Goal: Transaction & Acquisition: Purchase product/service

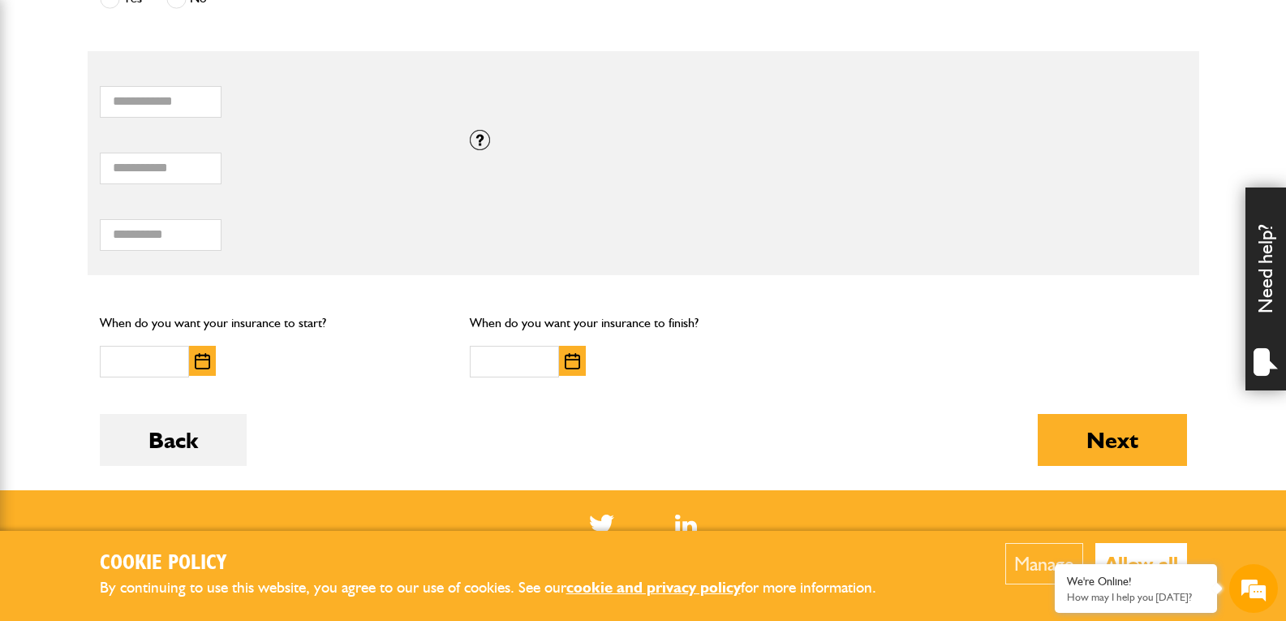
scroll to position [974, 0]
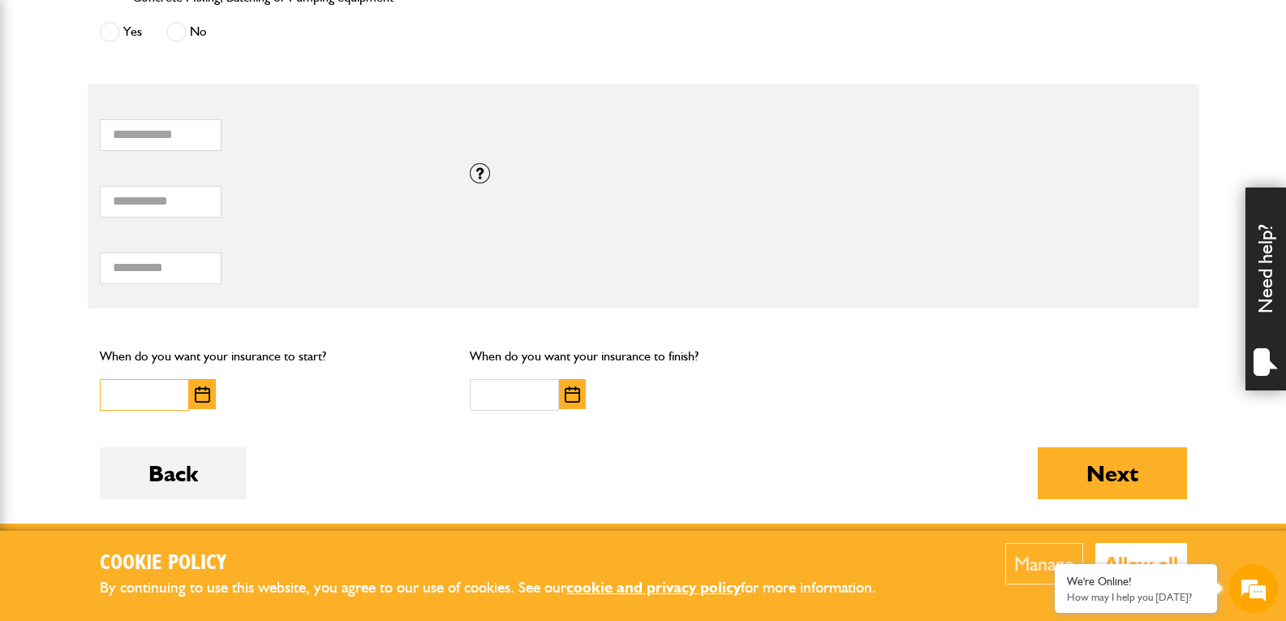
click at [148, 385] on input "text" at bounding box center [144, 395] width 89 height 32
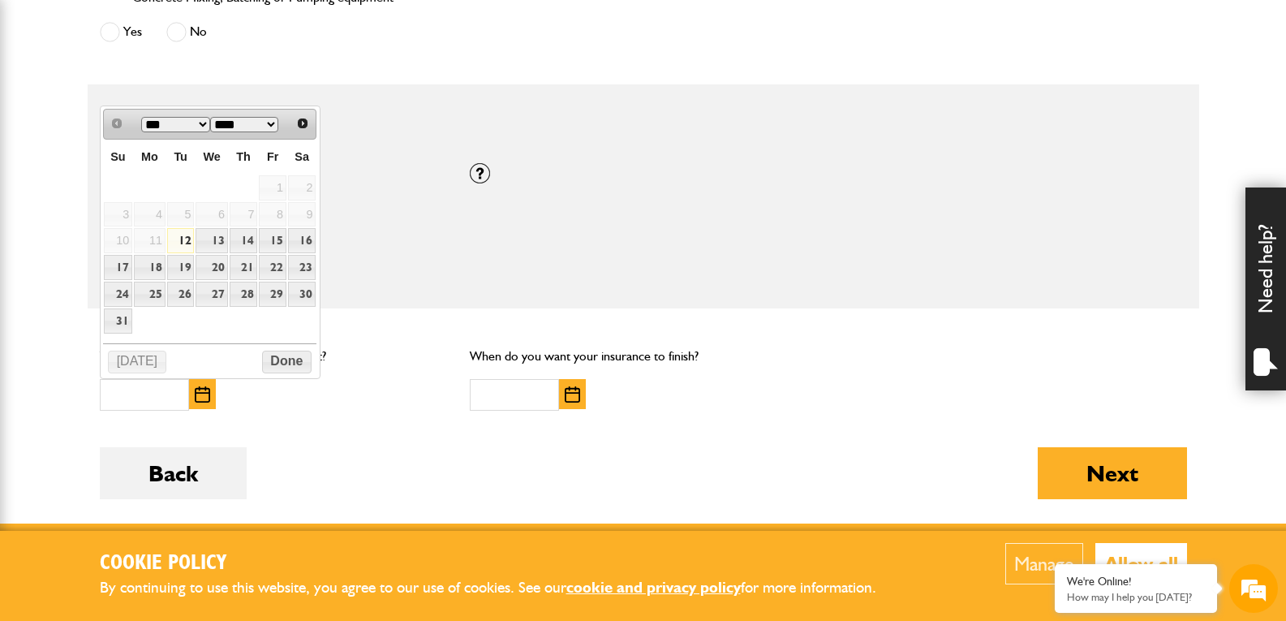
click at [411, 250] on div "Total hiring fees Please enter a minimum value of 25 for total hiring fees." at bounding box center [273, 259] width 347 height 50
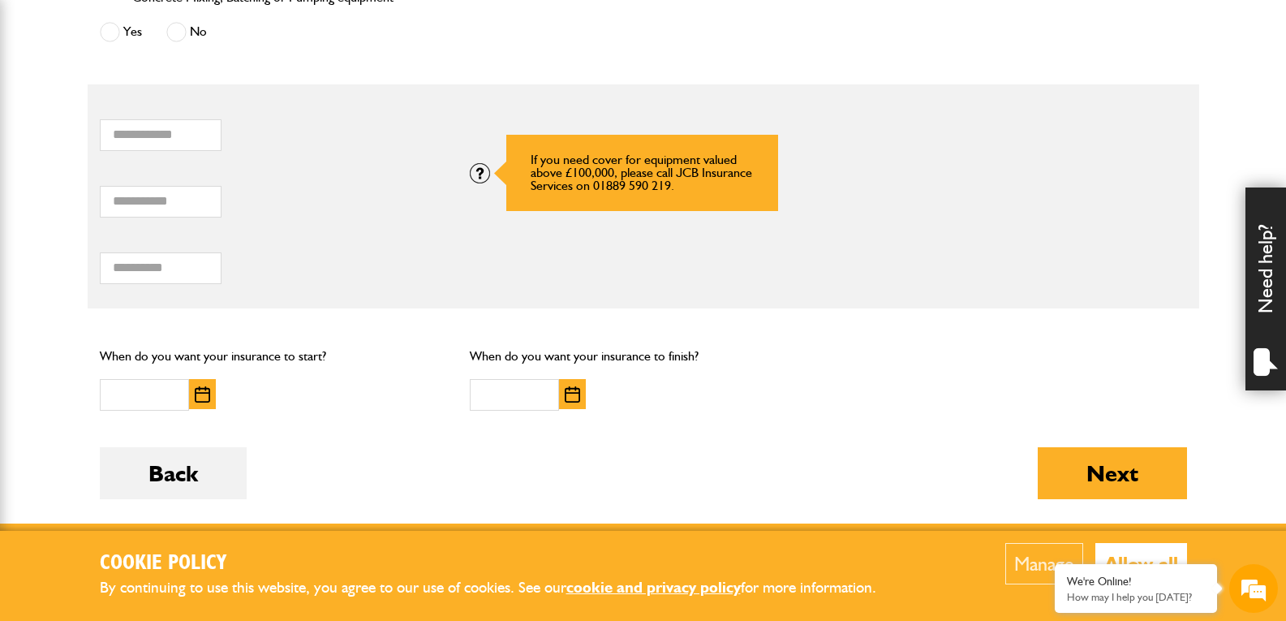
click at [472, 178] on div at bounding box center [480, 173] width 20 height 20
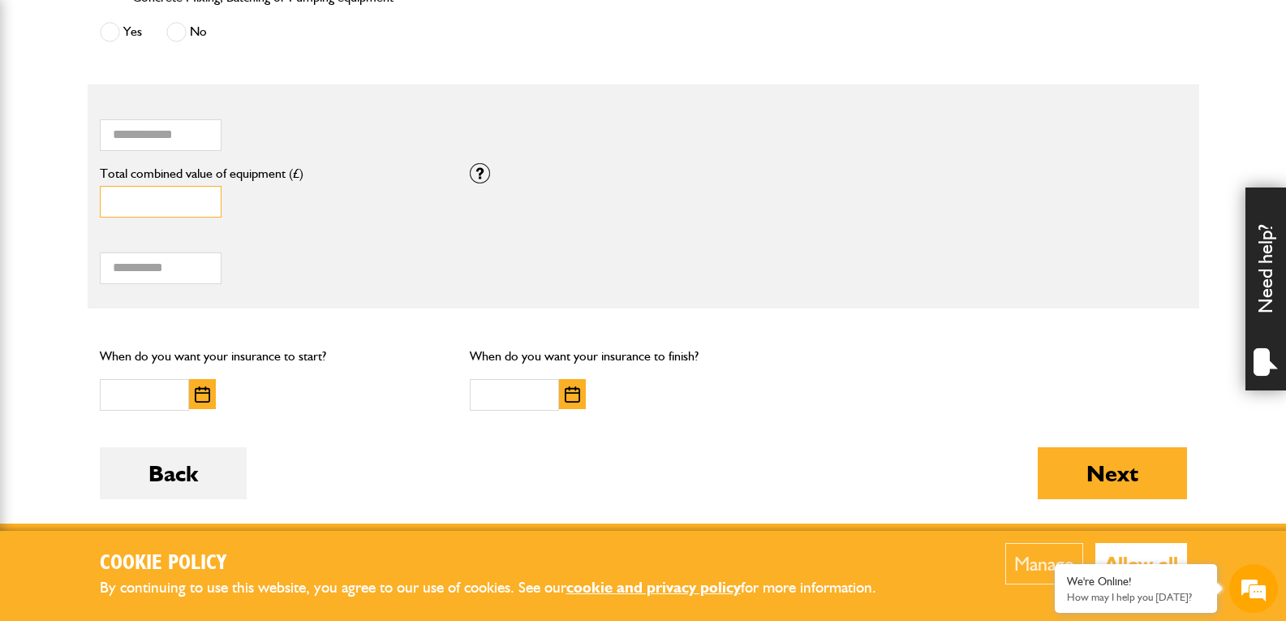
click at [200, 192] on input "*" at bounding box center [161, 202] width 122 height 32
drag, startPoint x: 182, startPoint y: 202, endPoint x: 0, endPoint y: 205, distance: 181.8
click at [0, 205] on body "Cookie Policy By continuing to use this website, you agree to our use of cookie…" at bounding box center [643, 5] width 1286 height 1959
type input "****"
click at [319, 340] on div "When do you want your insurance to start?" at bounding box center [273, 378] width 371 height 90
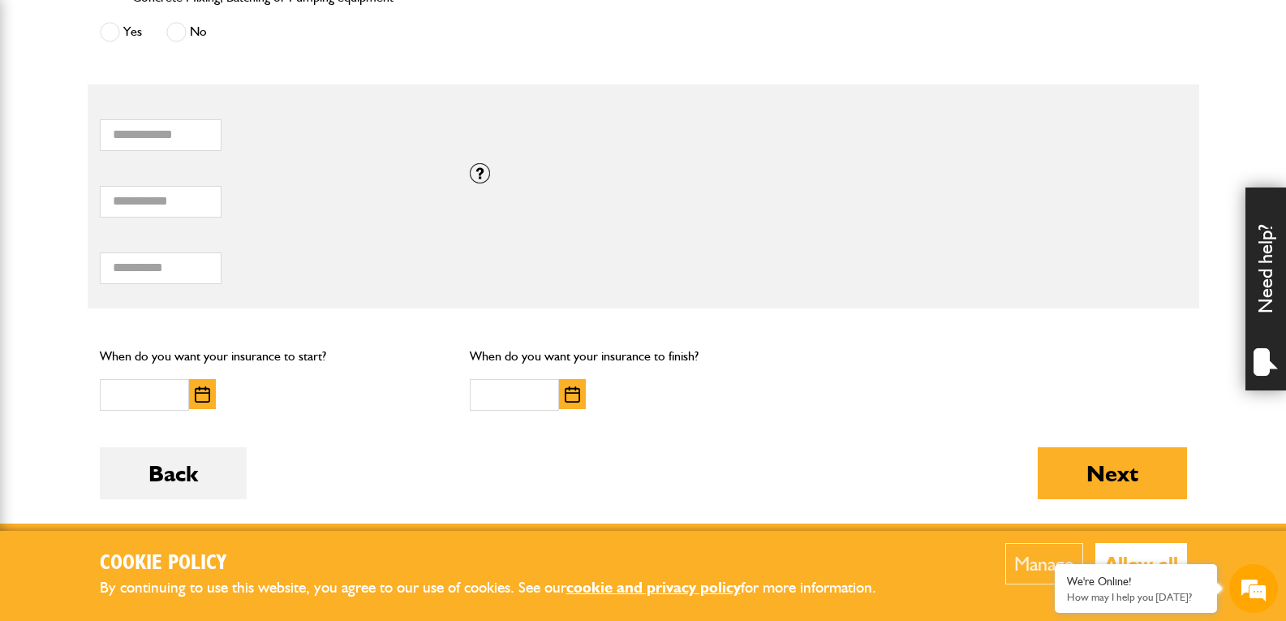
click at [175, 293] on div "Total hiring fees Please enter a minimum value of 25 for total hiring fees." at bounding box center [273, 263] width 371 height 67
click at [181, 269] on input "Total hiring fees" at bounding box center [161, 268] width 122 height 32
type input "****"
click at [334, 449] on div "Back Next" at bounding box center [643, 485] width 1087 height 76
click at [225, 404] on div at bounding box center [224, 395] width 248 height 32
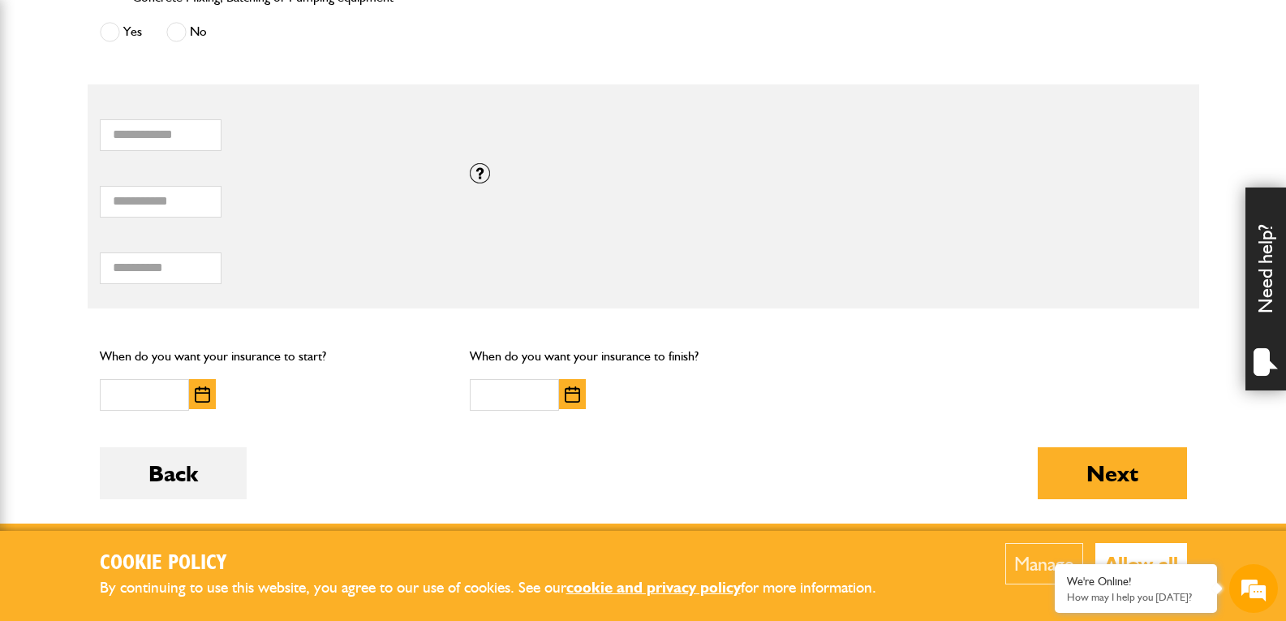
click at [207, 396] on img "button" at bounding box center [202, 394] width 15 height 16
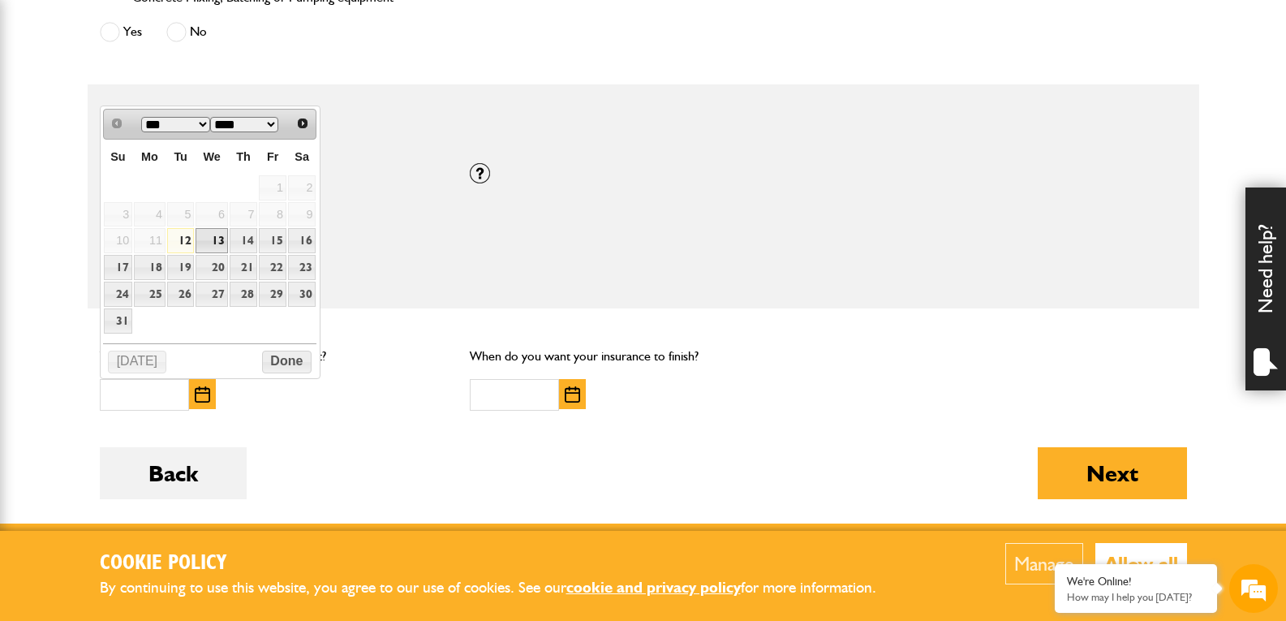
click at [210, 238] on link "13" at bounding box center [212, 240] width 32 height 25
type input "**********"
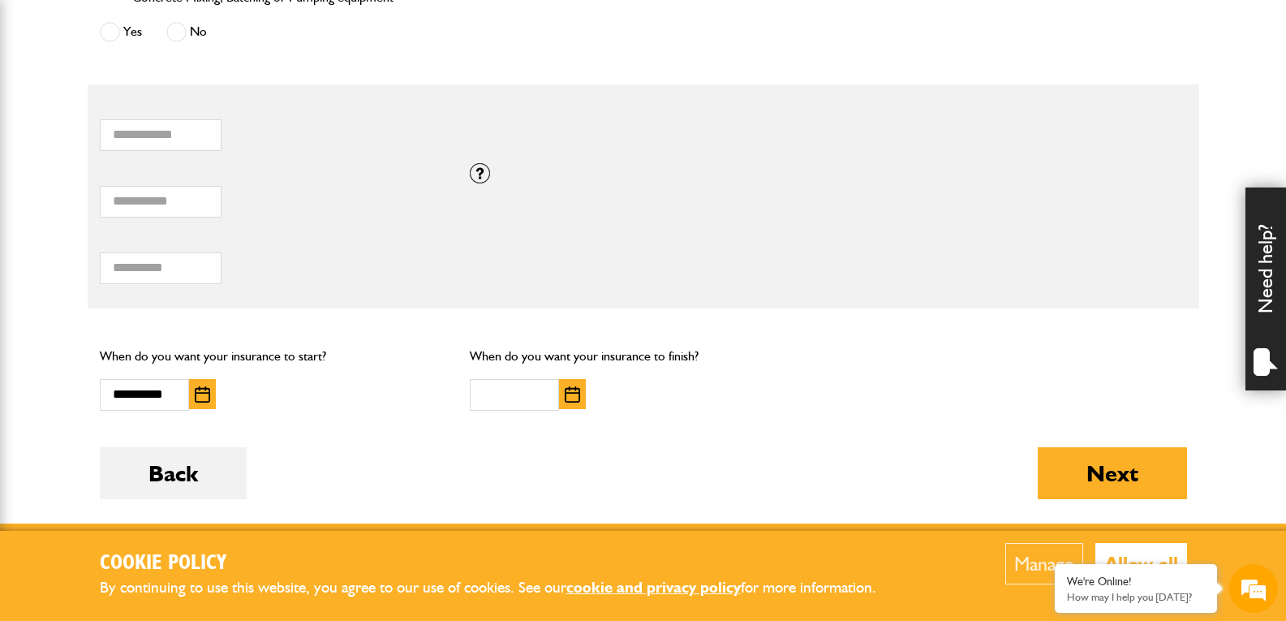
click at [576, 394] on img "button" at bounding box center [572, 394] width 15 height 16
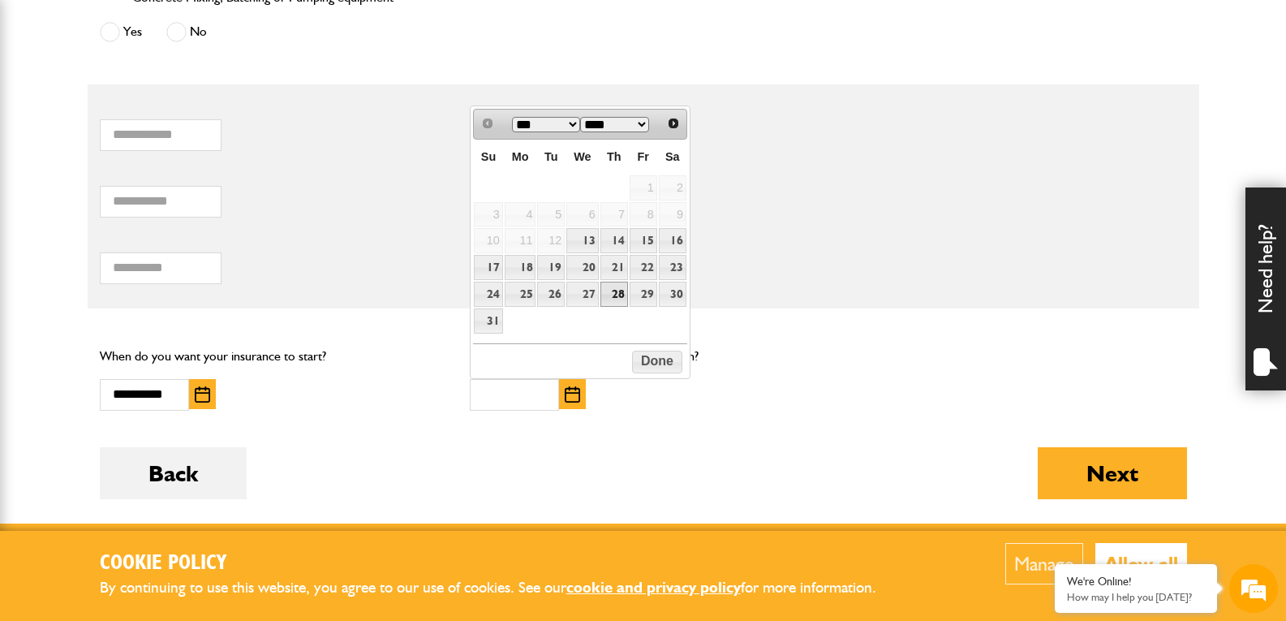
click at [620, 293] on link "28" at bounding box center [615, 294] width 28 height 25
type input "**********"
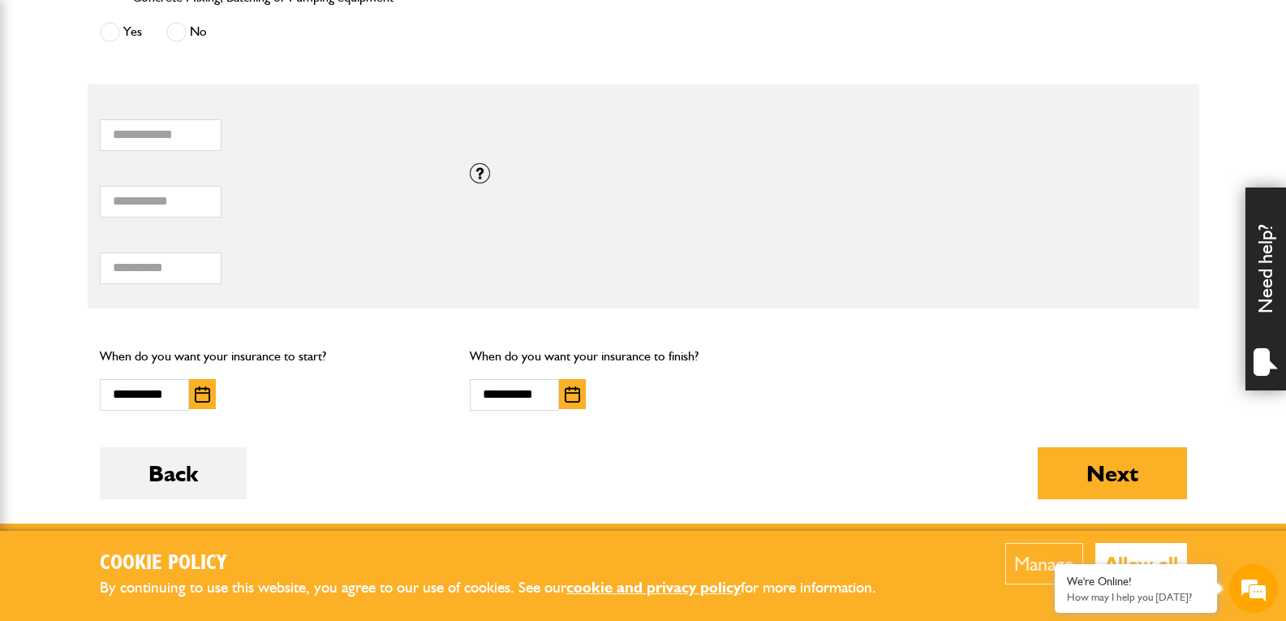
click at [653, 348] on p "When do you want your insurance to finish?" at bounding box center [643, 356] width 347 height 21
click at [1133, 485] on button "Next" at bounding box center [1112, 473] width 149 height 52
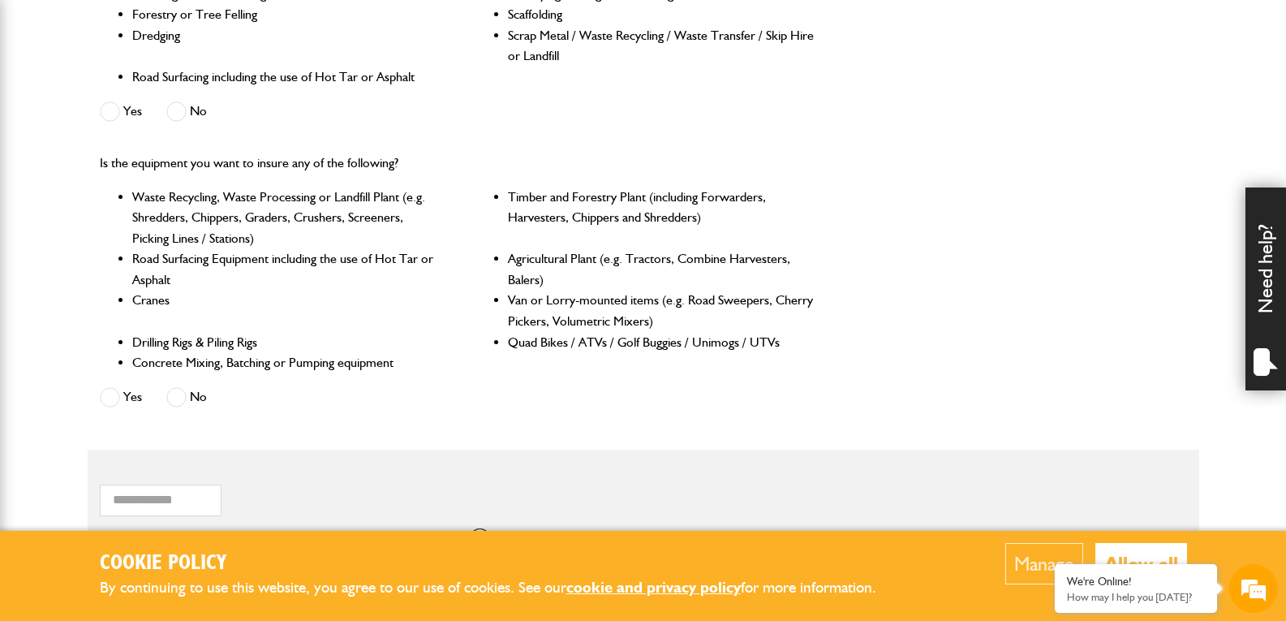
click at [177, 388] on span at bounding box center [176, 397] width 20 height 20
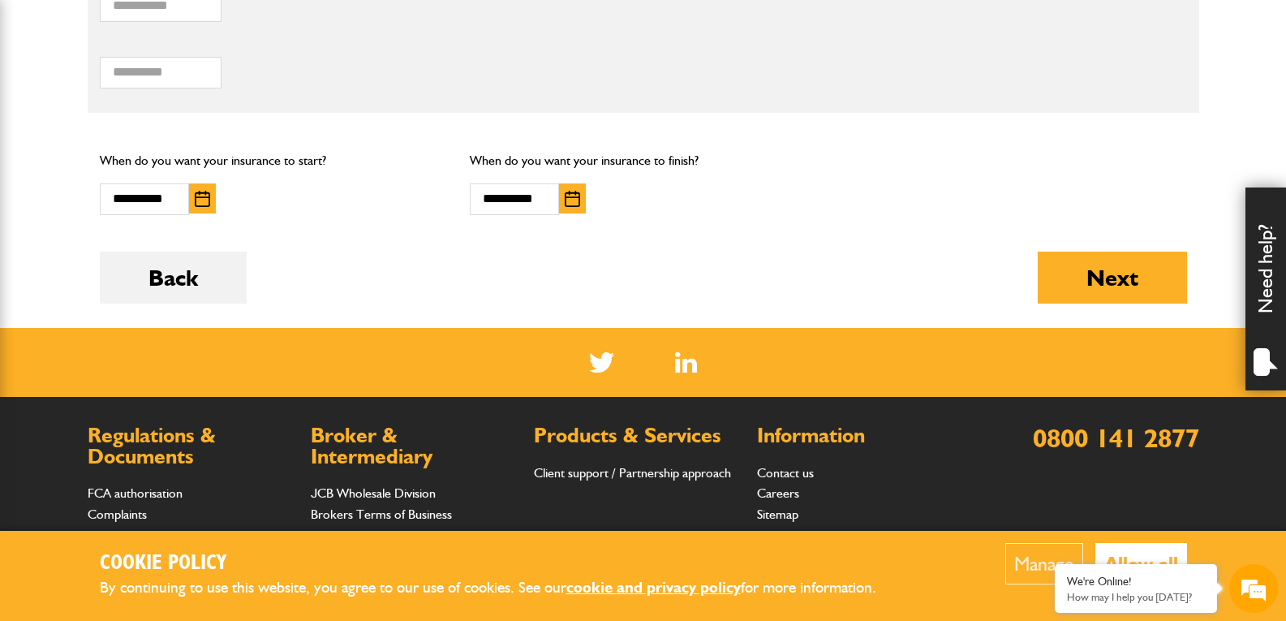
scroll to position [1280, 0]
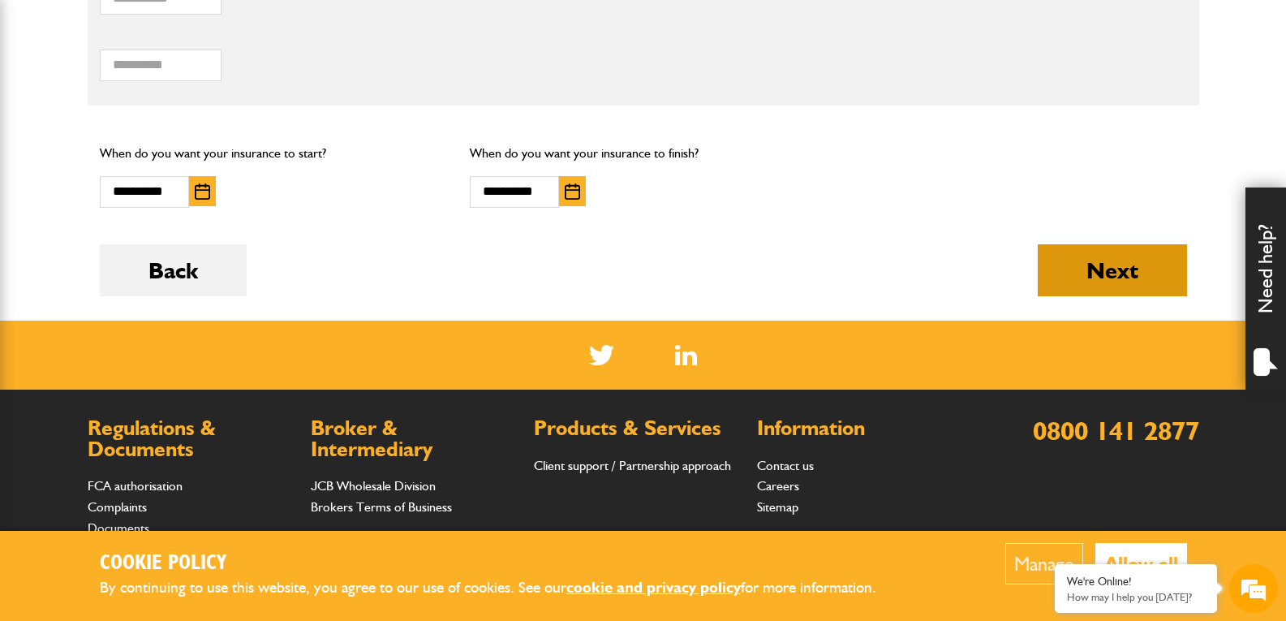
click at [1100, 260] on button "Next" at bounding box center [1112, 270] width 149 height 52
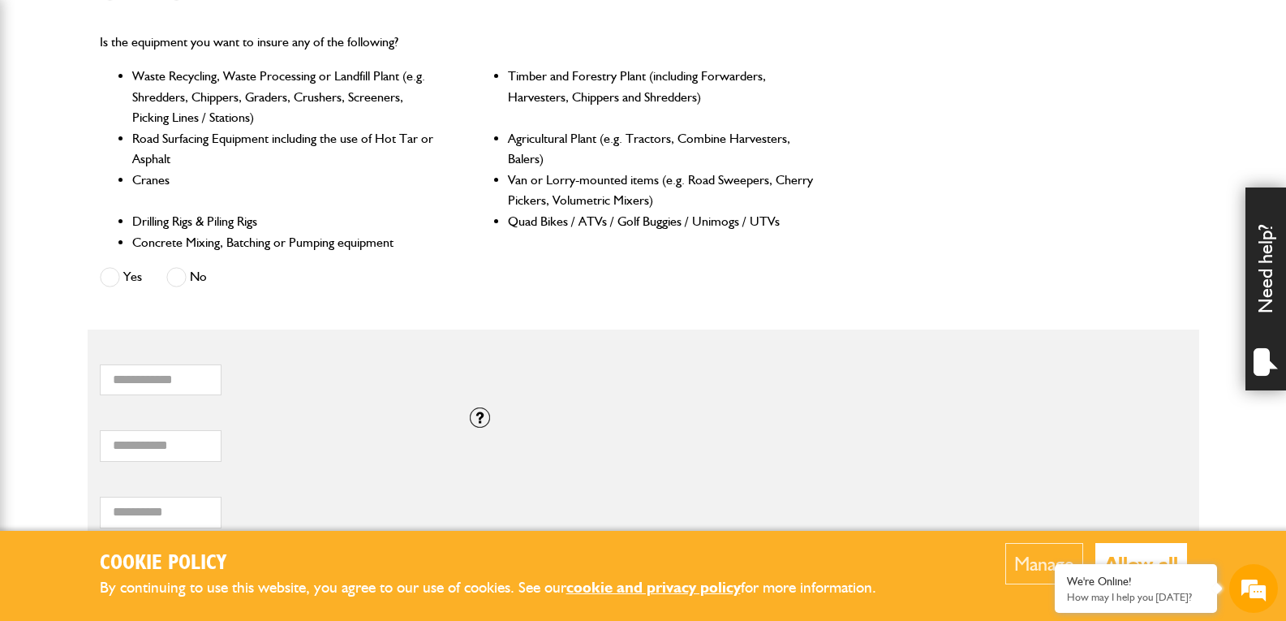
scroll to position [893, 0]
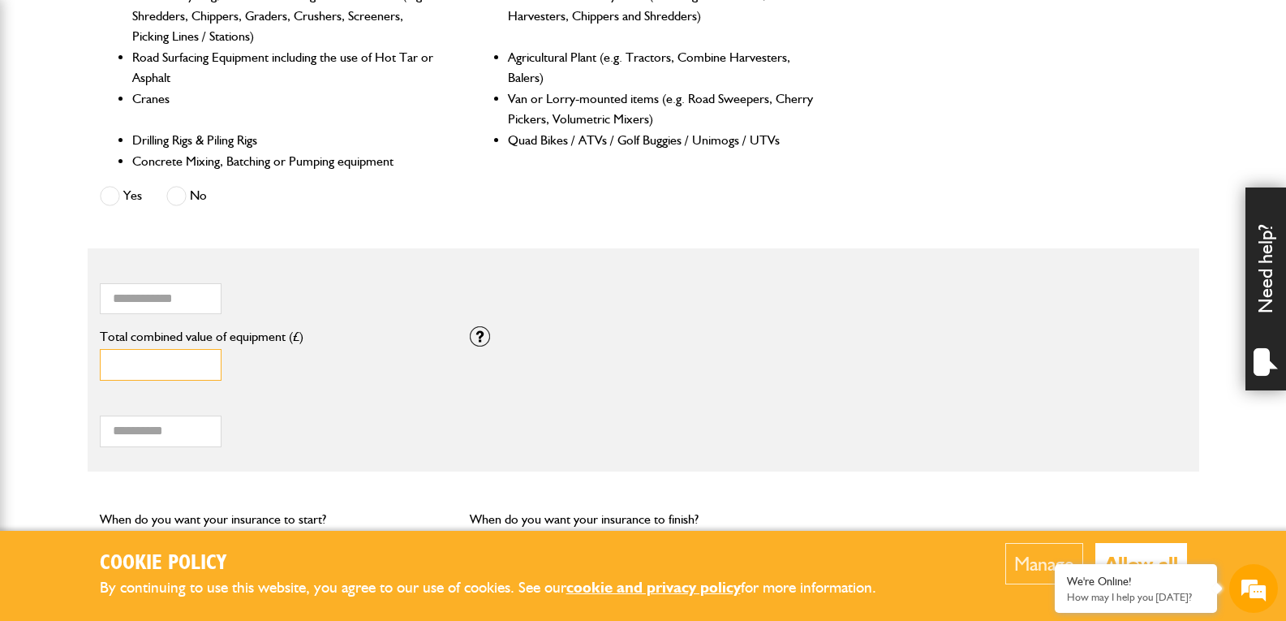
click at [203, 372] on input "****" at bounding box center [161, 365] width 122 height 32
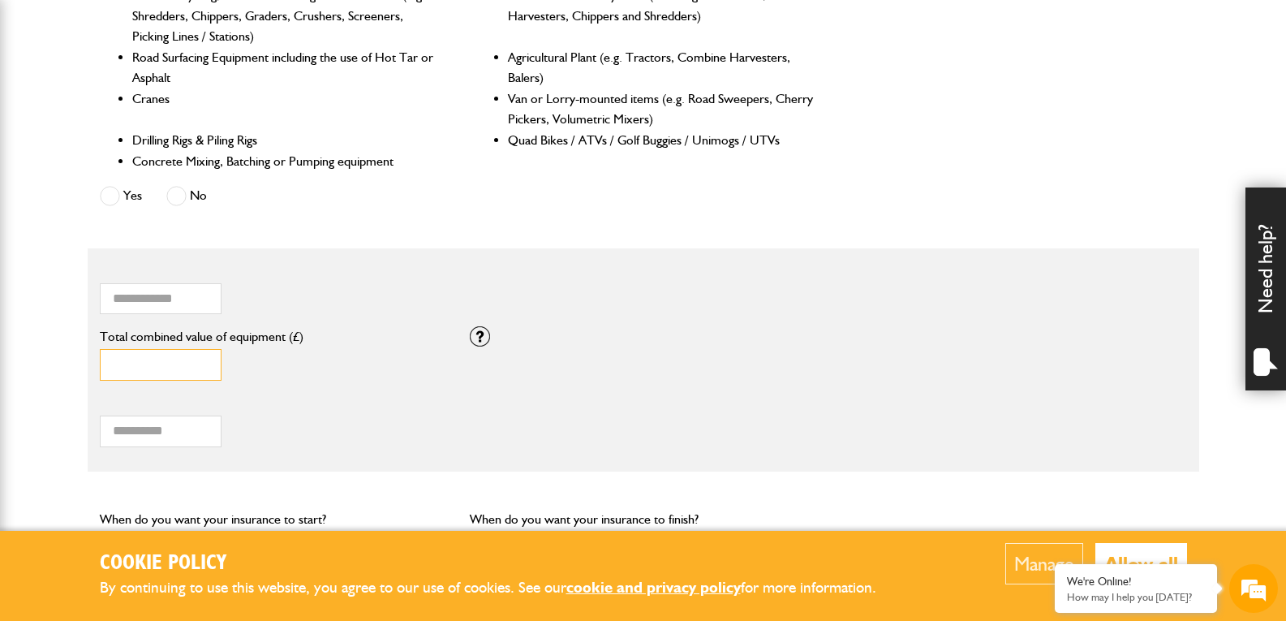
click at [203, 372] on input "****" at bounding box center [161, 365] width 122 height 32
drag, startPoint x: 187, startPoint y: 368, endPoint x: -9, endPoint y: 370, distance: 196.4
click at [0, 370] on html "Cookie Policy By continuing to use this website, you agree to our use of cookie…" at bounding box center [643, 128] width 1286 height 2042
type input "****"
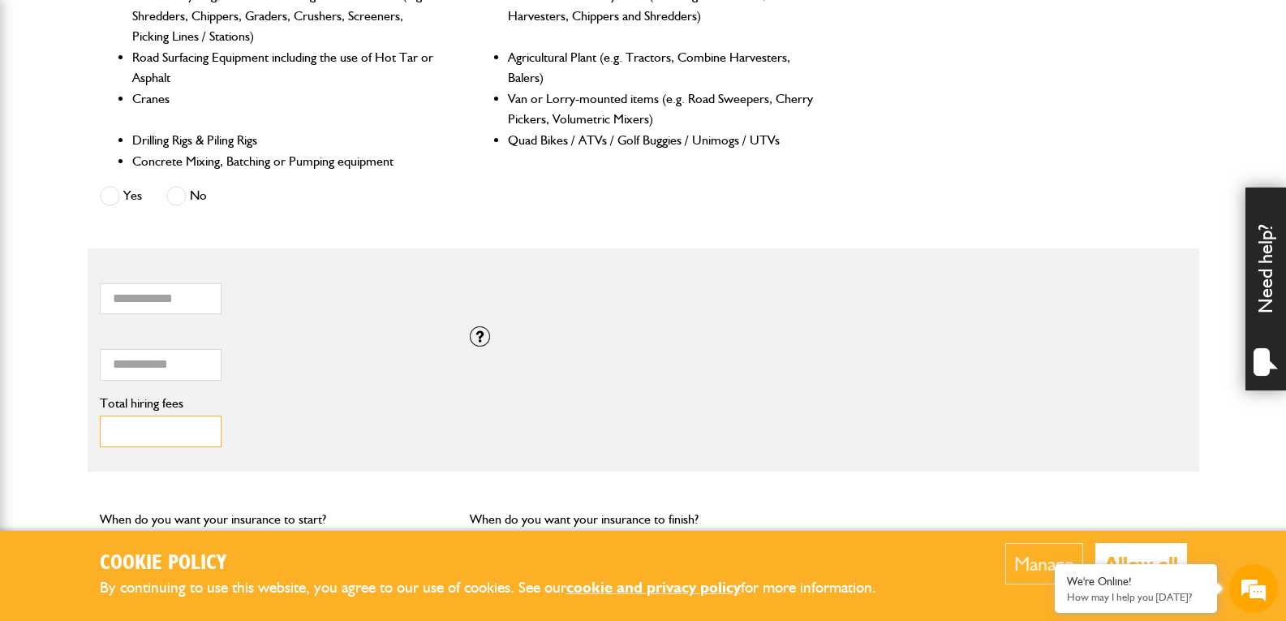
drag, startPoint x: 167, startPoint y: 441, endPoint x: 73, endPoint y: 420, distance: 96.3
click at [73, 420] on body "Cookie Policy By continuing to use this website, you agree to our use of cookie…" at bounding box center [643, 128] width 1286 height 2042
type input "****"
click at [378, 424] on div "**** Total hiring fees Please enter a minimum value of 25 for total hiring fees." at bounding box center [273, 422] width 347 height 50
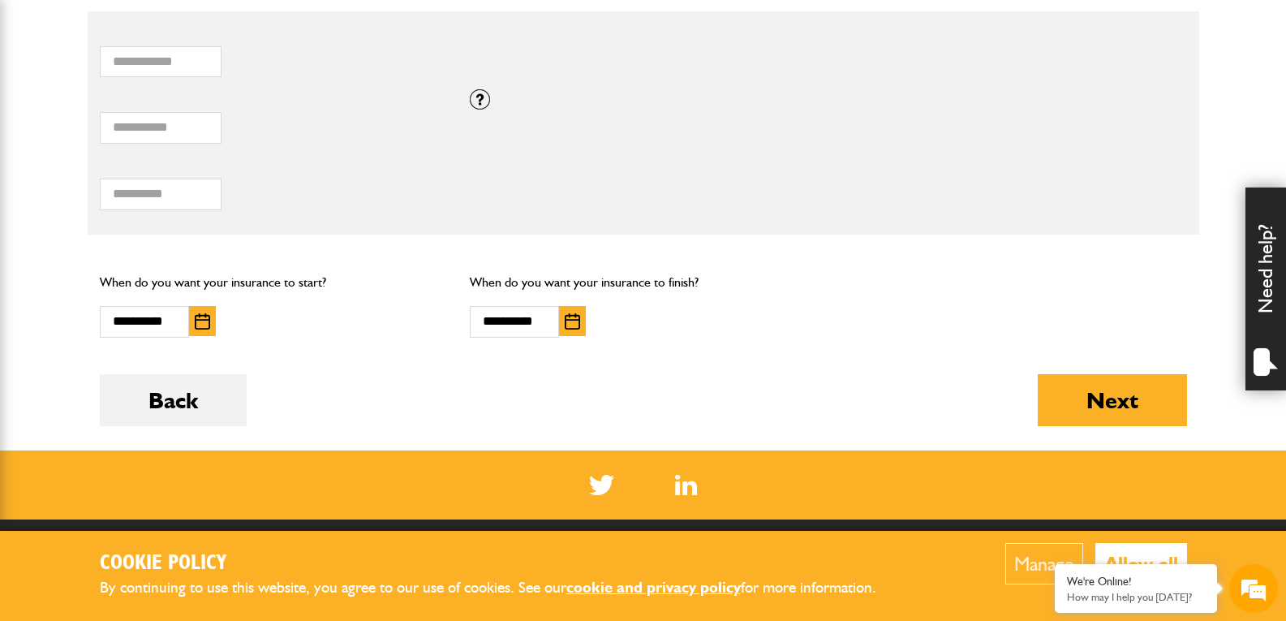
scroll to position [1136, 0]
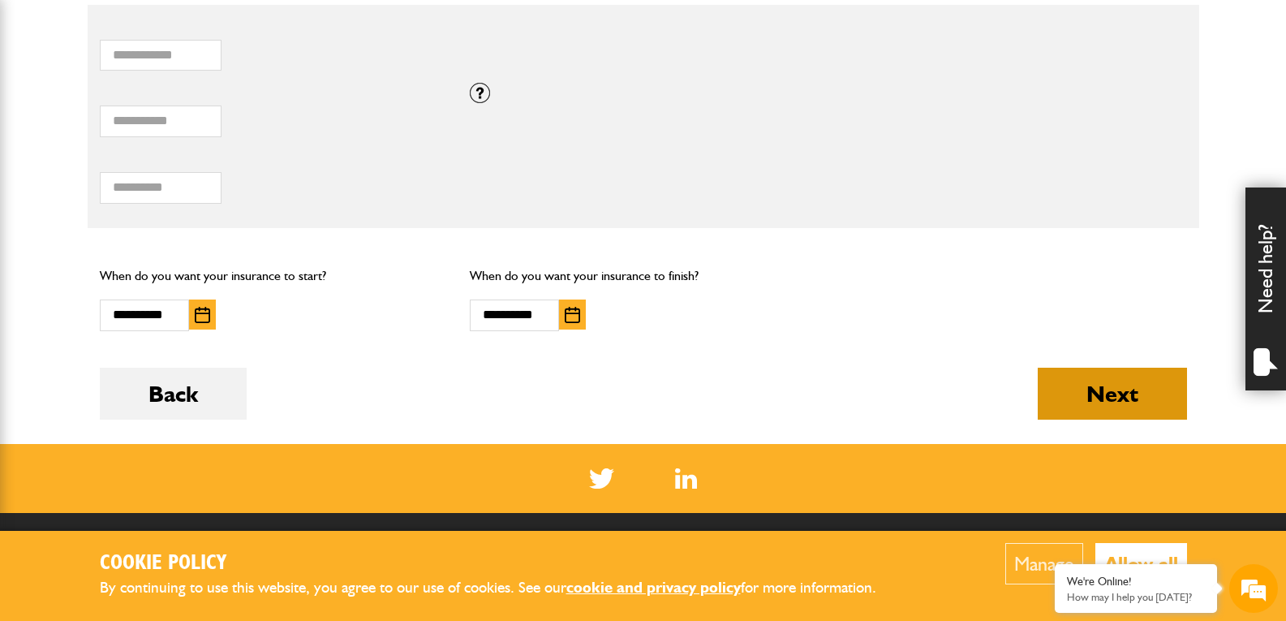
click at [1115, 376] on button "Next" at bounding box center [1112, 394] width 149 height 52
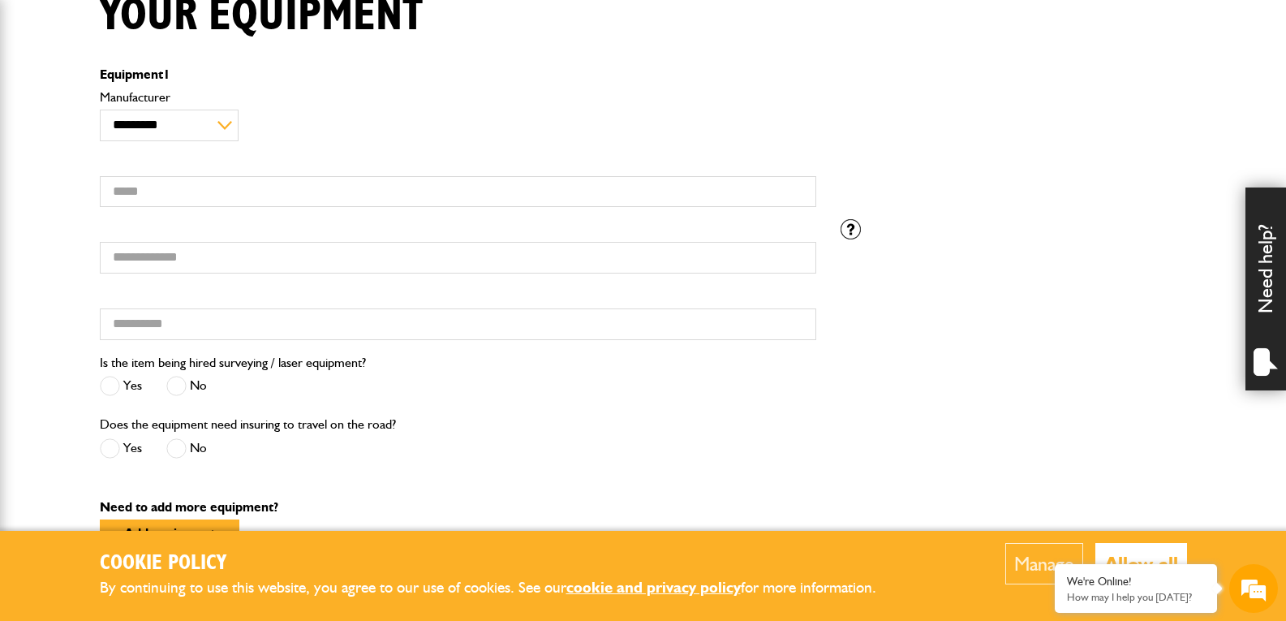
scroll to position [487, 0]
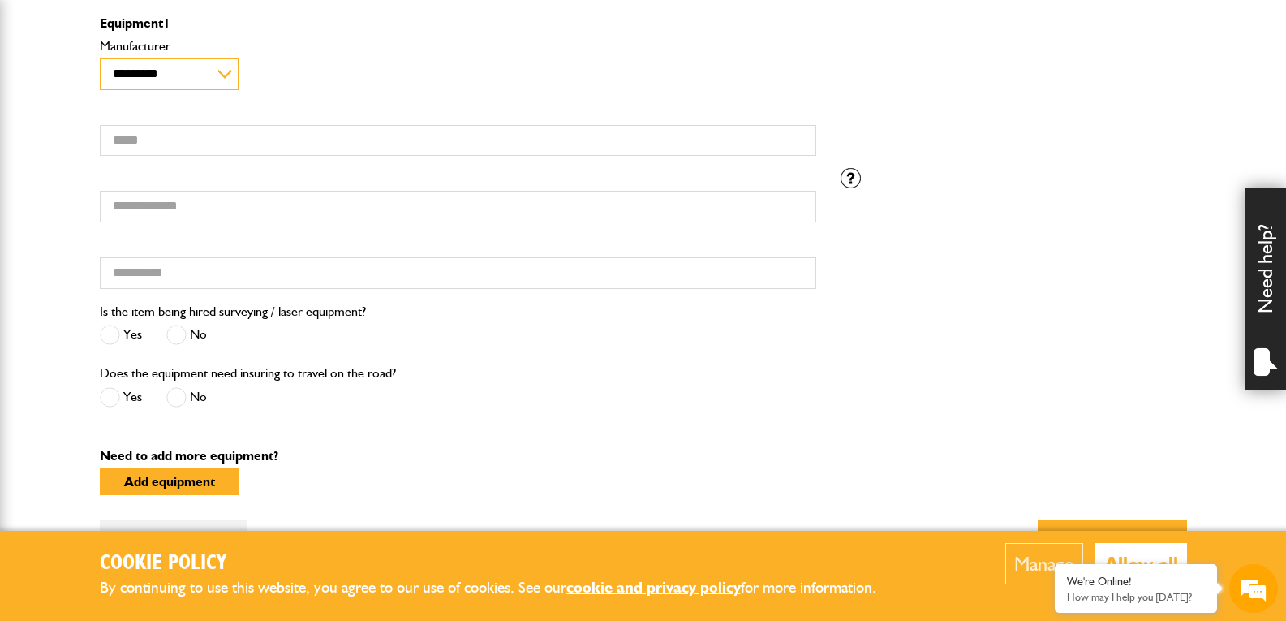
click at [210, 69] on select "**********" at bounding box center [169, 74] width 139 height 32
select select "**"
click at [100, 58] on select "**********" at bounding box center [169, 74] width 139 height 32
click at [426, 93] on div "**********" at bounding box center [458, 102] width 741 height 133
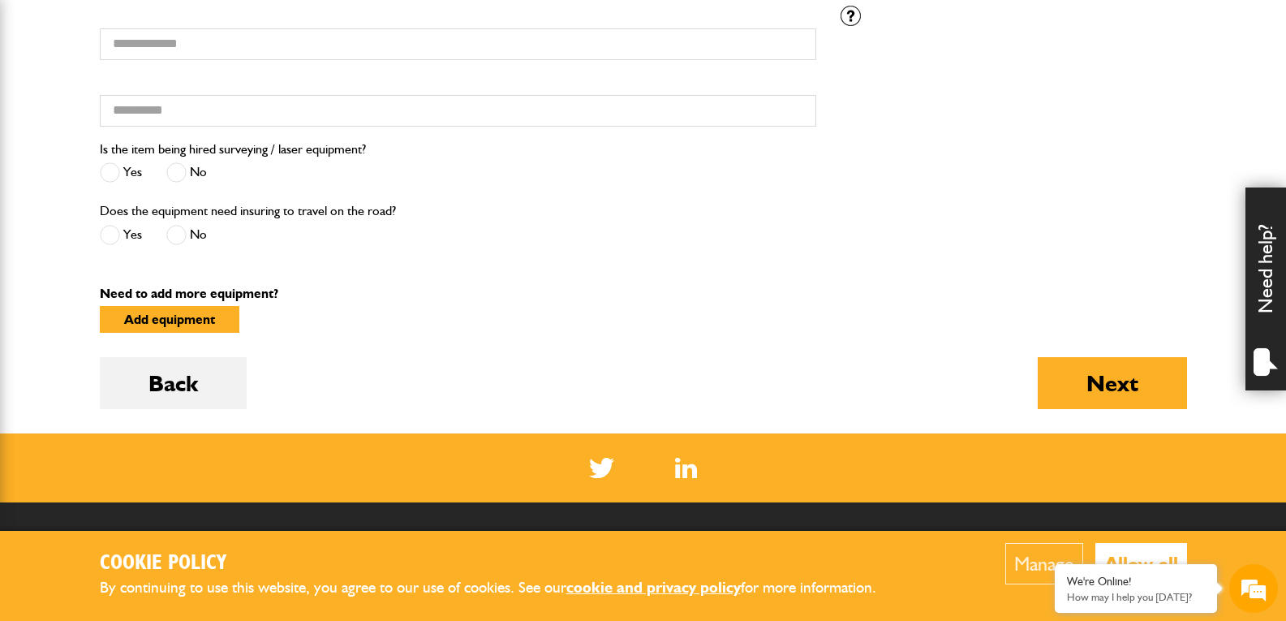
scroll to position [0, 0]
click at [134, 230] on label "Yes" at bounding box center [121, 235] width 42 height 20
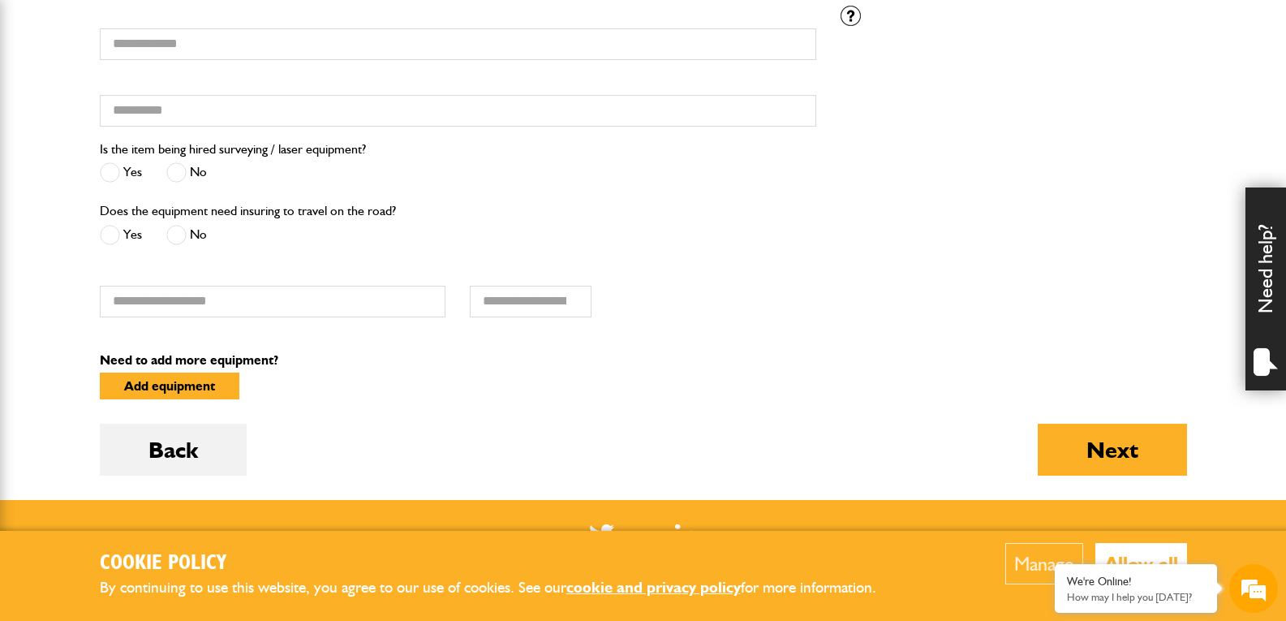
scroll to position [716, 0]
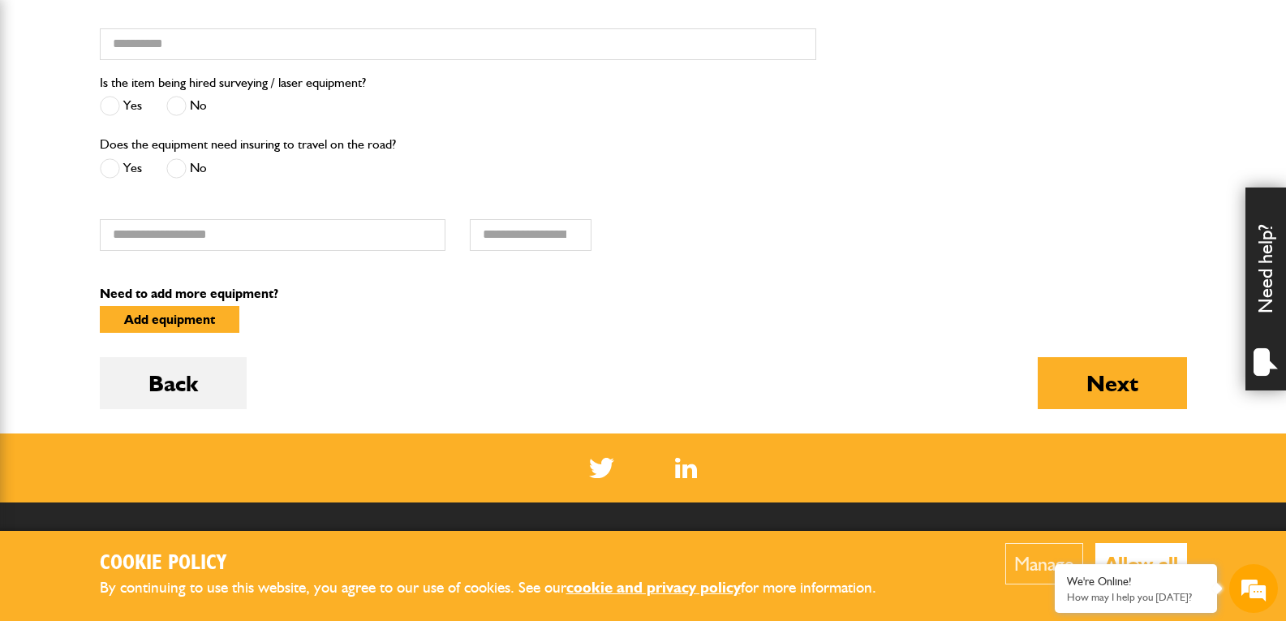
click at [236, 216] on div "Registration number" at bounding box center [273, 225] width 347 height 50
click at [248, 227] on input "Registration number" at bounding box center [273, 235] width 347 height 32
click at [161, 369] on button "Back" at bounding box center [173, 383] width 147 height 52
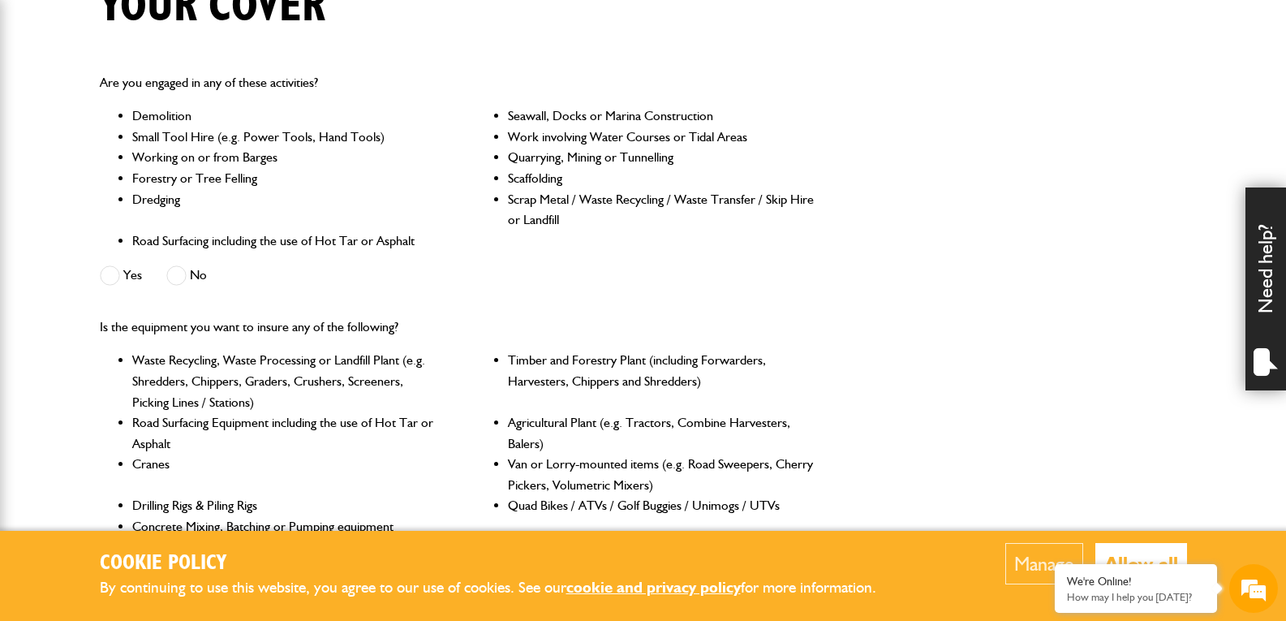
scroll to position [406, 0]
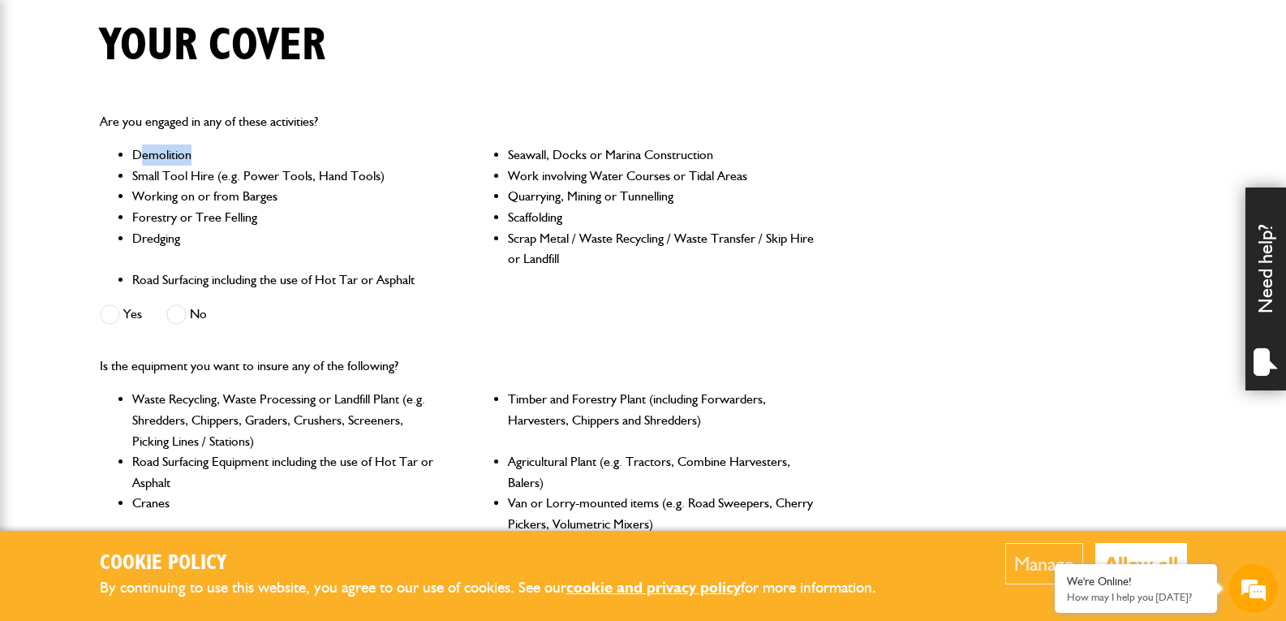
drag, startPoint x: 141, startPoint y: 150, endPoint x: 225, endPoint y: 159, distance: 84.1
click at [225, 159] on li "Demolition" at bounding box center [286, 154] width 308 height 21
click at [170, 153] on li "Demolition" at bounding box center [286, 154] width 308 height 21
drag, startPoint x: 136, startPoint y: 219, endPoint x: 298, endPoint y: 233, distance: 162.9
click at [298, 233] on ul "Demolition Seawall, Docks or Marina Construction Small Tool Hire (e.g. Power To…" at bounding box center [458, 216] width 717 height 145
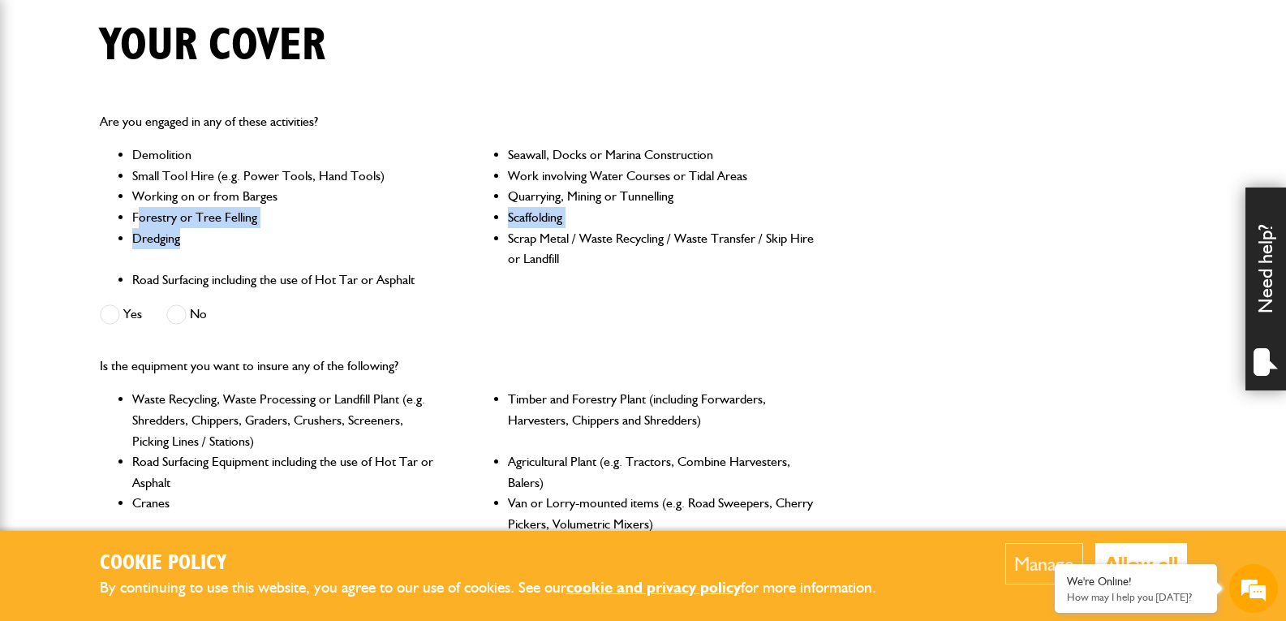
click at [169, 235] on li "Dredging" at bounding box center [286, 248] width 308 height 41
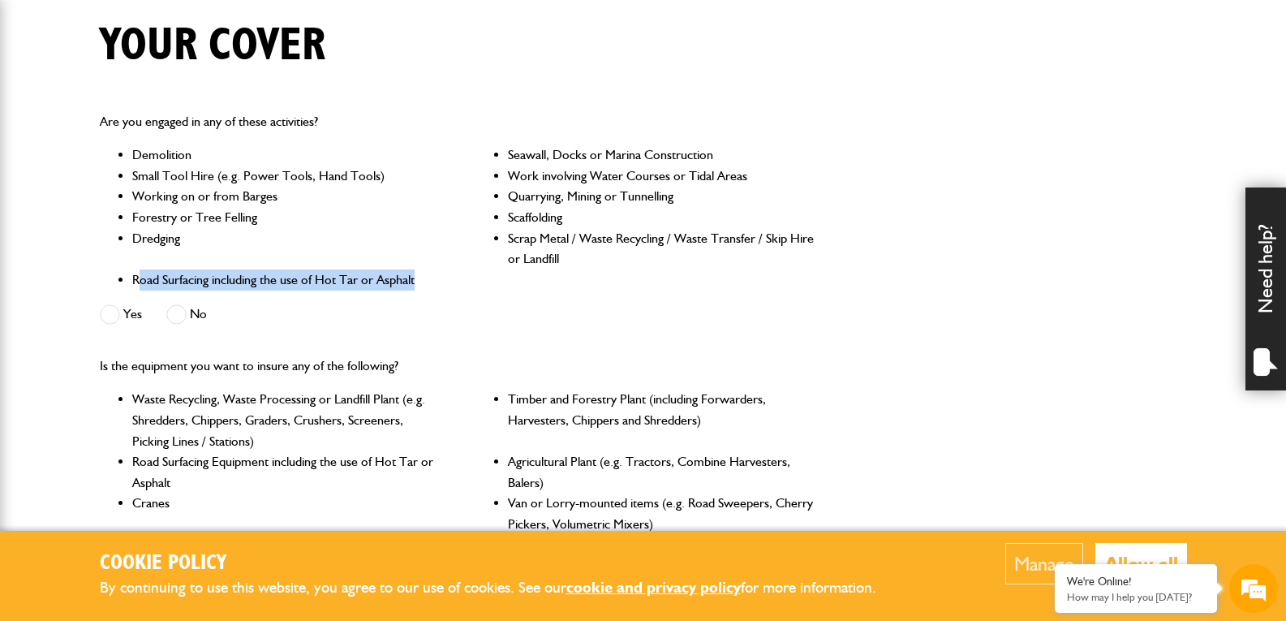
drag, startPoint x: 136, startPoint y: 283, endPoint x: 438, endPoint y: 290, distance: 302.0
click at [438, 290] on li "Road Surfacing including the use of Hot Tar or Asphalt" at bounding box center [286, 279] width 308 height 21
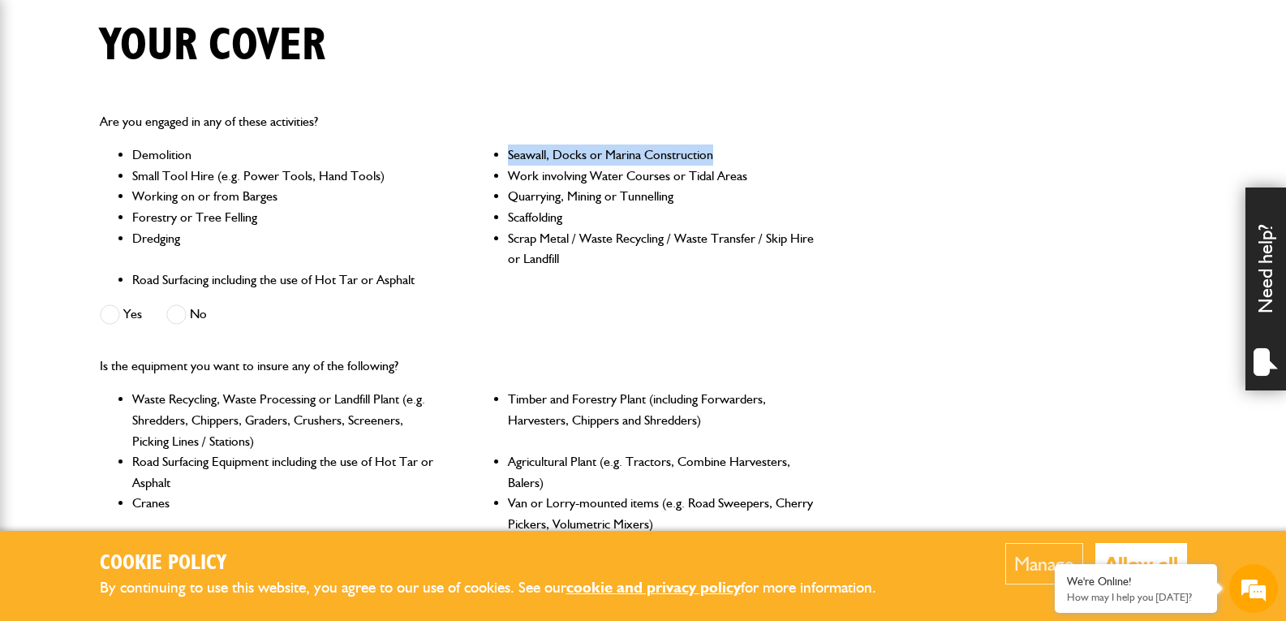
drag, startPoint x: 493, startPoint y: 153, endPoint x: 742, endPoint y: 154, distance: 249.1
click at [742, 154] on ul "Demolition Seawall, Docks or Marina Construction Small Tool Hire (e.g. Power To…" at bounding box center [458, 216] width 717 height 145
click at [743, 176] on li "Work involving Water Courses or Tidal Areas" at bounding box center [662, 176] width 308 height 21
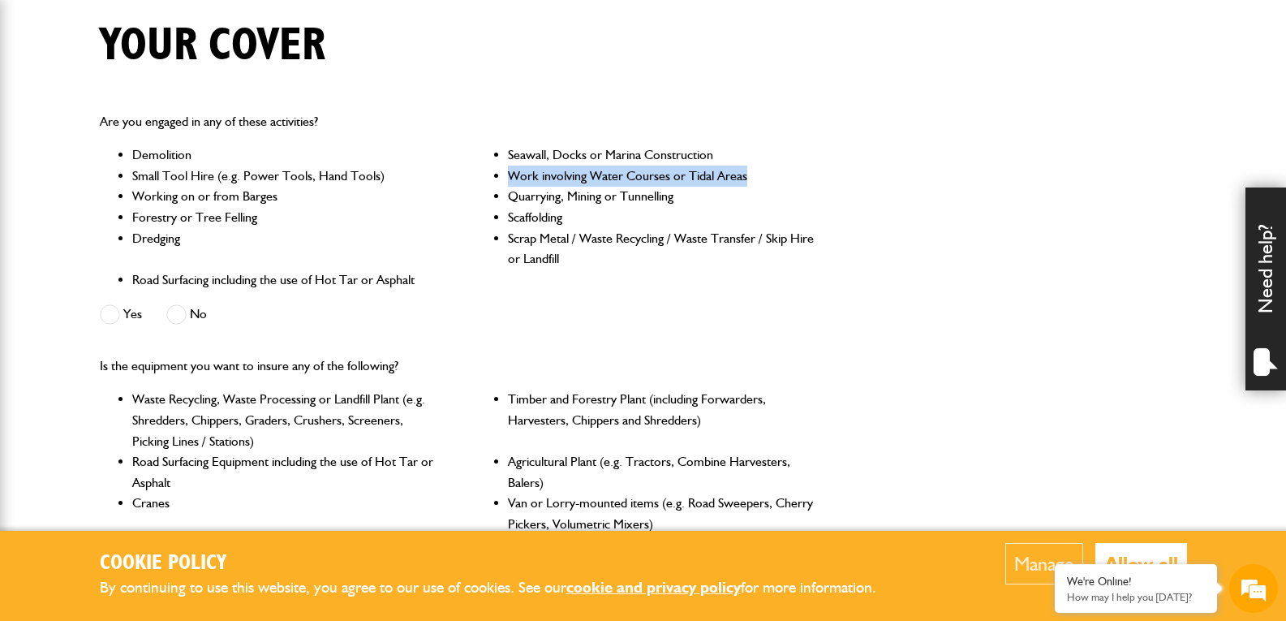
drag, startPoint x: 506, startPoint y: 178, endPoint x: 785, endPoint y: 178, distance: 278.4
click at [785, 178] on ul "Demolition Seawall, Docks or Marina Construction Small Tool Hire (e.g. Power To…" at bounding box center [458, 216] width 717 height 145
click at [767, 202] on li "Quarrying, Mining or Tunnelling" at bounding box center [662, 196] width 308 height 21
drag, startPoint x: 671, startPoint y: 199, endPoint x: 489, endPoint y: 204, distance: 182.7
click at [489, 204] on ul "Demolition Seawall, Docks or Marina Construction Small Tool Hire (e.g. Power To…" at bounding box center [458, 216] width 717 height 145
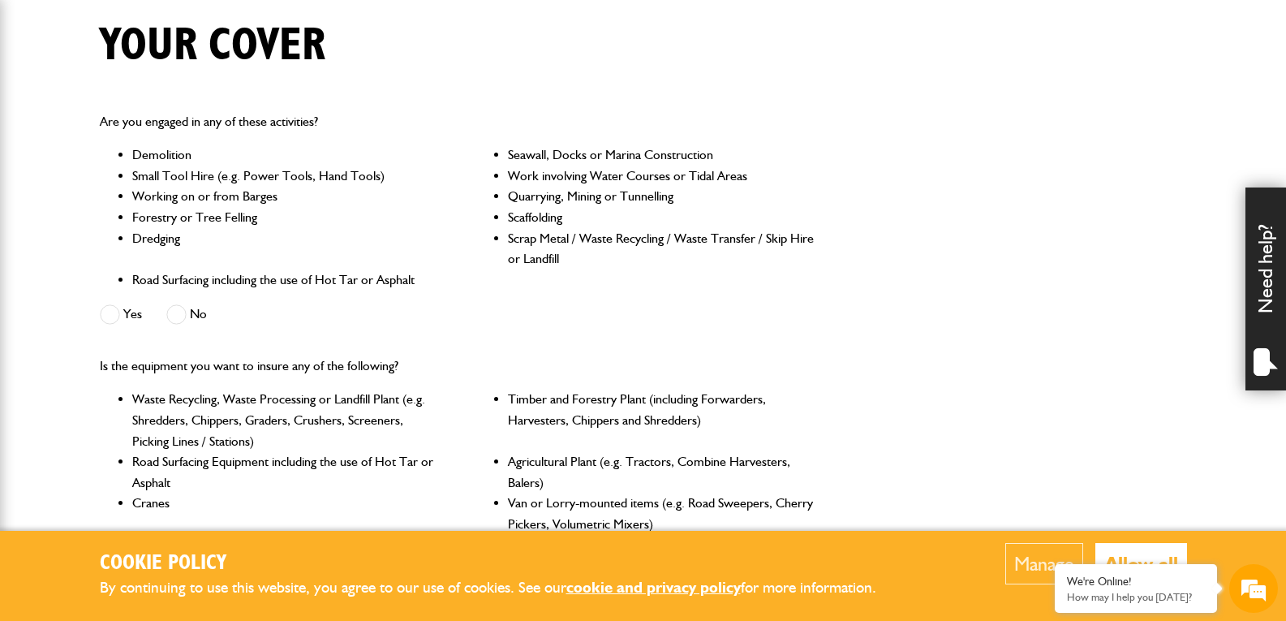
click at [525, 228] on li "Scrap Metal / Waste Recycling / Waste Transfer / Skip Hire or Landfill" at bounding box center [662, 248] width 308 height 41
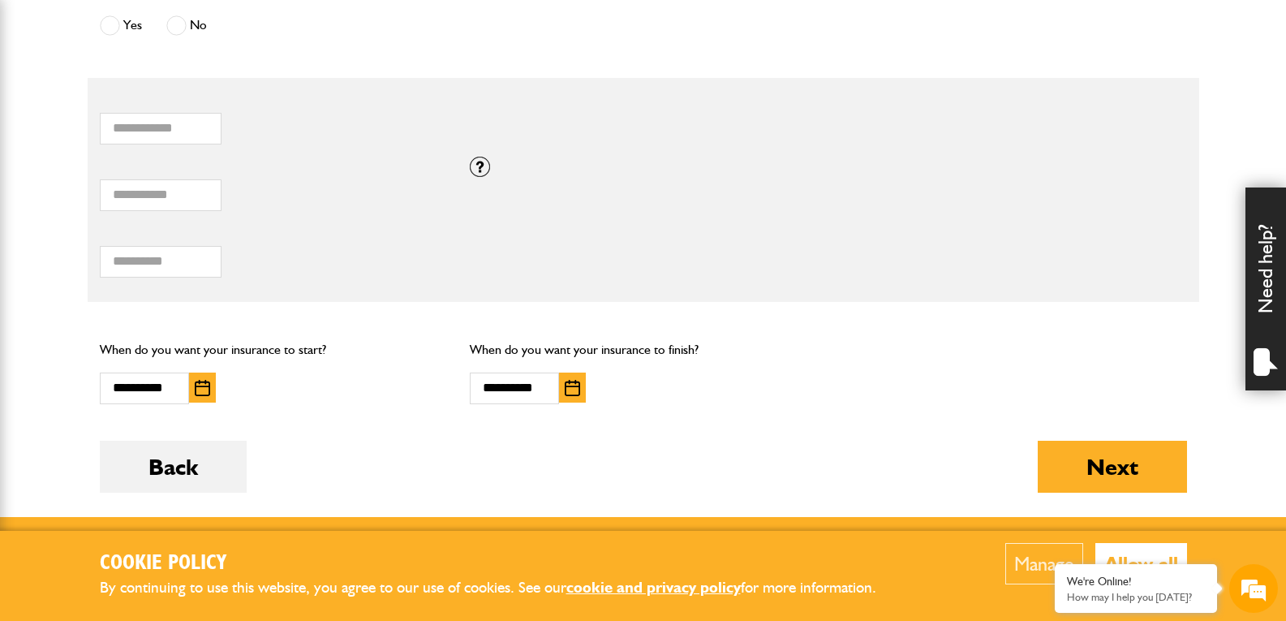
scroll to position [974, 0]
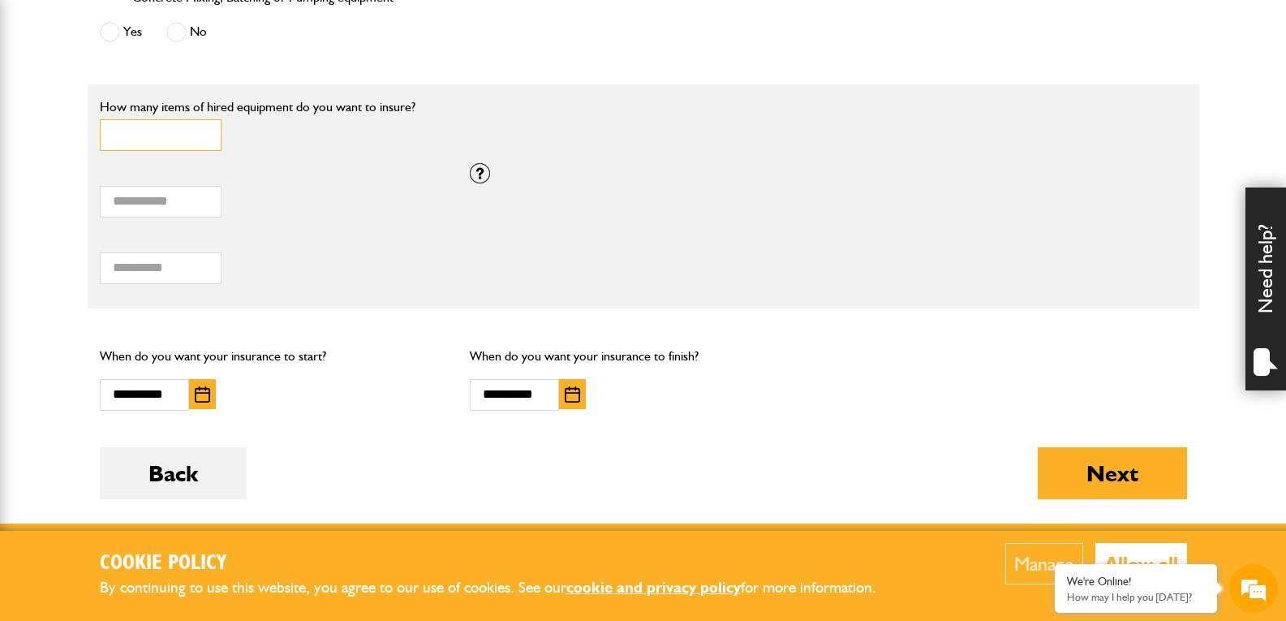
click at [150, 136] on input "*" at bounding box center [161, 135] width 122 height 32
type input "*"
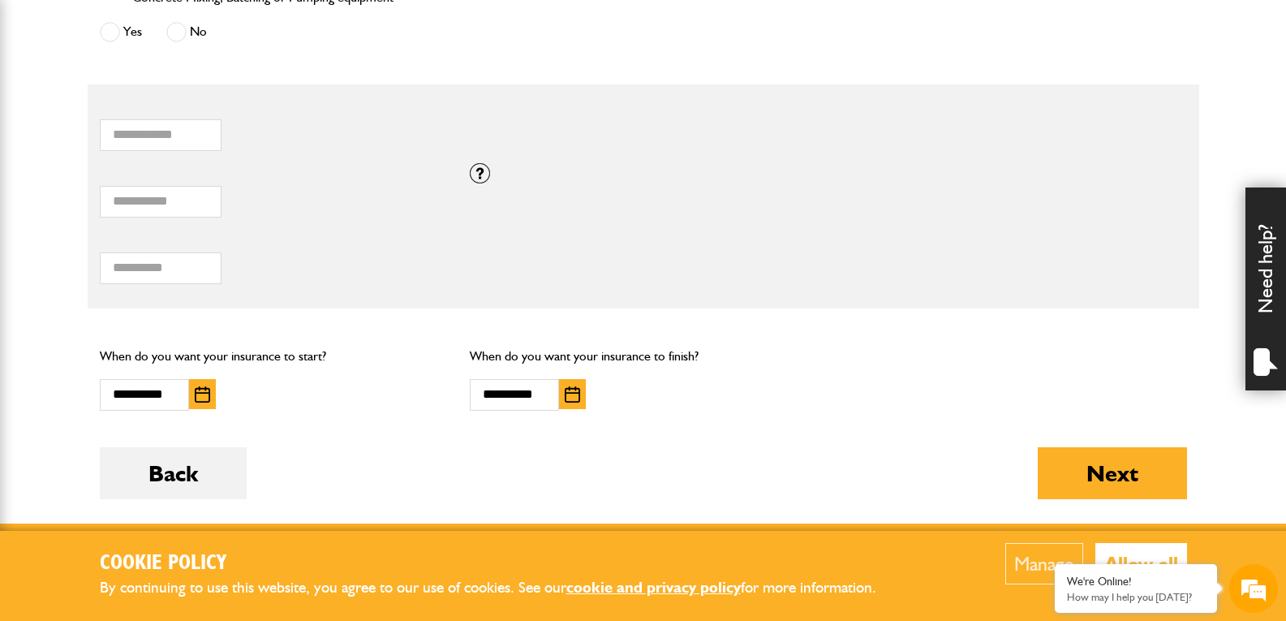
click at [355, 238] on label "Total hiring fees" at bounding box center [273, 240] width 347 height 13
click at [222, 252] on input "****" at bounding box center [161, 268] width 122 height 32
drag, startPoint x: 186, startPoint y: 201, endPoint x: 27, endPoint y: 202, distance: 159.1
click at [27, 202] on body "Cookie Policy By continuing to use this website, you agree to our use of cookie…" at bounding box center [643, 5] width 1286 height 1959
drag, startPoint x: 154, startPoint y: 272, endPoint x: 54, endPoint y: 272, distance: 100.6
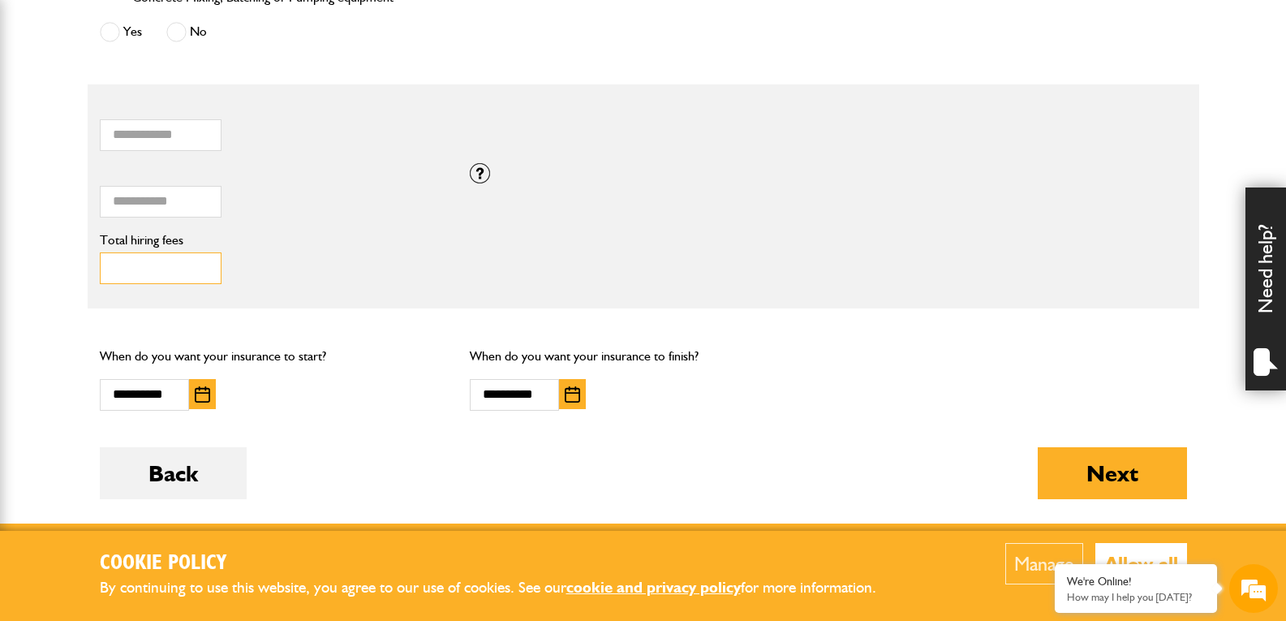
click at [62, 272] on body "Cookie Policy By continuing to use this website, you agree to our use of cookie…" at bounding box center [643, 5] width 1286 height 1959
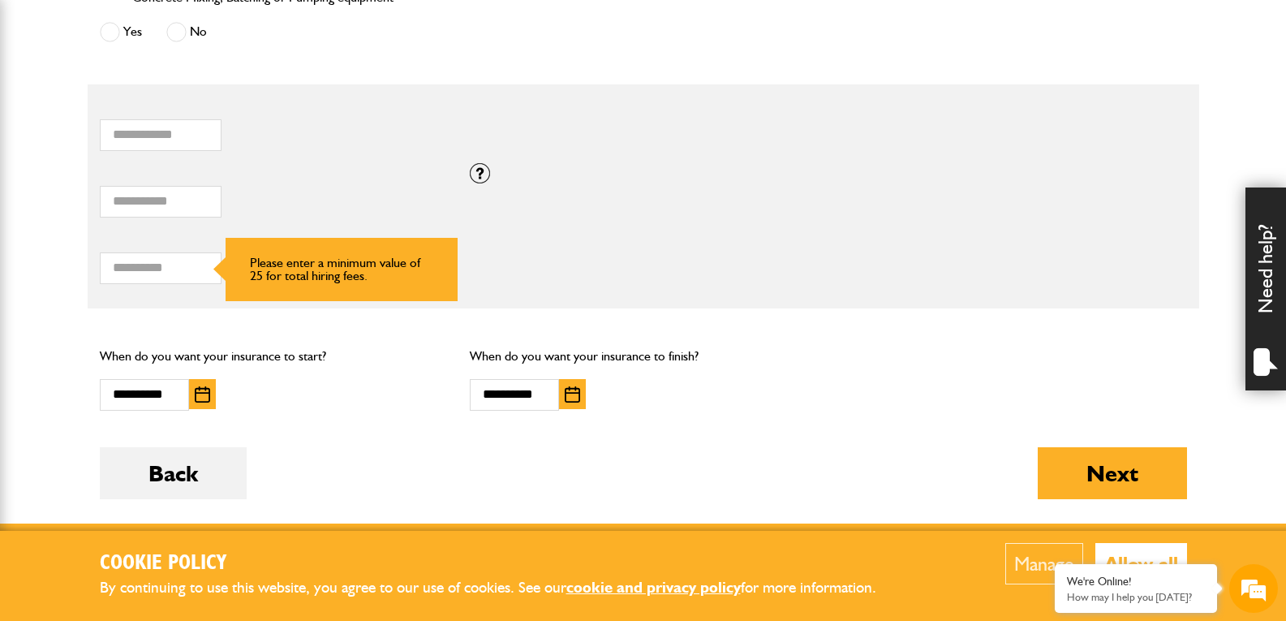
click at [388, 255] on div "Total hiring fees Please enter a minimum value of 25 for total hiring fees." at bounding box center [273, 259] width 347 height 50
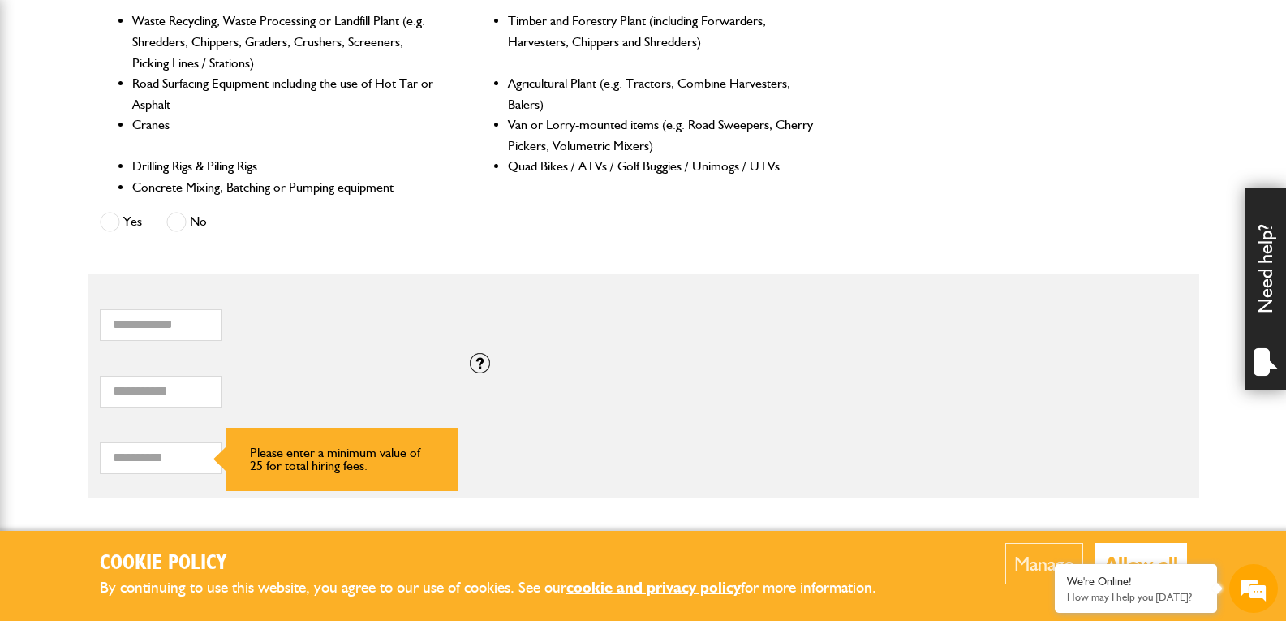
scroll to position [812, 0]
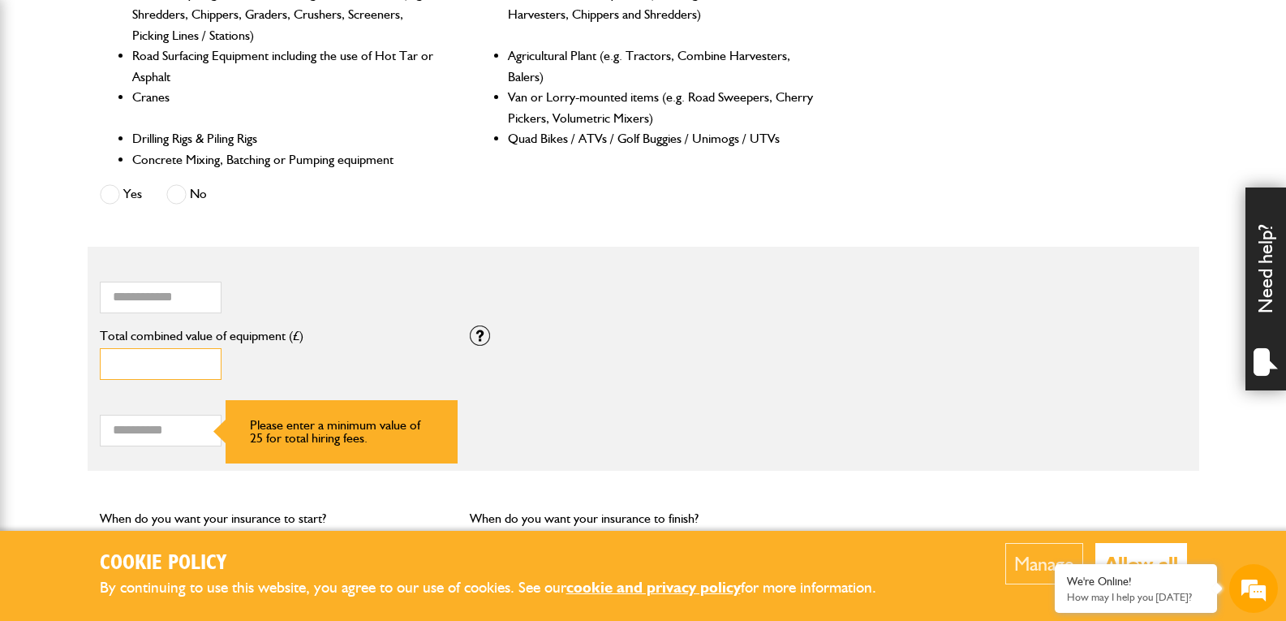
click at [179, 354] on input "Total combined value of equipment (£)" at bounding box center [161, 364] width 122 height 32
click at [867, 249] on fieldset "* How many items of hired equipment do you want to insure? Total combined value…" at bounding box center [644, 359] width 1112 height 224
click at [172, 374] on input "Total combined value of equipment (£)" at bounding box center [161, 364] width 122 height 32
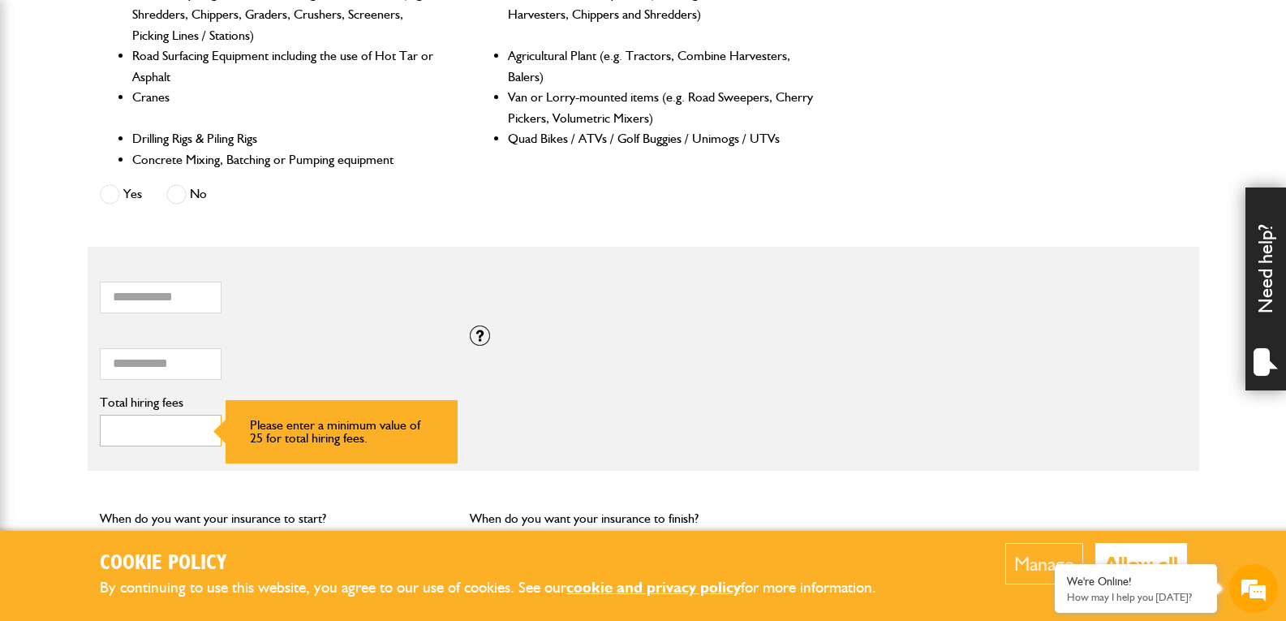
click at [166, 429] on input "Total hiring fees" at bounding box center [161, 431] width 122 height 32
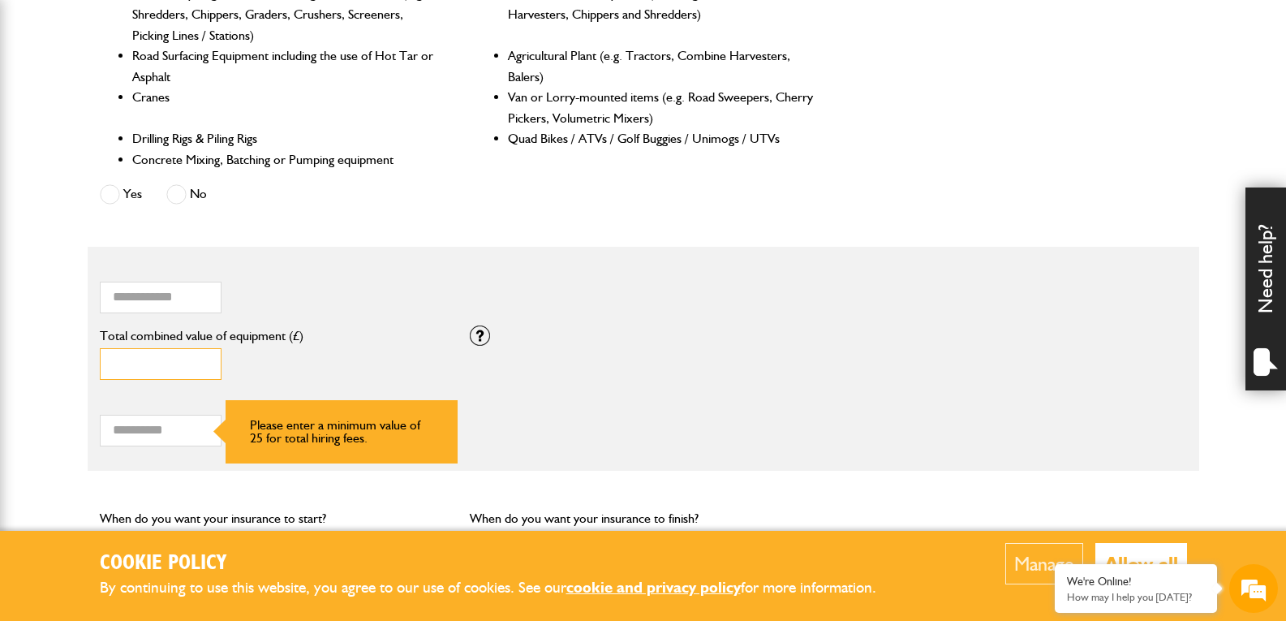
click at [158, 378] on input "Total combined value of equipment (£)" at bounding box center [161, 364] width 122 height 32
click at [362, 315] on div "* How many items of hired equipment do you want to insure?" at bounding box center [458, 292] width 741 height 67
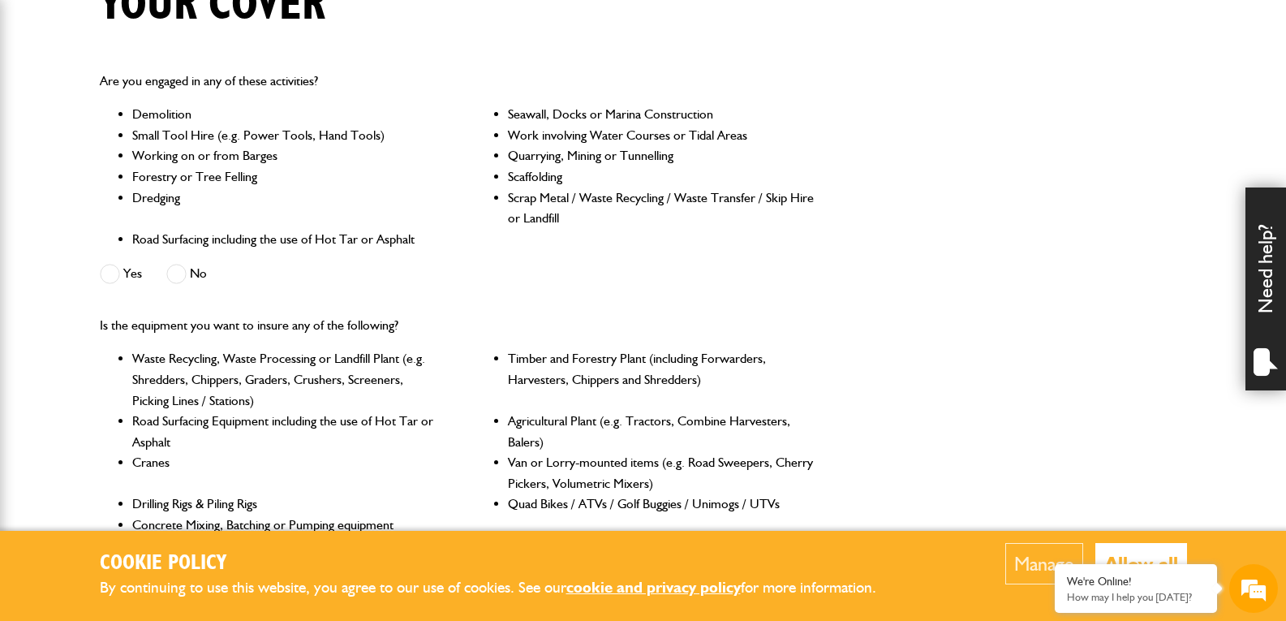
scroll to position [933, 0]
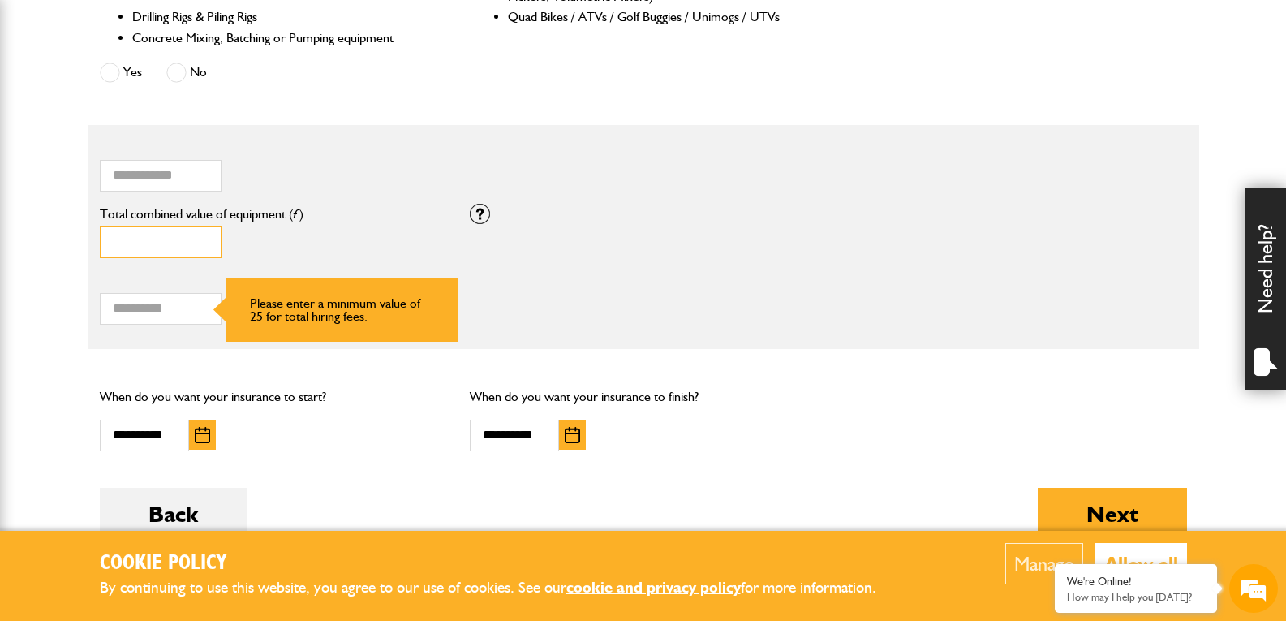
click at [181, 245] on input "Total combined value of equipment (£)" at bounding box center [161, 242] width 122 height 32
type input "*****"
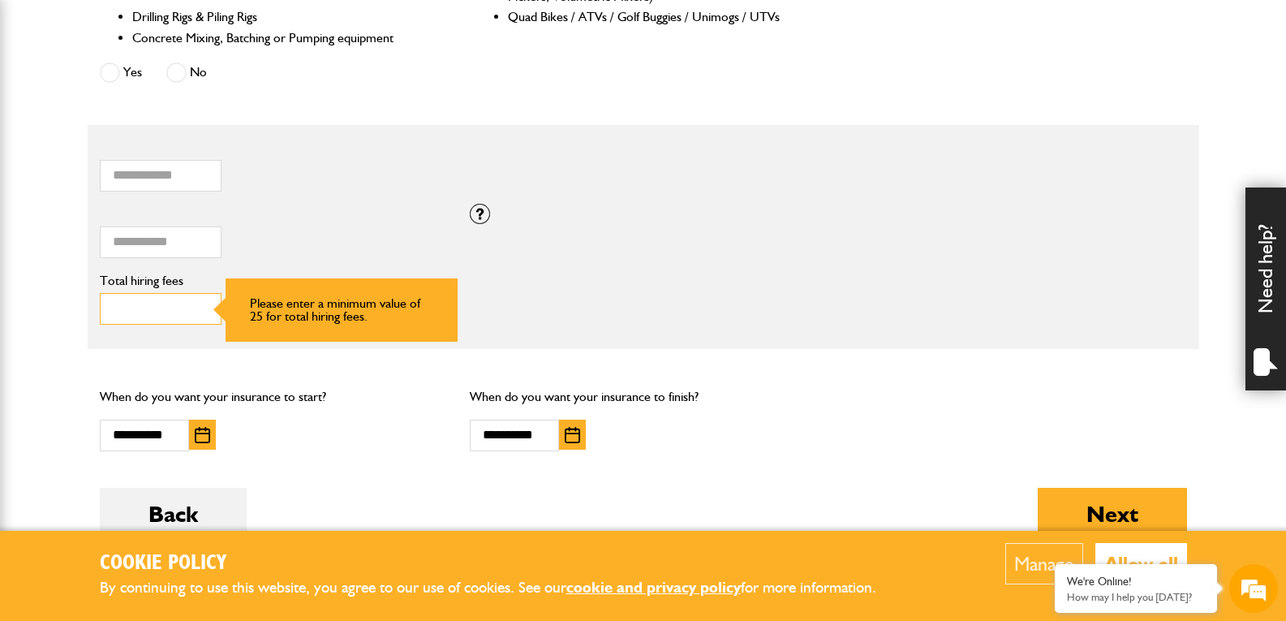
click at [142, 308] on input "Total hiring fees" at bounding box center [161, 309] width 122 height 32
type input "*"
type input "*****"
click at [372, 434] on div "**********" at bounding box center [273, 418] width 371 height 90
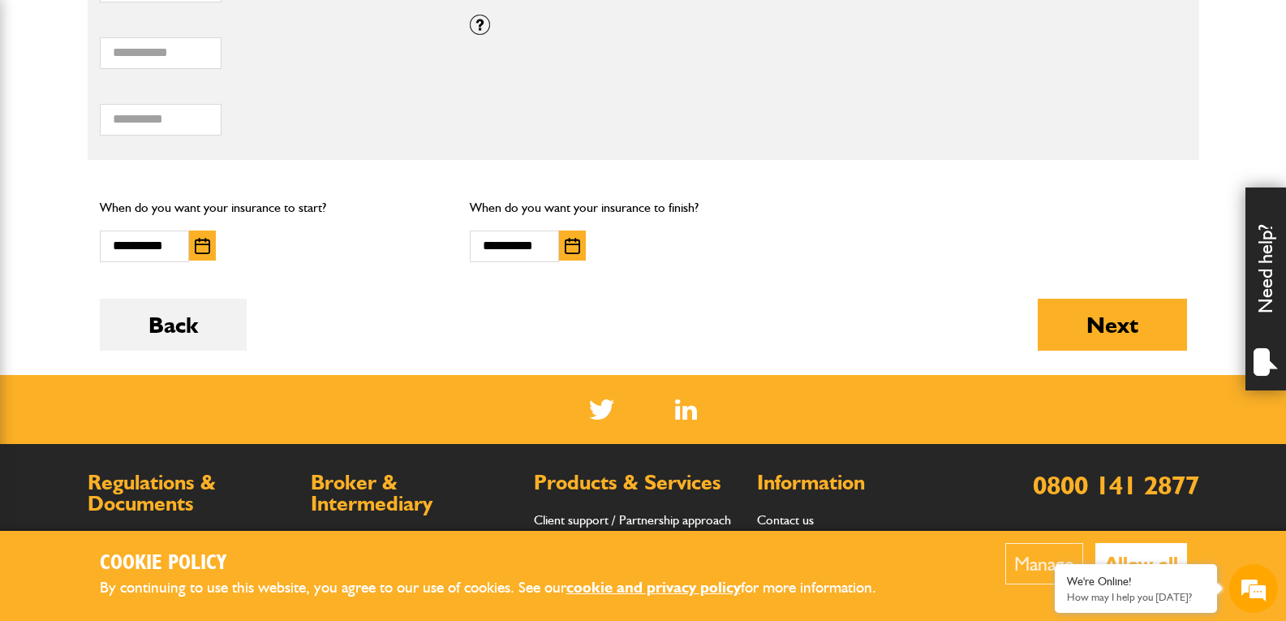
scroll to position [1339, 0]
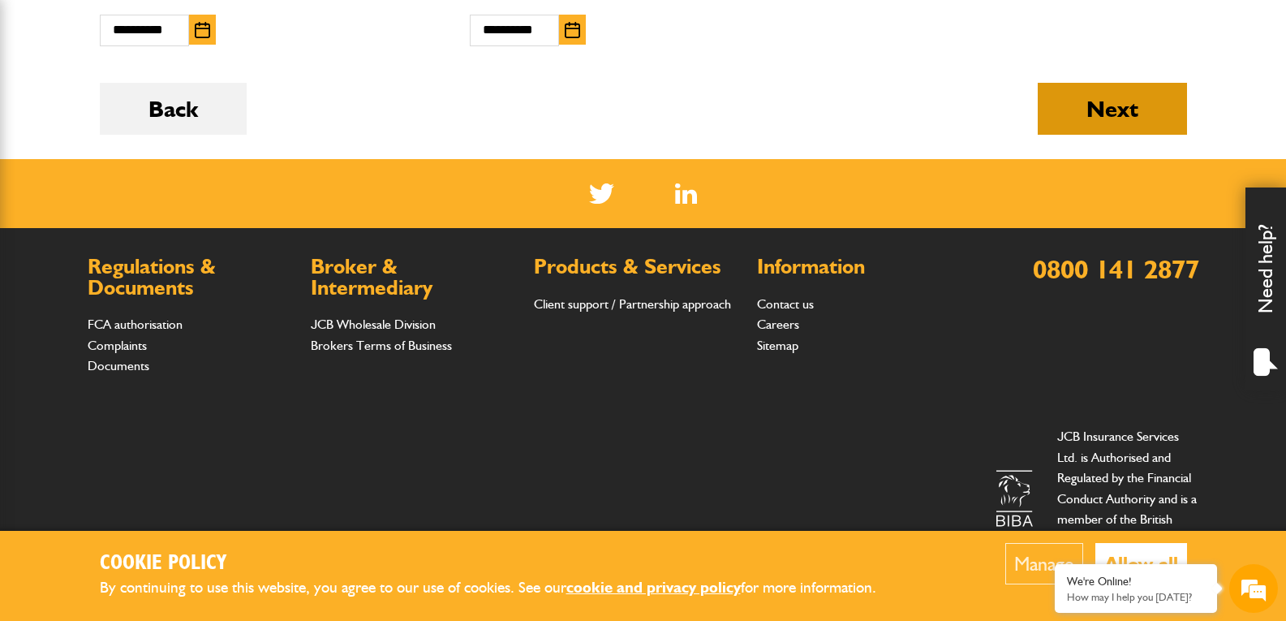
click at [1129, 118] on button "Next" at bounding box center [1112, 109] width 149 height 52
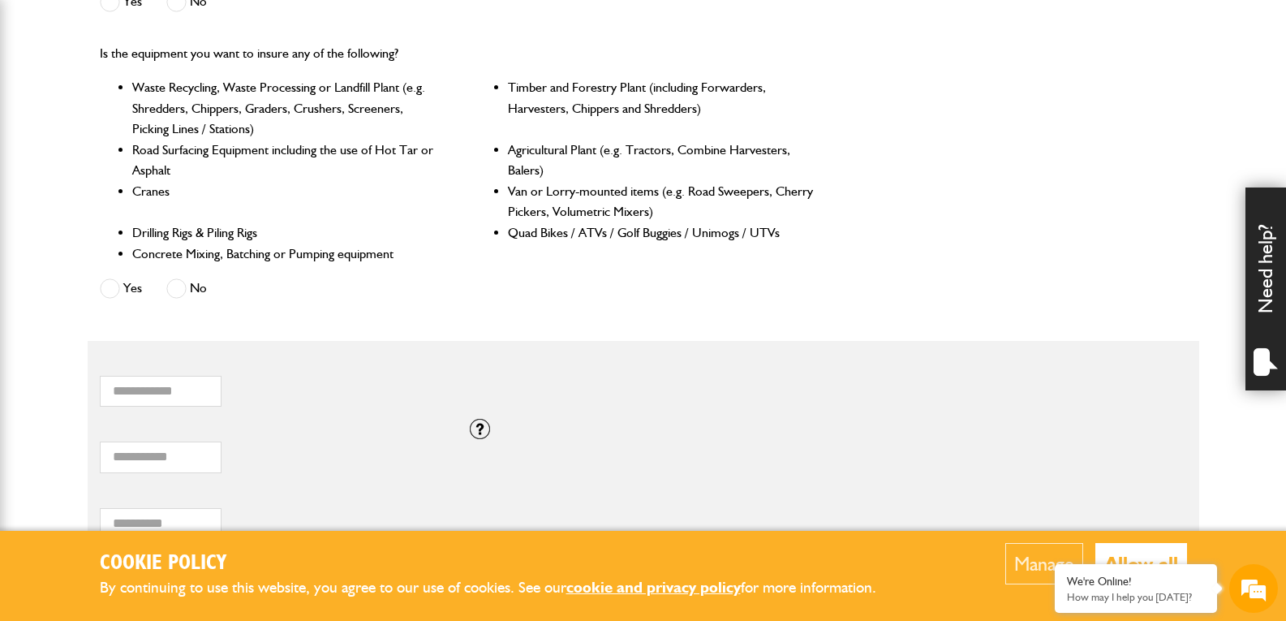
scroll to position [812, 0]
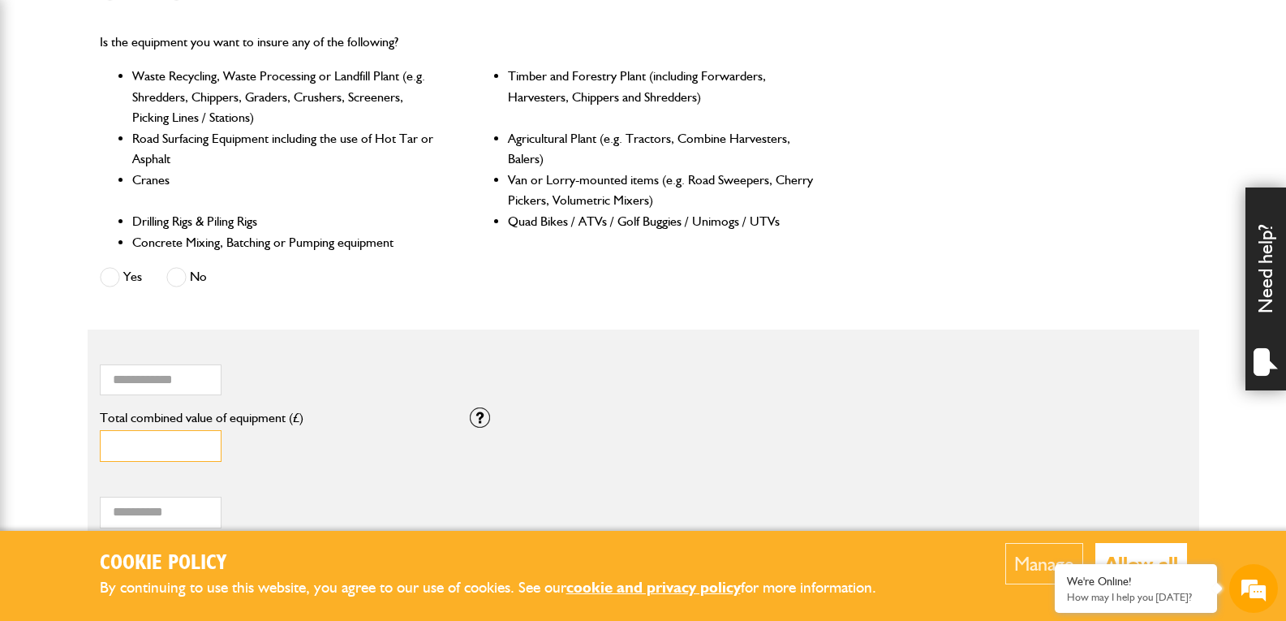
drag, startPoint x: 153, startPoint y: 451, endPoint x: 54, endPoint y: 451, distance: 99.0
click at [54, 451] on body "Cookie Policy By continuing to use this website, you agree to our use of cookie…" at bounding box center [643, 209] width 1286 height 2042
type input "****"
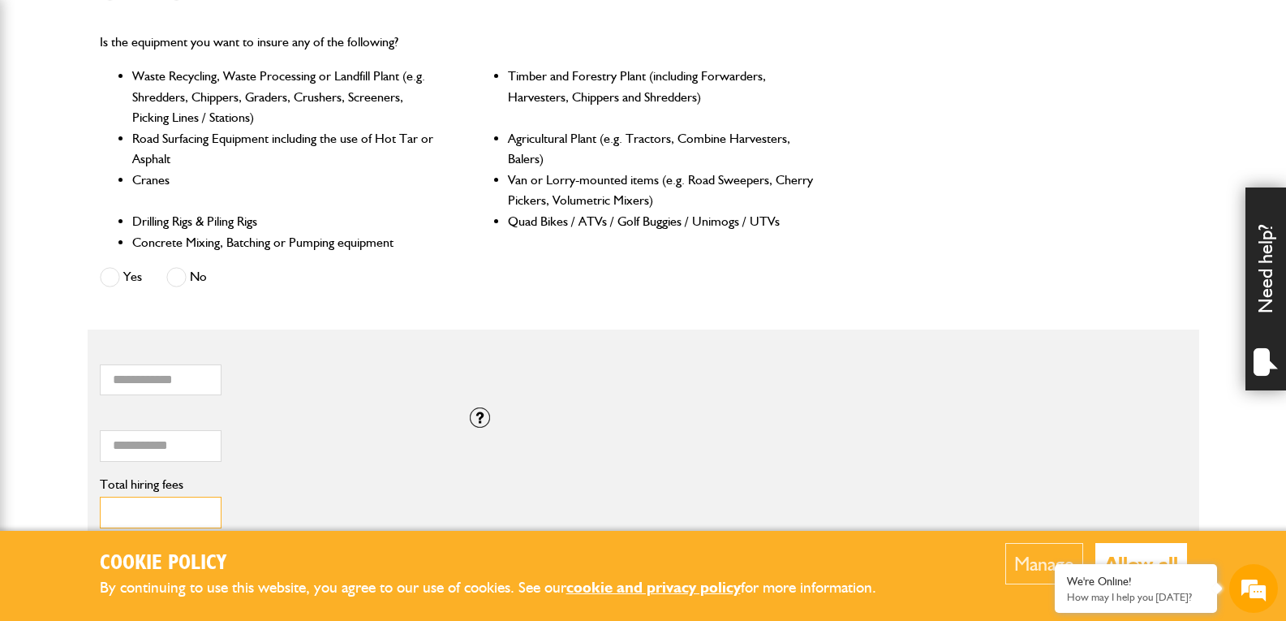
drag, startPoint x: 186, startPoint y: 523, endPoint x: 75, endPoint y: 516, distance: 110.6
click at [69, 516] on body "Cookie Policy By continuing to use this website, you agree to our use of cookie…" at bounding box center [643, 209] width 1286 height 2042
click at [126, 520] on input "****" at bounding box center [161, 513] width 122 height 32
type input "****"
click at [300, 454] on div "**** Total combined value of equipment (£)" at bounding box center [273, 436] width 347 height 50
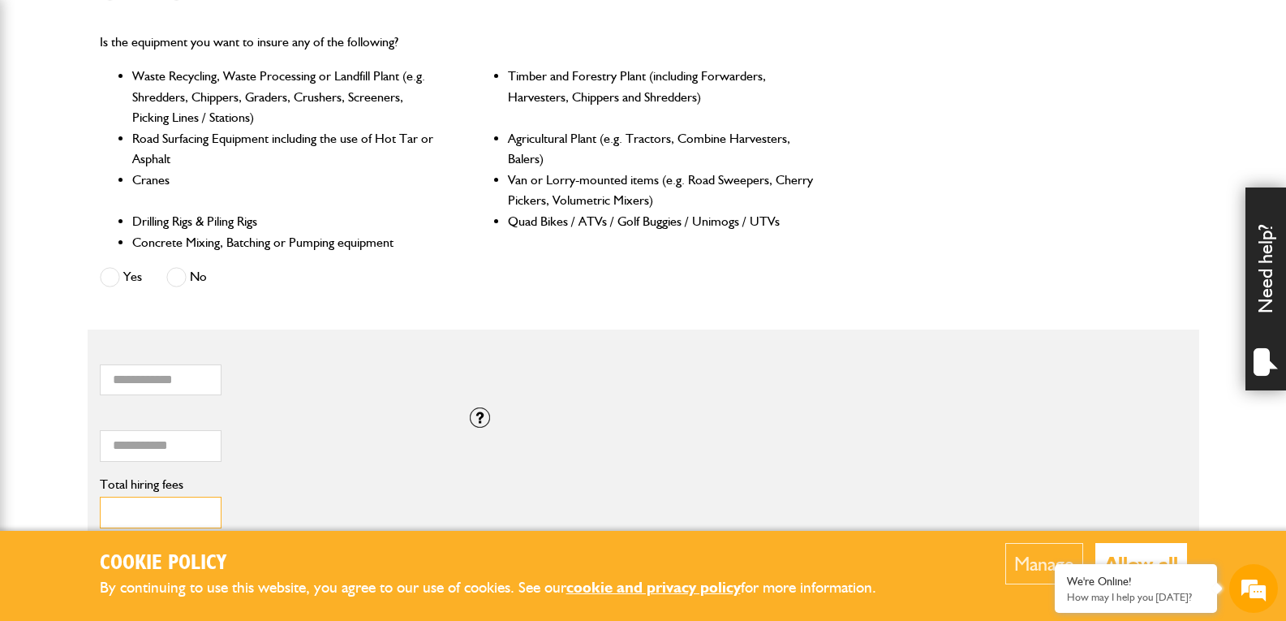
drag, startPoint x: 160, startPoint y: 508, endPoint x: 54, endPoint y: 512, distance: 105.6
click at [54, 512] on body "Cookie Policy By continuing to use this website, you agree to our use of cookie…" at bounding box center [643, 209] width 1286 height 2042
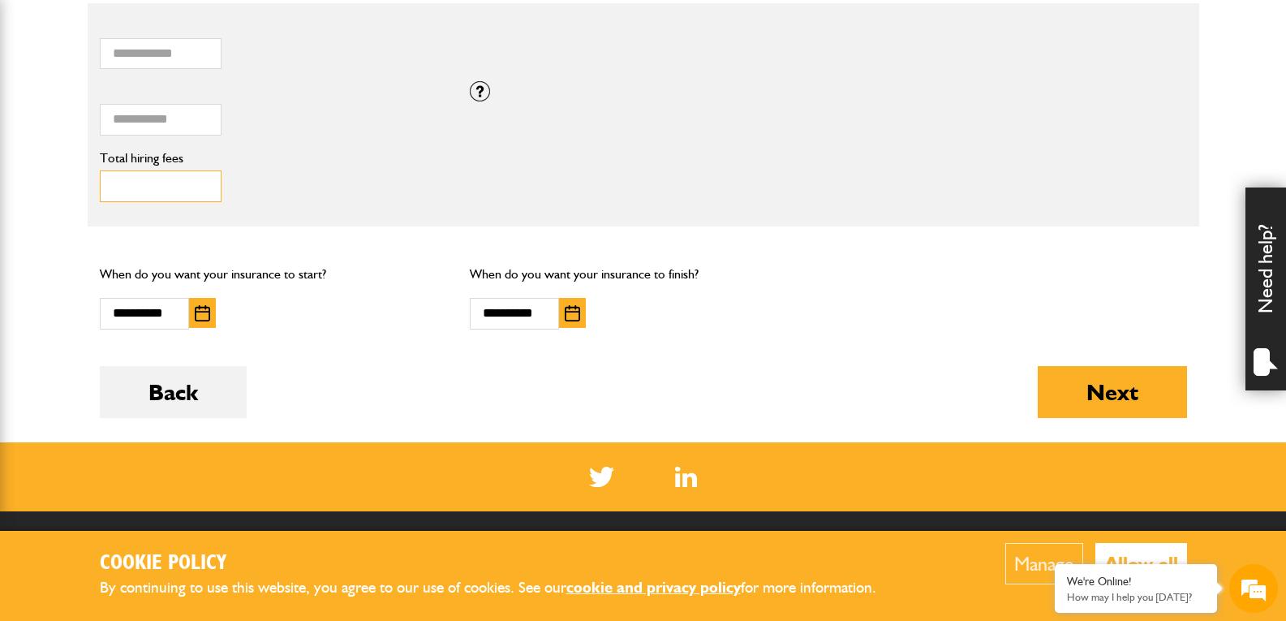
scroll to position [1217, 0]
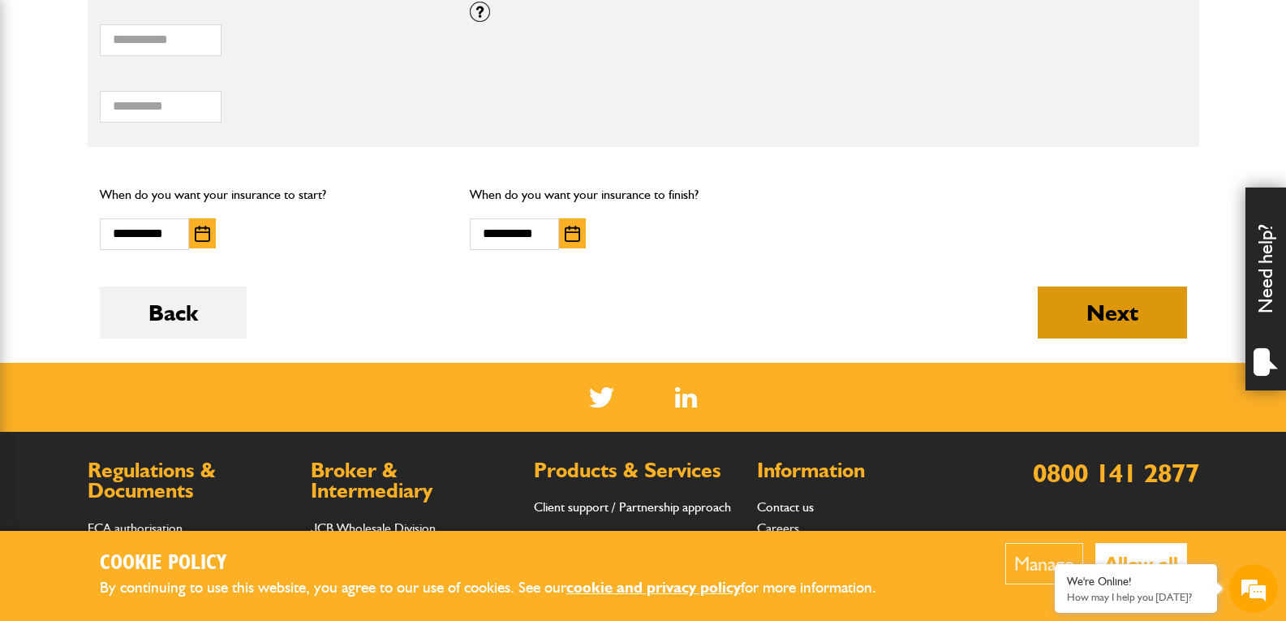
click at [1050, 312] on button "Next" at bounding box center [1112, 312] width 149 height 52
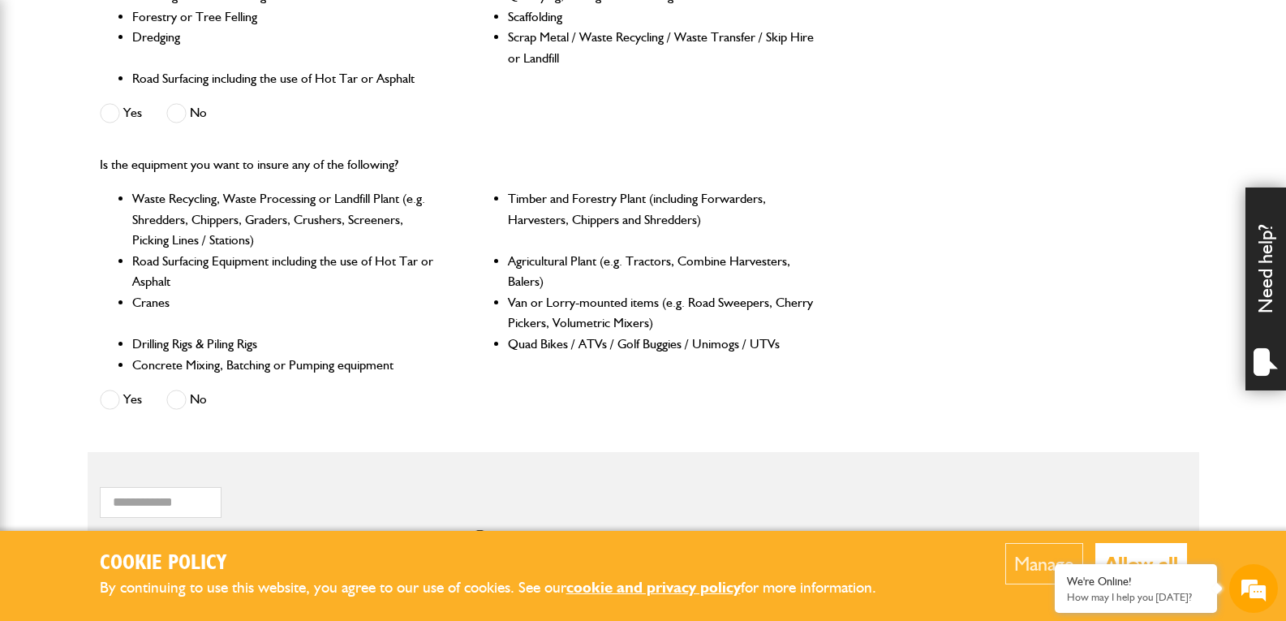
scroll to position [893, 0]
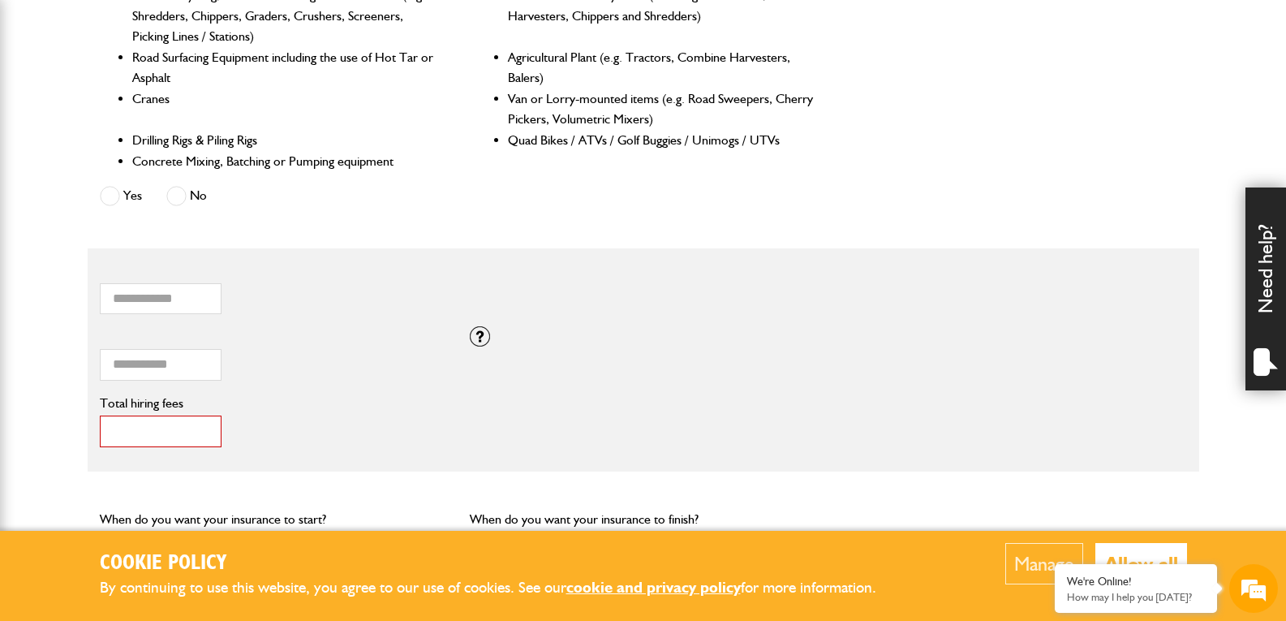
click at [148, 434] on input "*" at bounding box center [161, 432] width 122 height 32
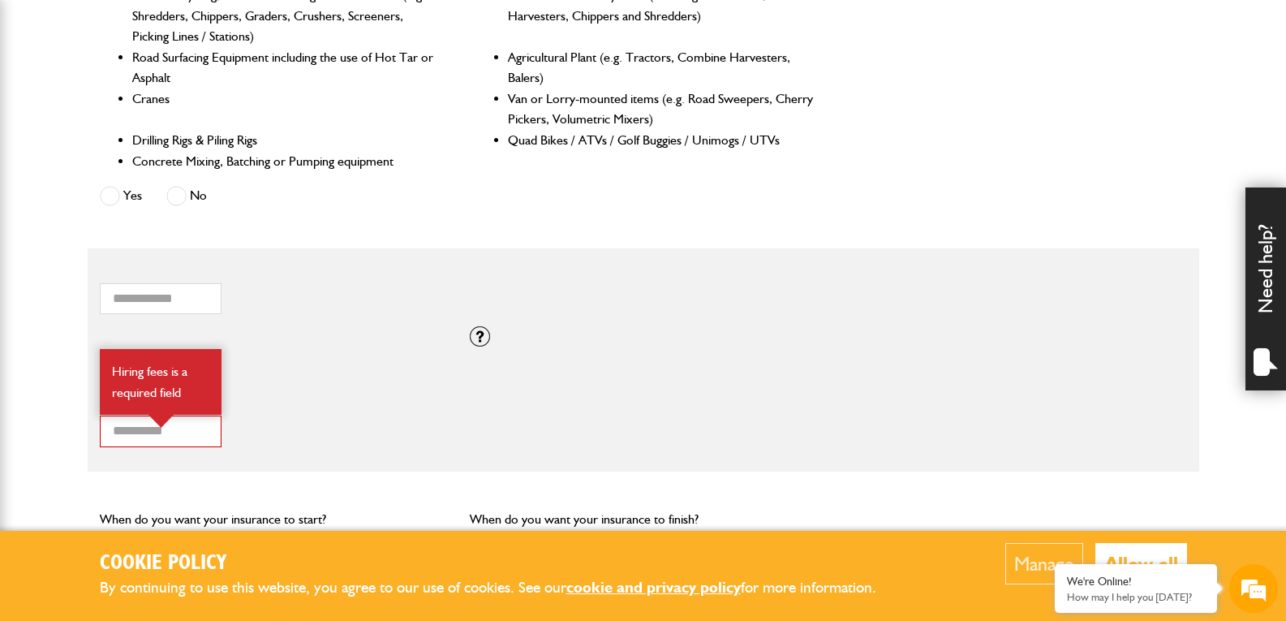
click at [313, 415] on div "* Total hiring fees Hiring fees is a required field" at bounding box center [273, 422] width 347 height 50
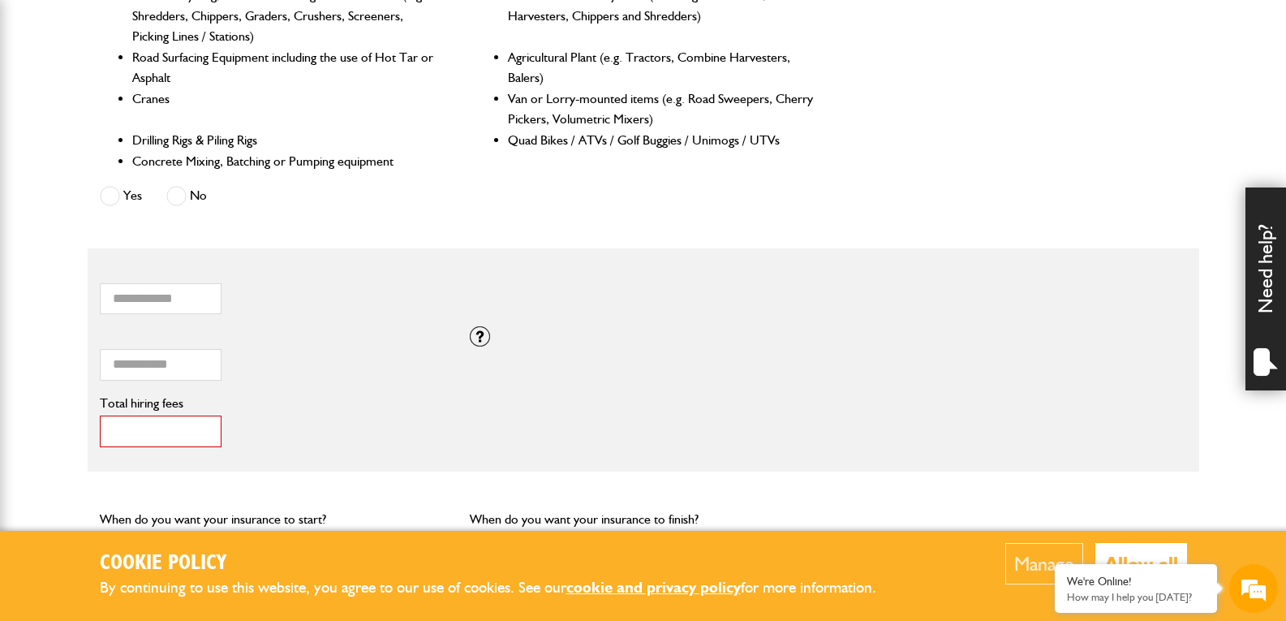
click at [184, 424] on input "*" at bounding box center [161, 432] width 122 height 32
click at [312, 424] on div "Total hiring fees Hiring fees is a required field" at bounding box center [273, 422] width 347 height 50
click at [119, 424] on input "Total hiring fees" at bounding box center [161, 432] width 122 height 32
click at [183, 424] on input "Total hiring fees" at bounding box center [161, 432] width 122 height 32
type input "*"
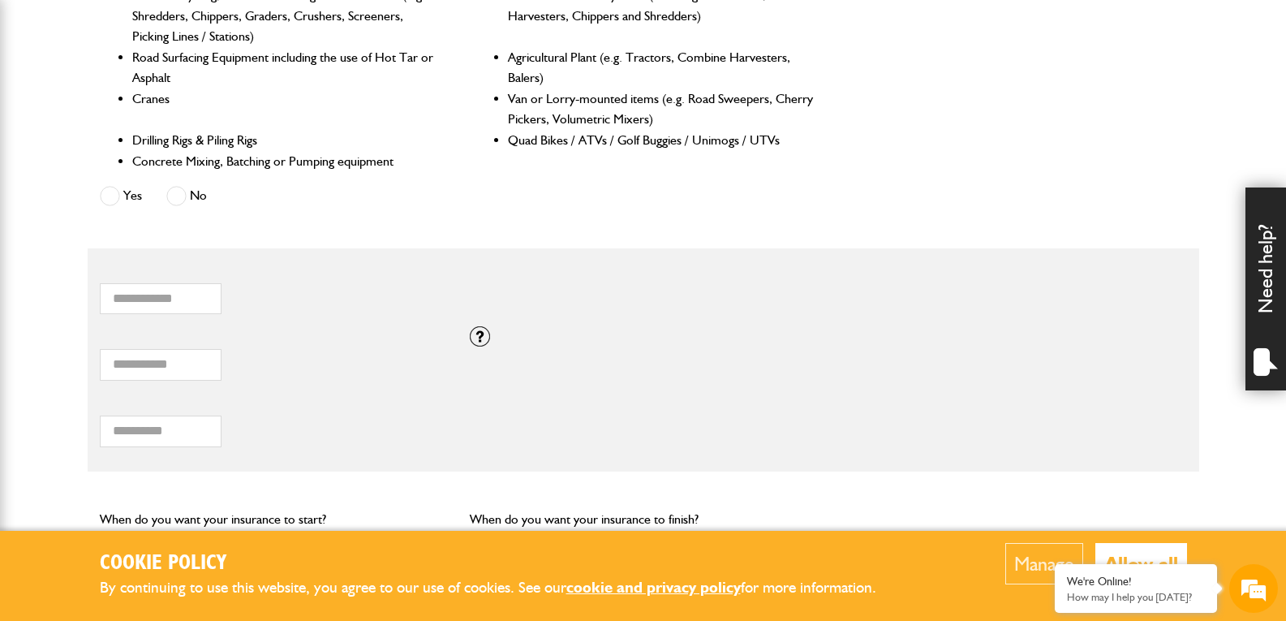
click at [338, 393] on div "**** Total combined value of equipment (£)" at bounding box center [273, 359] width 371 height 67
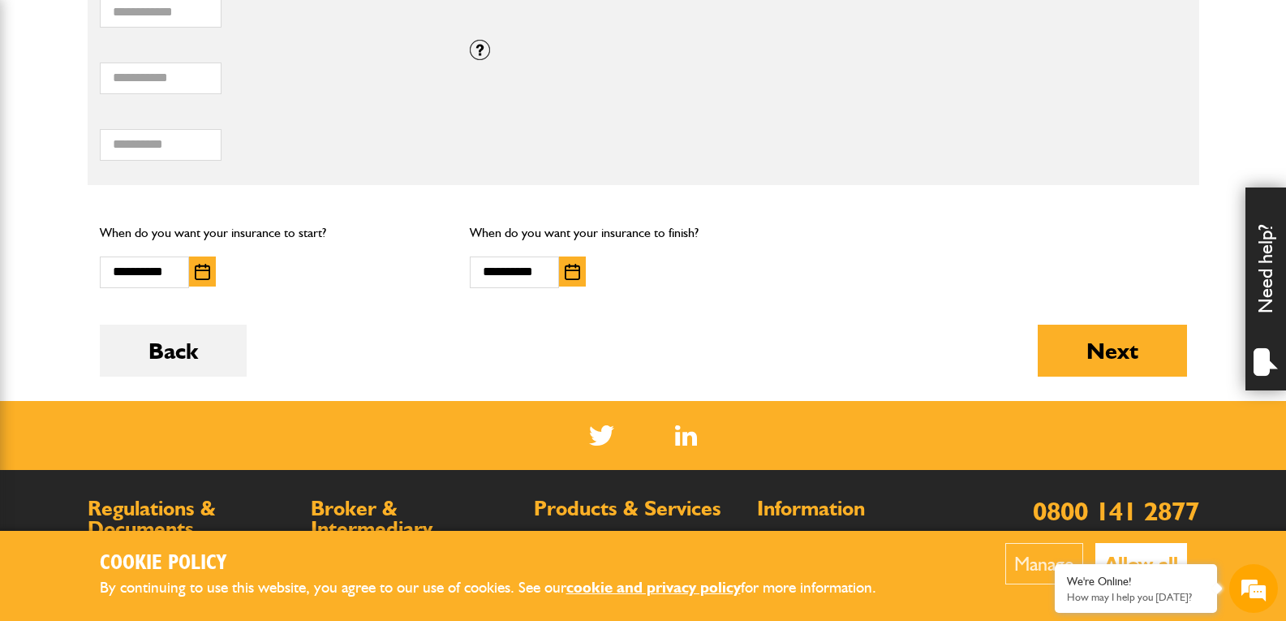
scroll to position [1055, 0]
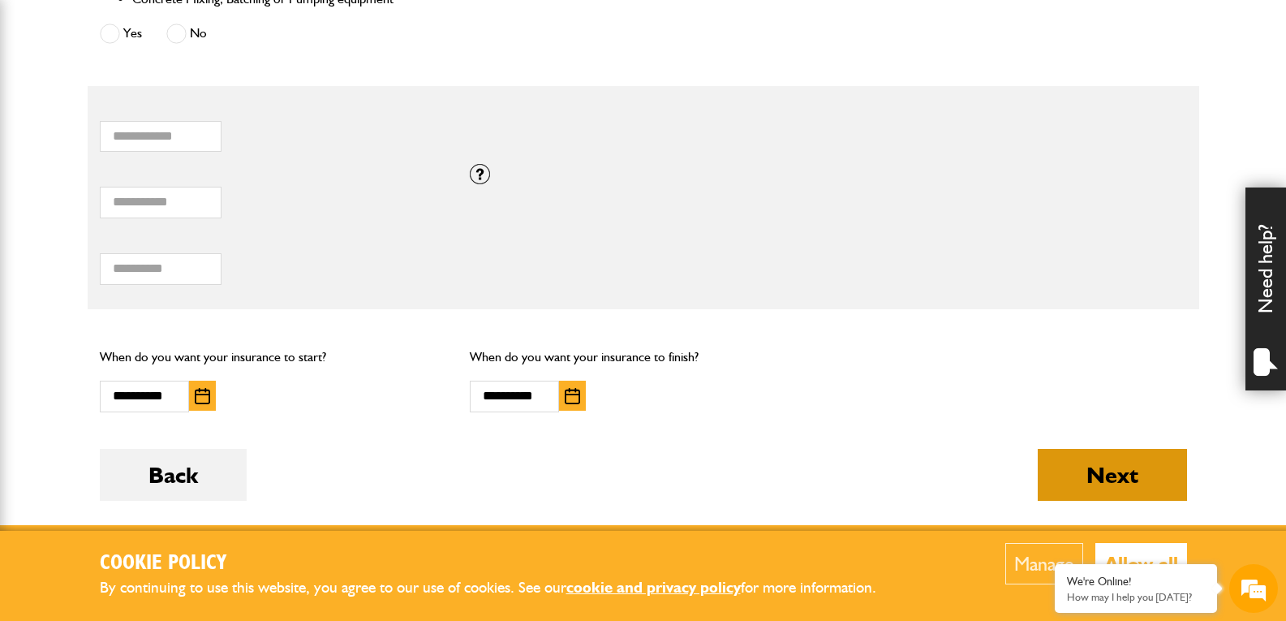
click at [1113, 498] on button "Next" at bounding box center [1112, 475] width 149 height 52
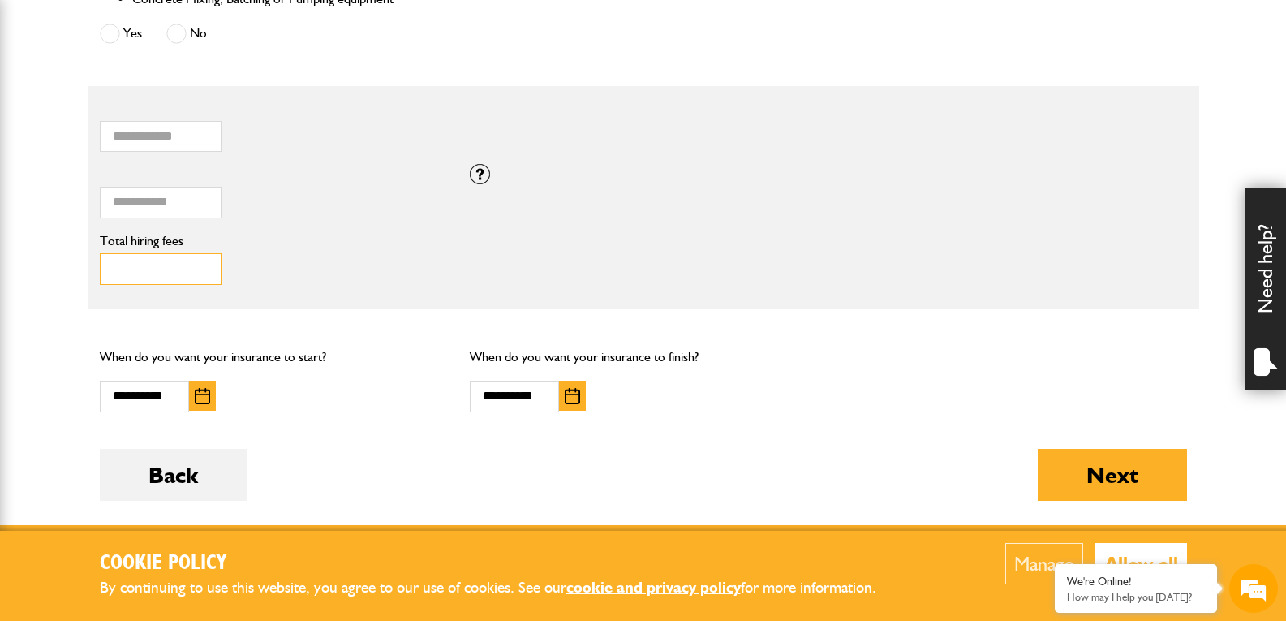
drag, startPoint x: 150, startPoint y: 268, endPoint x: 58, endPoint y: 268, distance: 91.7
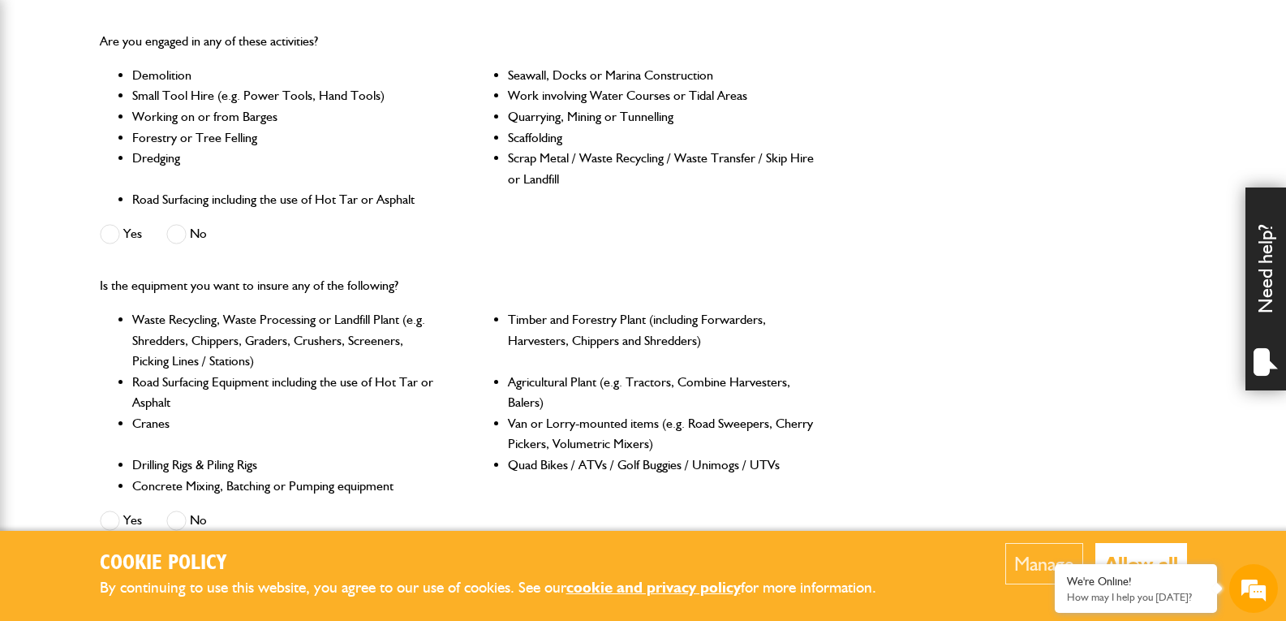
scroll to position [974, 0]
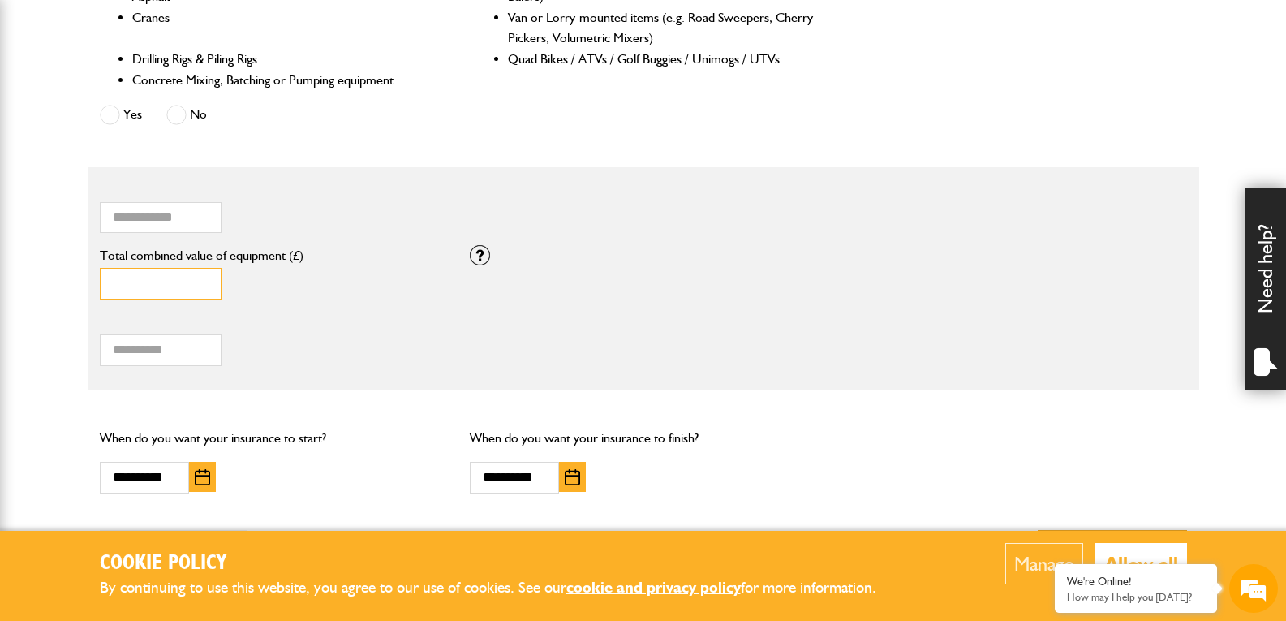
drag, startPoint x: 169, startPoint y: 295, endPoint x: 36, endPoint y: 305, distance: 133.5
click at [36, 305] on body "Cookie Policy By continuing to use this website, you agree to our use of cookie…" at bounding box center [643, 47] width 1286 height 2042
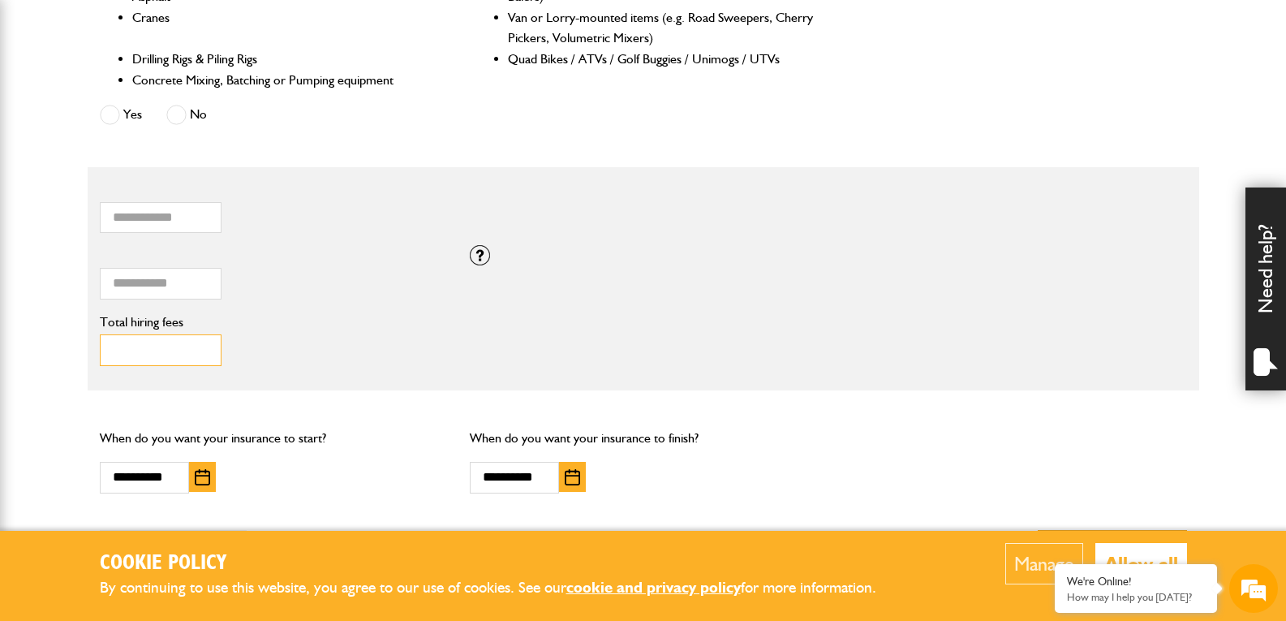
click at [177, 342] on input "Total hiring fees" at bounding box center [161, 350] width 122 height 32
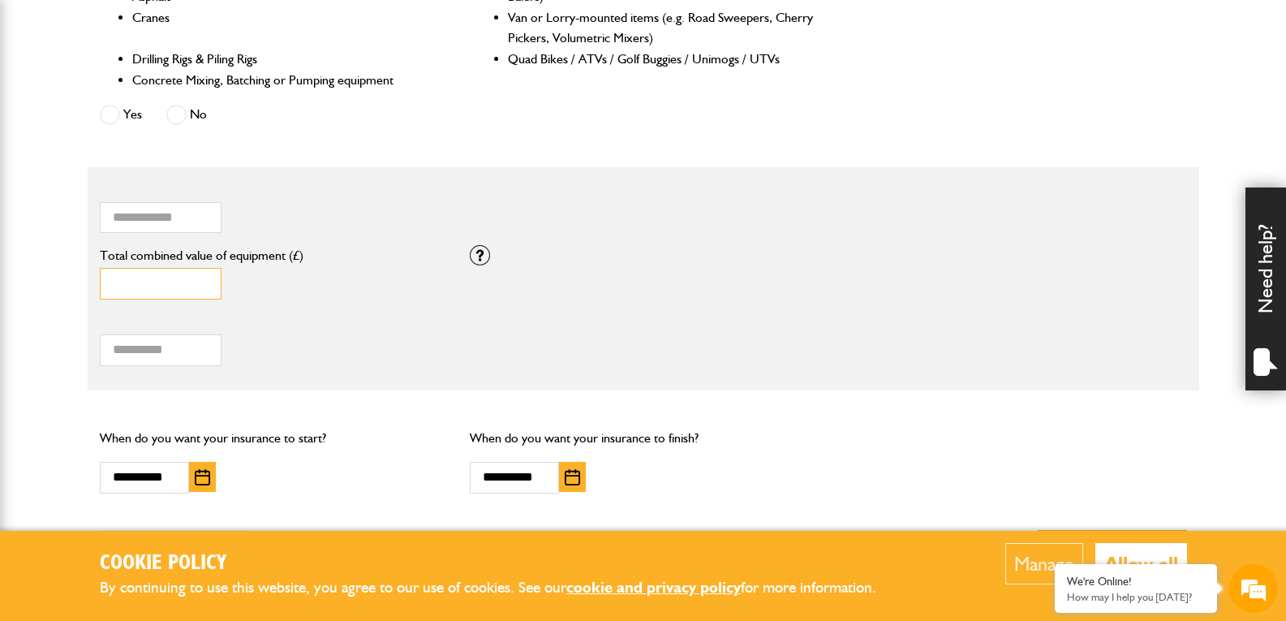
click at [140, 282] on input "****" at bounding box center [161, 284] width 122 height 32
type input "*****"
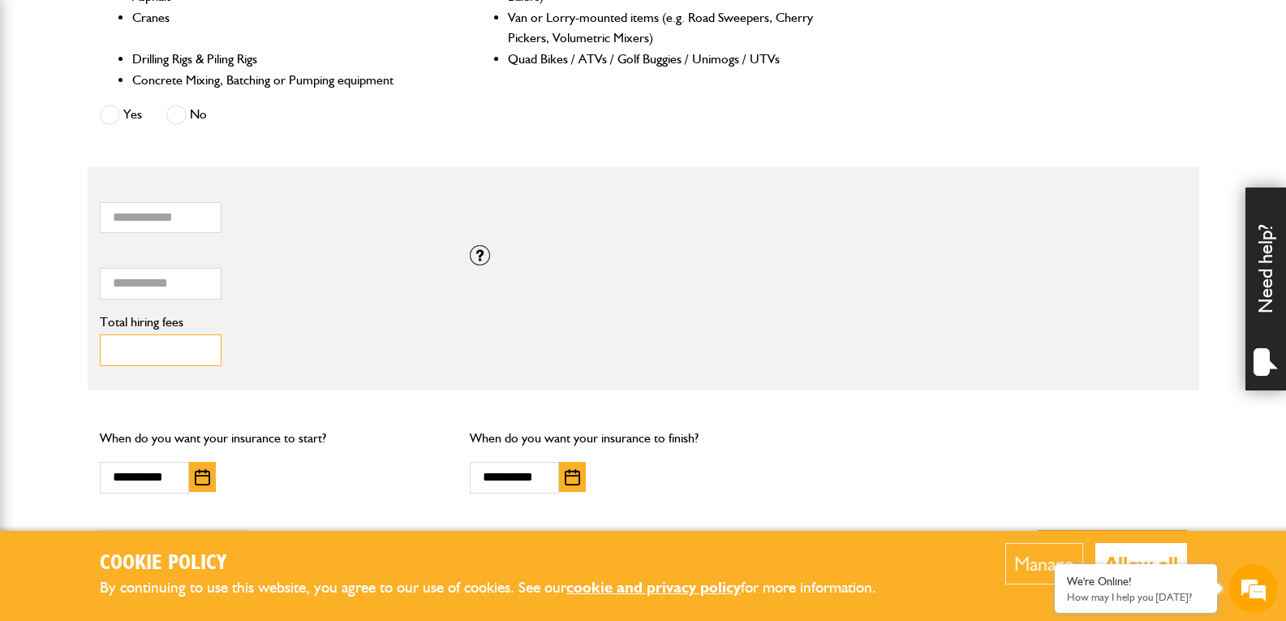
click at [144, 335] on input "Total hiring fees" at bounding box center [161, 350] width 122 height 32
type input "*****"
click at [329, 313] on div "***** Total hiring fees Hiring fees is a required field" at bounding box center [273, 345] width 371 height 67
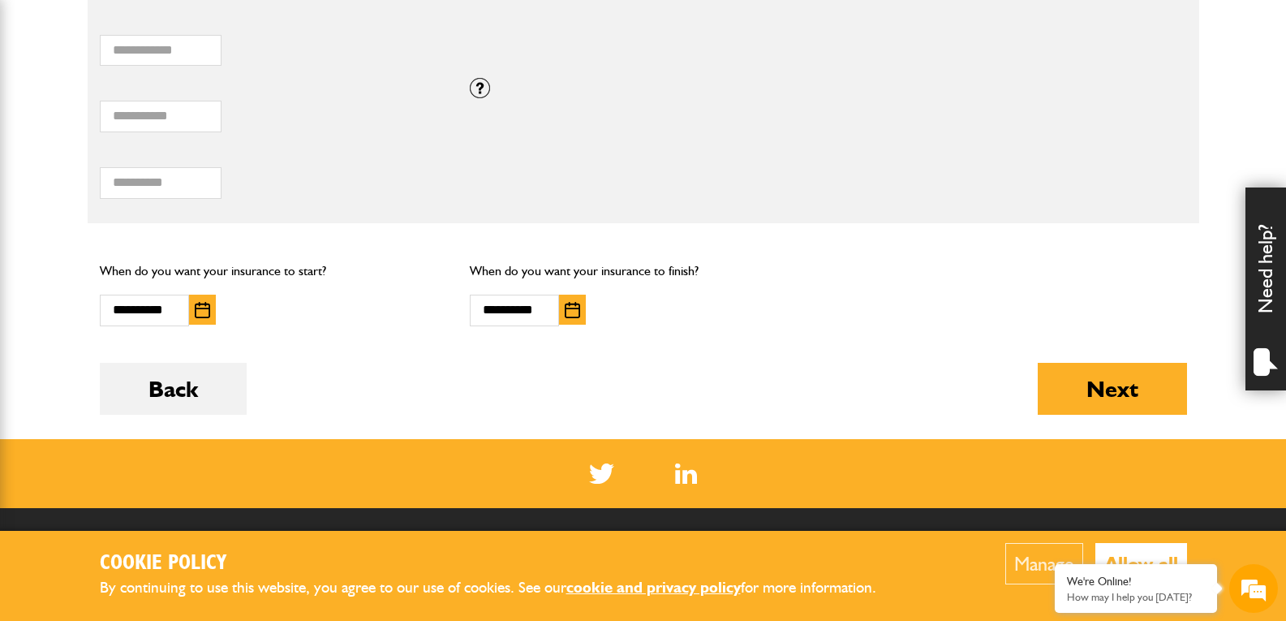
scroll to position [1298, 0]
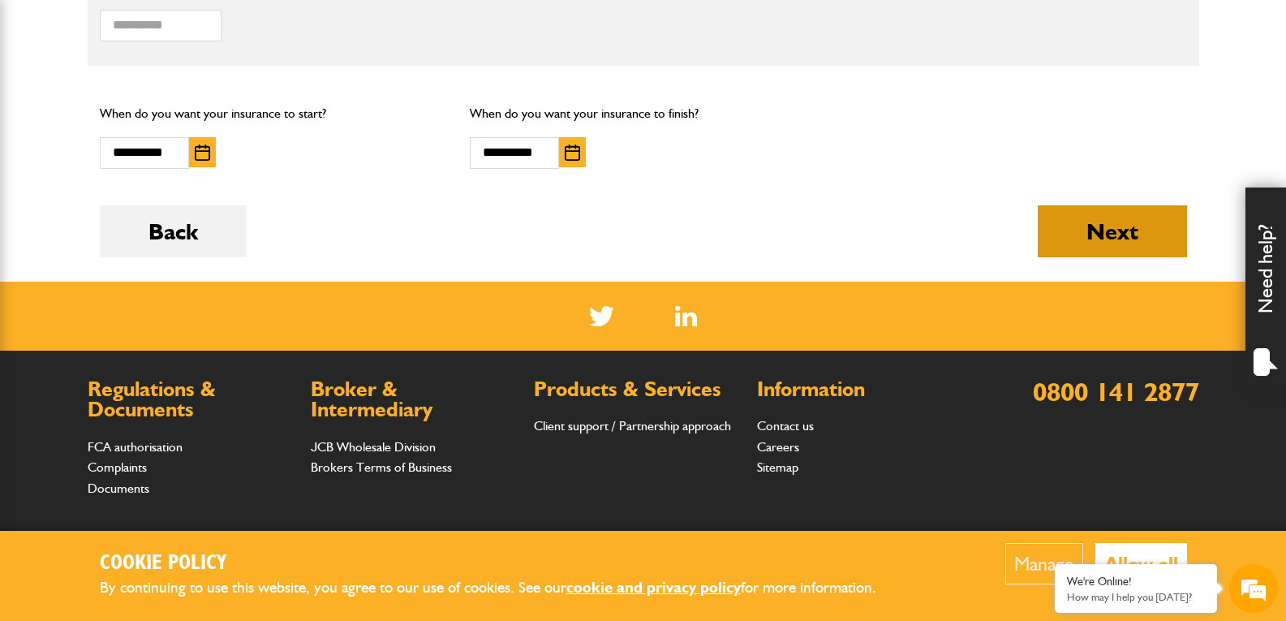
click at [1130, 230] on button "Next" at bounding box center [1112, 231] width 149 height 52
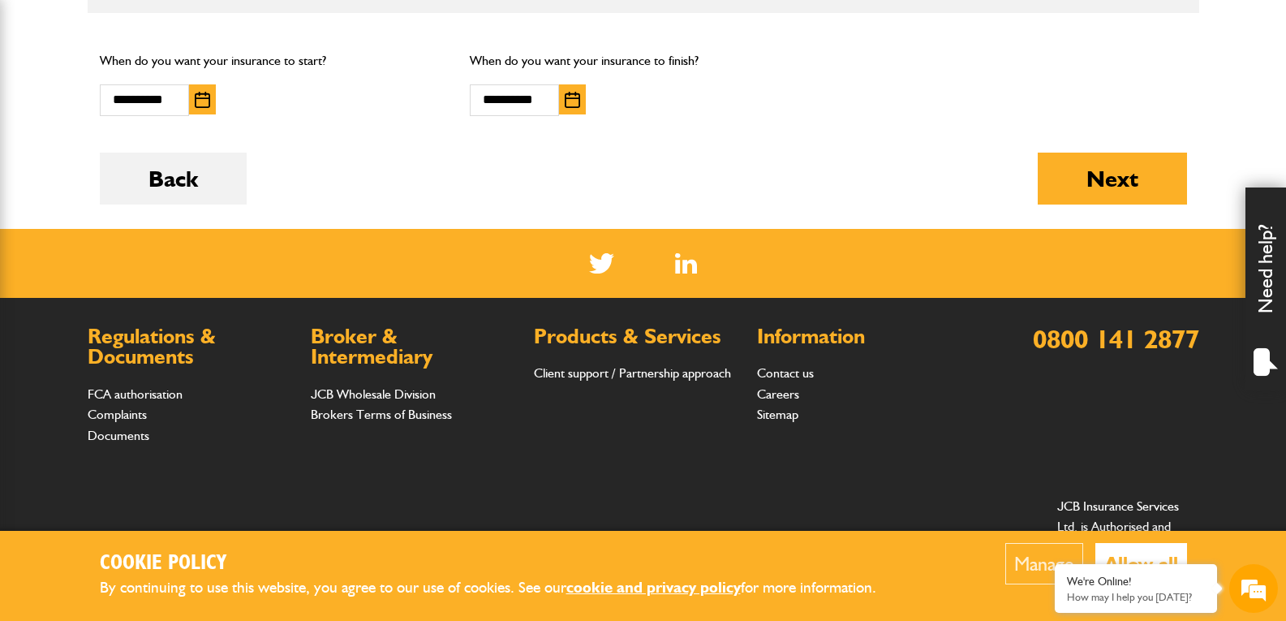
scroll to position [1380, 0]
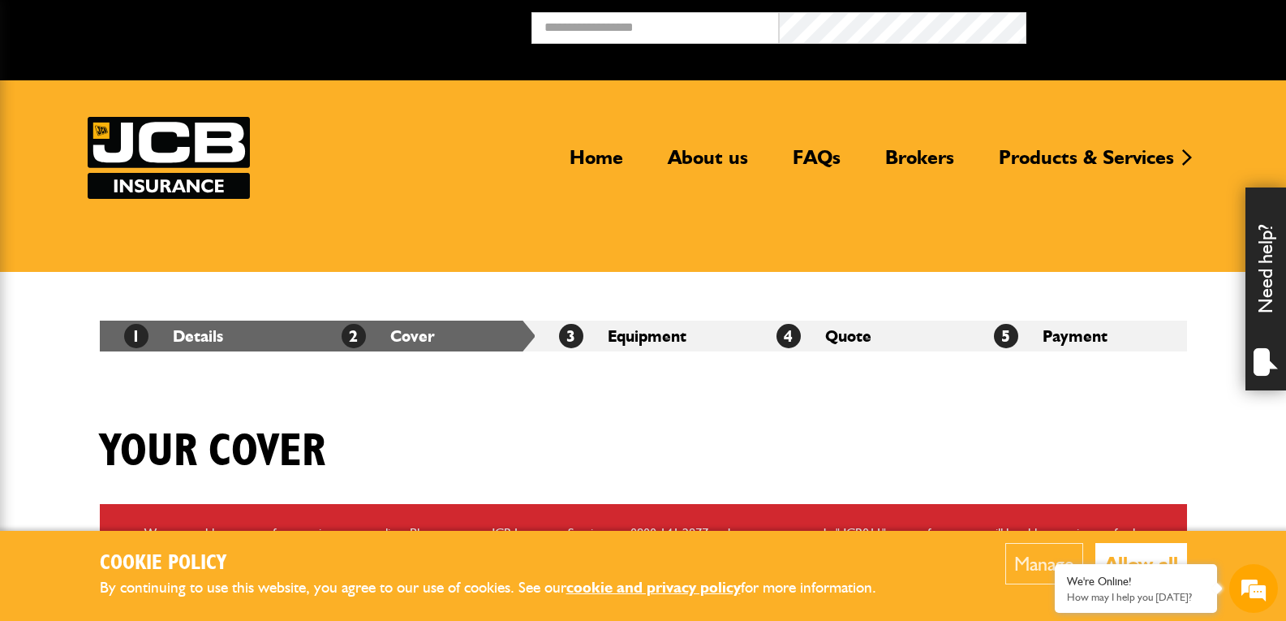
click at [660, 325] on li "3 Equipment" at bounding box center [643, 336] width 217 height 31
click at [912, 333] on li "4 Quote" at bounding box center [860, 336] width 217 height 31
click at [1051, 332] on li "5 Payment" at bounding box center [1078, 336] width 217 height 31
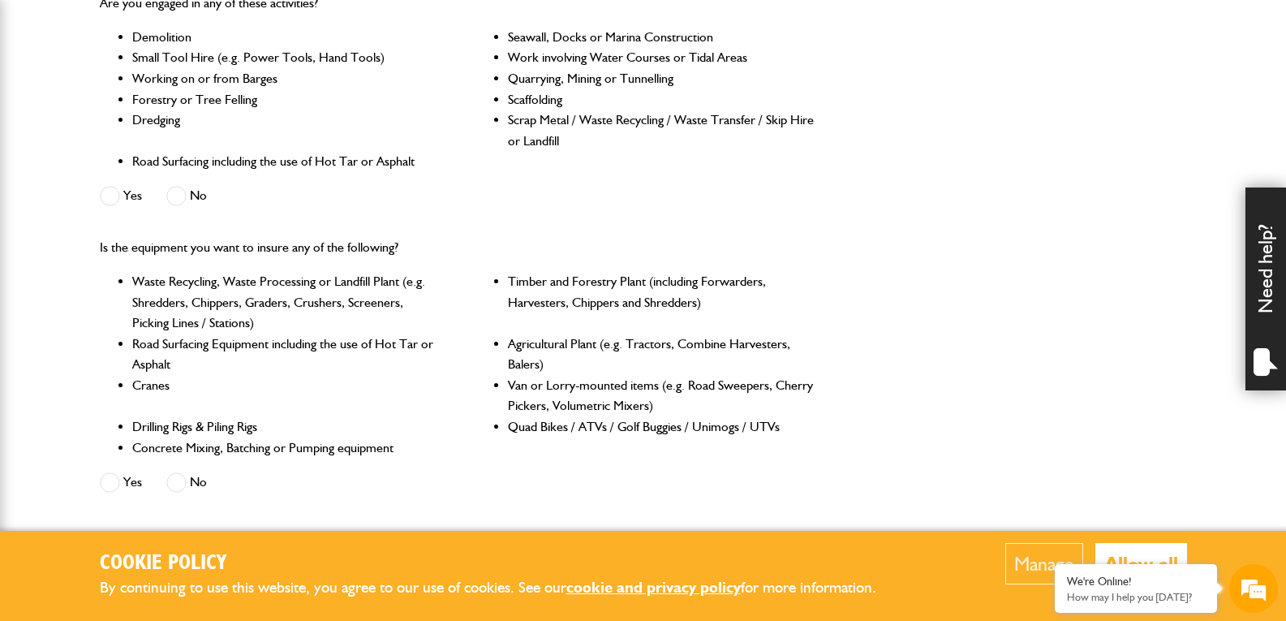
scroll to position [529, 0]
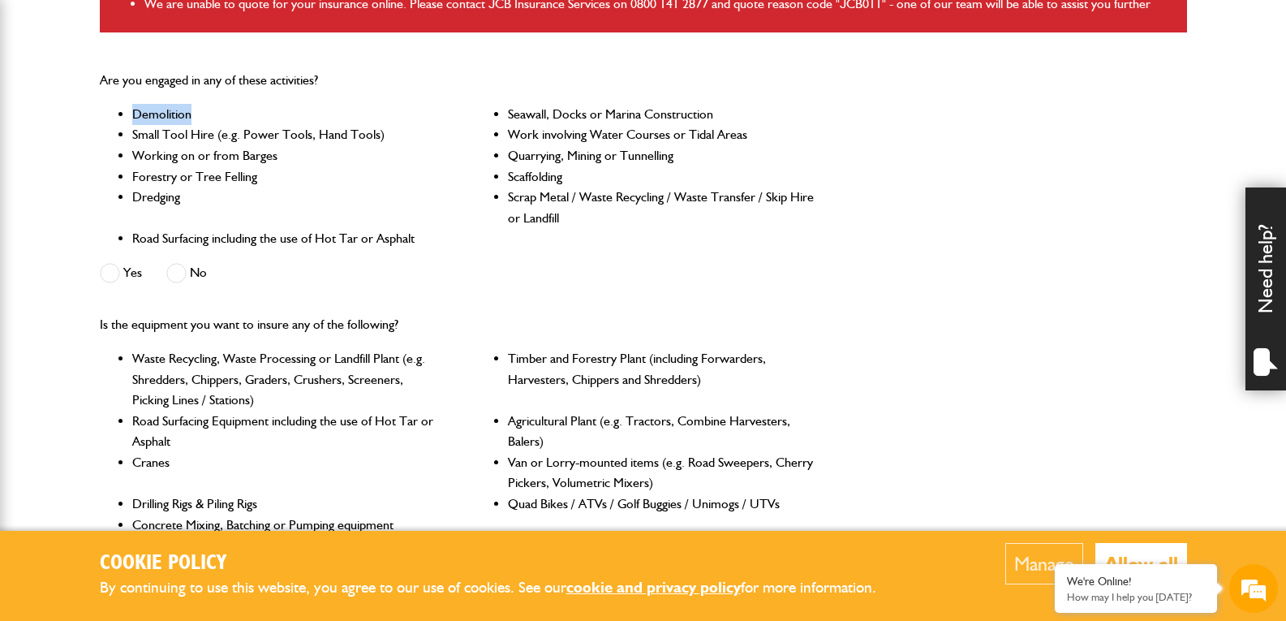
drag, startPoint x: 132, startPoint y: 115, endPoint x: 202, endPoint y: 119, distance: 69.9
click at [202, 119] on li "Demolition" at bounding box center [286, 114] width 308 height 21
copy li "Demolition"
drag, startPoint x: 139, startPoint y: 130, endPoint x: 371, endPoint y: 131, distance: 232.1
click at [371, 131] on li "Small Tool Hire (e.g. Power Tools, Hand Tools)" at bounding box center [286, 134] width 308 height 21
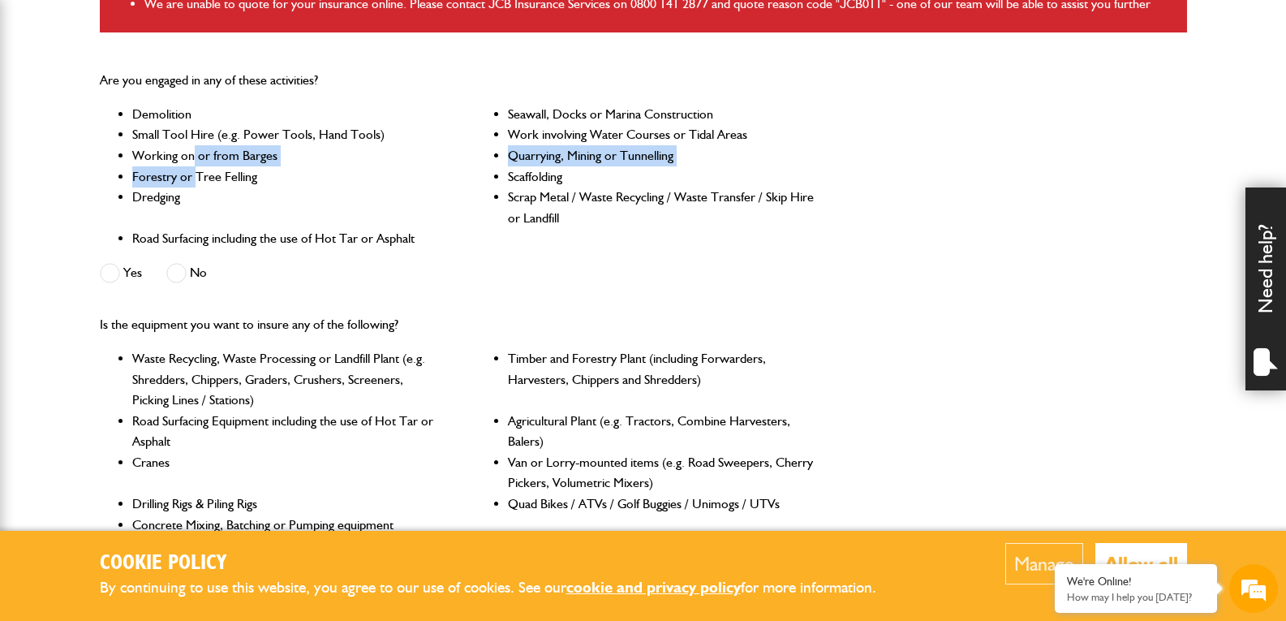
click at [195, 166] on ul "Demolition Seawall, Docks or Marina Construction Small Tool Hire (e.g. Power To…" at bounding box center [458, 176] width 717 height 145
drag, startPoint x: 142, startPoint y: 151, endPoint x: 278, endPoint y: 153, distance: 136.3
click at [278, 153] on li "Working on or from Barges" at bounding box center [286, 155] width 308 height 21
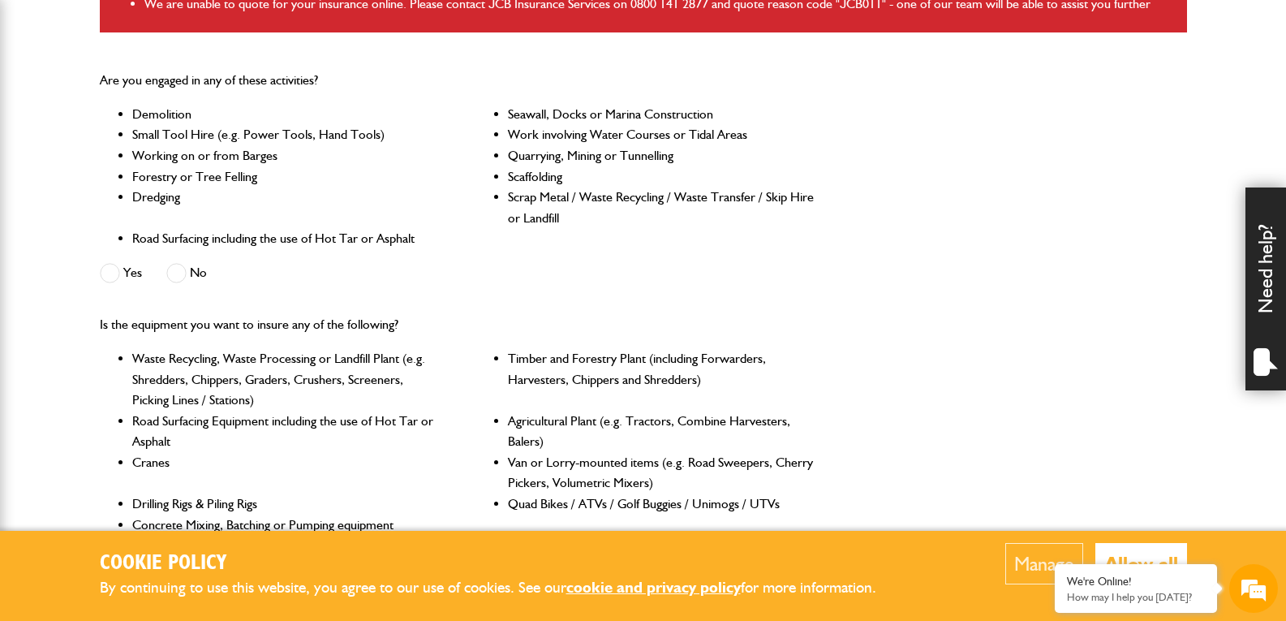
click at [280, 199] on li "Dredging" at bounding box center [286, 207] width 308 height 41
drag, startPoint x: 148, startPoint y: 177, endPoint x: 253, endPoint y: 177, distance: 105.5
click at [253, 177] on li "Forestry or Tree Felling" at bounding box center [286, 176] width 308 height 21
drag, startPoint x: 134, startPoint y: 196, endPoint x: 188, endPoint y: 195, distance: 54.4
click at [188, 195] on li "Dredging" at bounding box center [286, 207] width 308 height 41
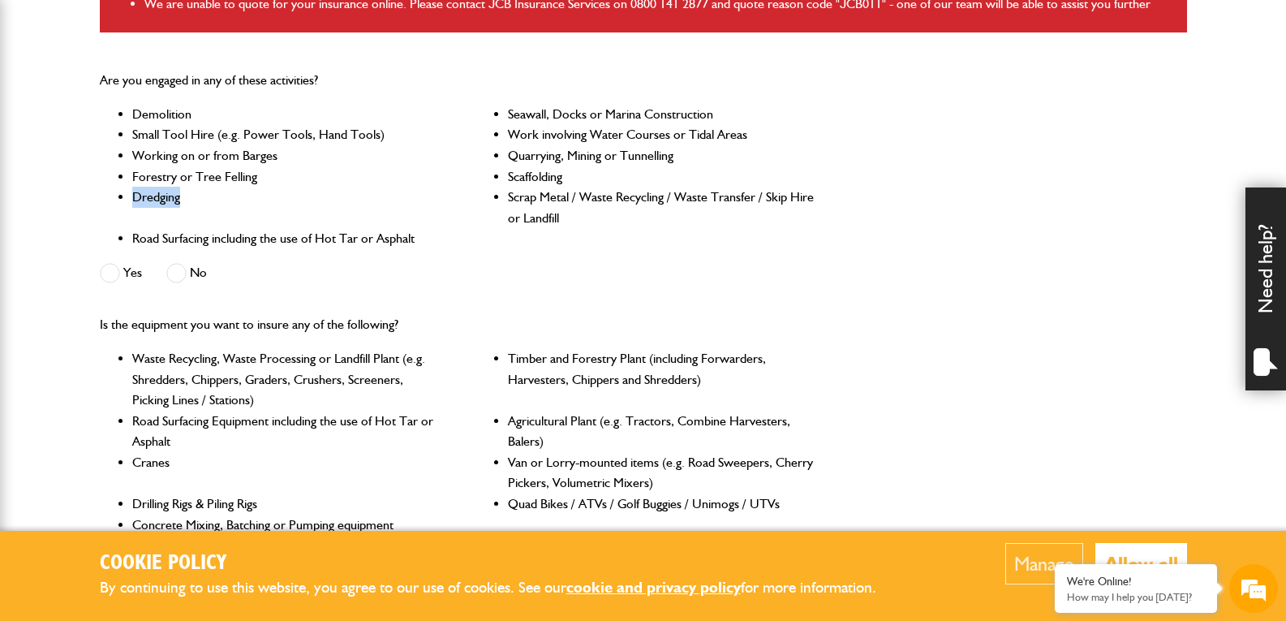
copy li "Dredging"
click at [322, 360] on li "Waste Recycling, Waste Processing or Landfill Plant (e.g. Shredders, Chippers, …" at bounding box center [286, 379] width 308 height 62
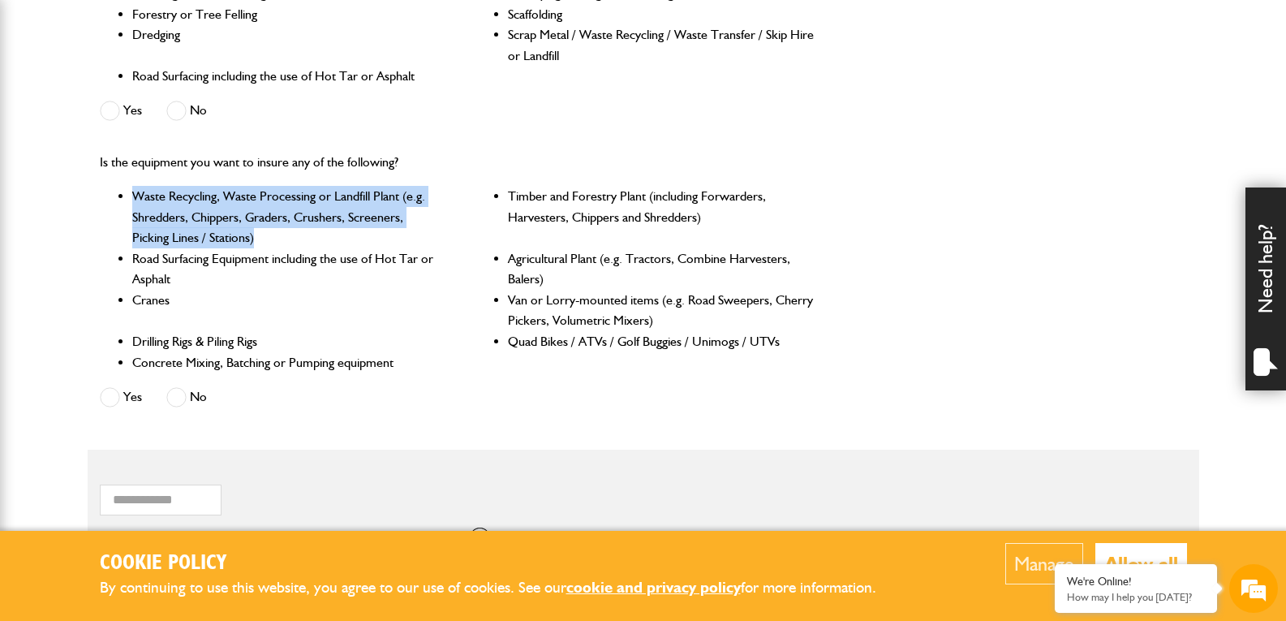
drag, startPoint x: 284, startPoint y: 232, endPoint x: 119, endPoint y: 186, distance: 171.1
click at [132, 186] on li "Waste Recycling, Waste Processing or Landfill Plant (e.g. Shredders, Chippers, …" at bounding box center [286, 217] width 308 height 62
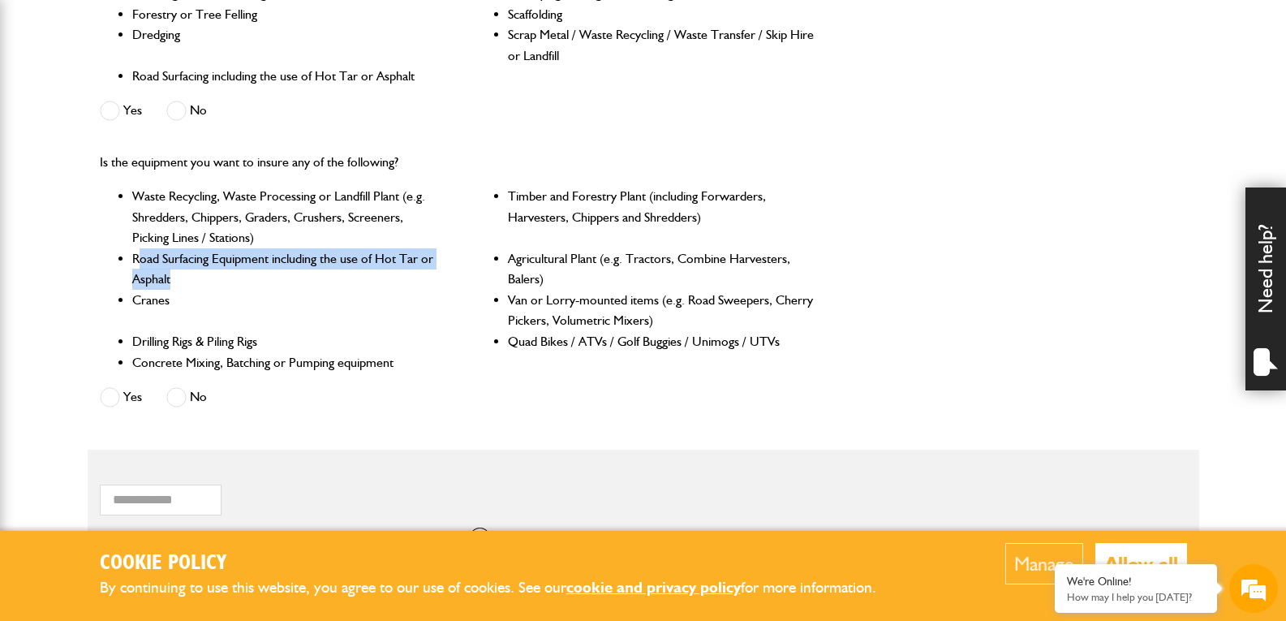
drag, startPoint x: 138, startPoint y: 257, endPoint x: 424, endPoint y: 281, distance: 287.4
click at [424, 281] on li "Road Surfacing Equipment including the use of Hot Tar or Asphalt" at bounding box center [286, 268] width 308 height 41
click at [276, 308] on li "Cranes" at bounding box center [286, 310] width 308 height 41
drag, startPoint x: 189, startPoint y: 295, endPoint x: 136, endPoint y: 298, distance: 52.8
click at [136, 298] on li "Cranes" at bounding box center [286, 310] width 308 height 41
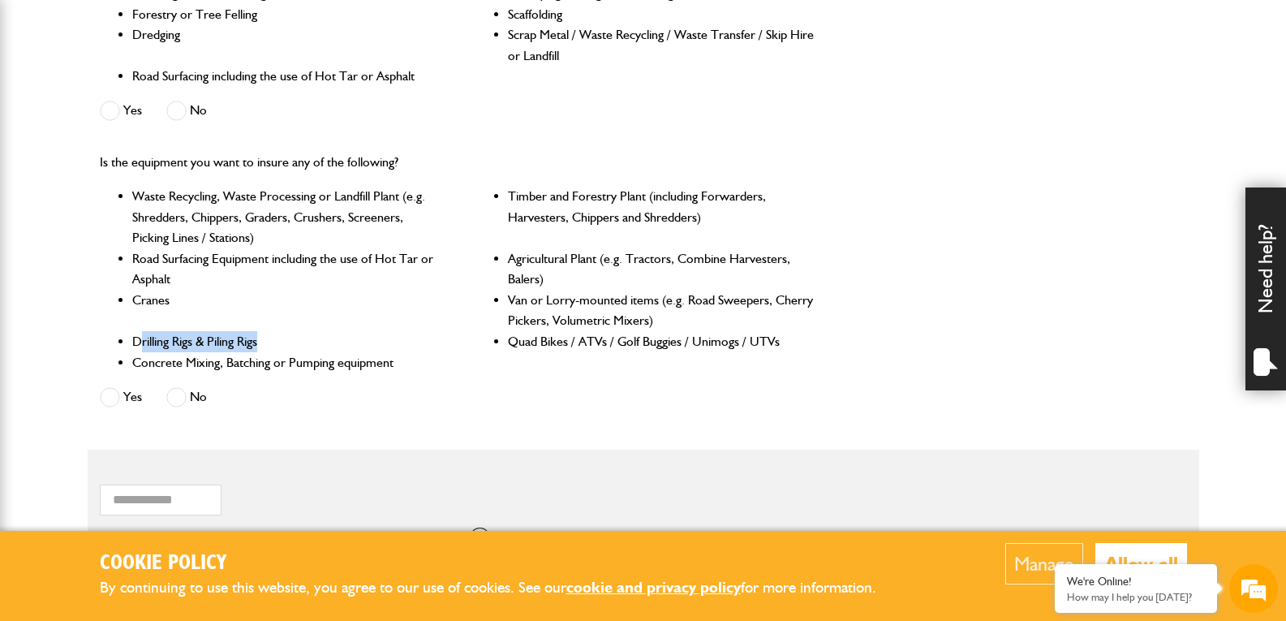
drag, startPoint x: 260, startPoint y: 341, endPoint x: 142, endPoint y: 342, distance: 117.7
click at [142, 342] on li "Drilling Rigs & Piling Rigs" at bounding box center [286, 341] width 308 height 21
click at [241, 340] on li "Drilling Rigs & Piling Rigs" at bounding box center [286, 341] width 308 height 21
drag, startPoint x: 264, startPoint y: 340, endPoint x: 118, endPoint y: 347, distance: 146.3
click at [132, 347] on li "Drilling Rigs & Piling Rigs" at bounding box center [286, 341] width 308 height 21
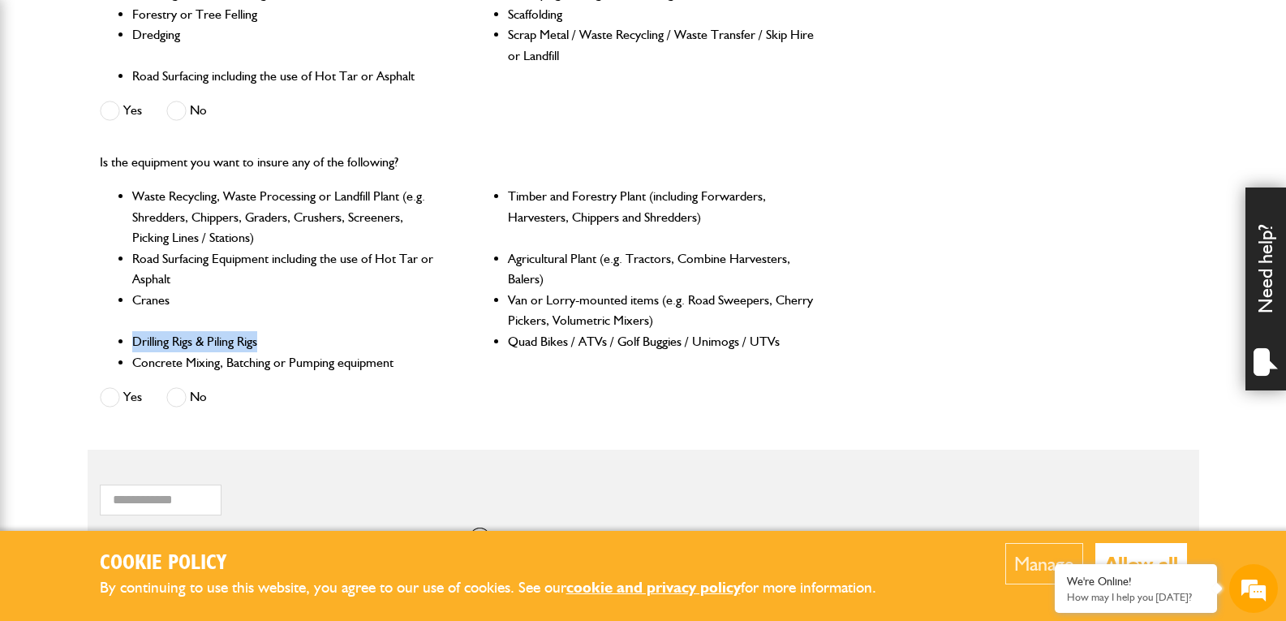
copy li "Drilling Rigs & Piling Rigs"
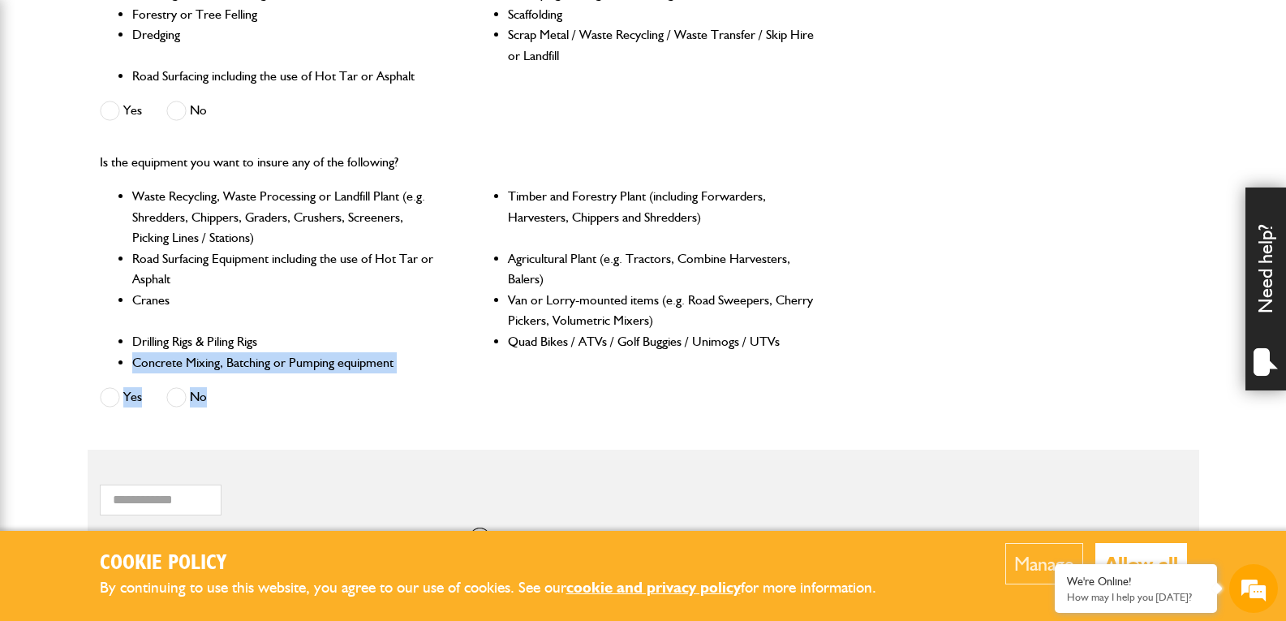
drag, startPoint x: 420, startPoint y: 373, endPoint x: 118, endPoint y: 371, distance: 301.1
click at [118, 371] on div "Is the equipment you want to insure any of the following? Waste Recycling, Wast…" at bounding box center [458, 282] width 741 height 286
click at [683, 240] on li "Timber and Forestry Plant (including Forwarders, Harvesters, Chippers and Shred…" at bounding box center [662, 217] width 308 height 62
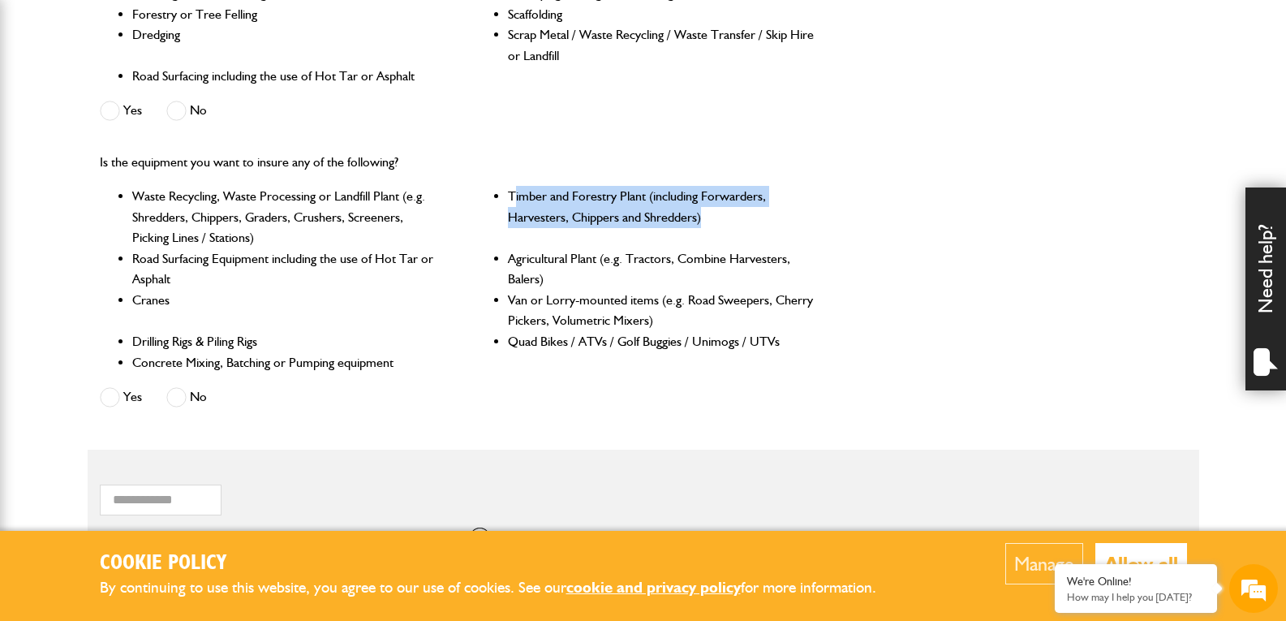
drag, startPoint x: 773, startPoint y: 216, endPoint x: 514, endPoint y: 194, distance: 260.6
click at [514, 194] on li "Timber and Forestry Plant (including Forwarders, Harvesters, Chippers and Shred…" at bounding box center [662, 217] width 308 height 62
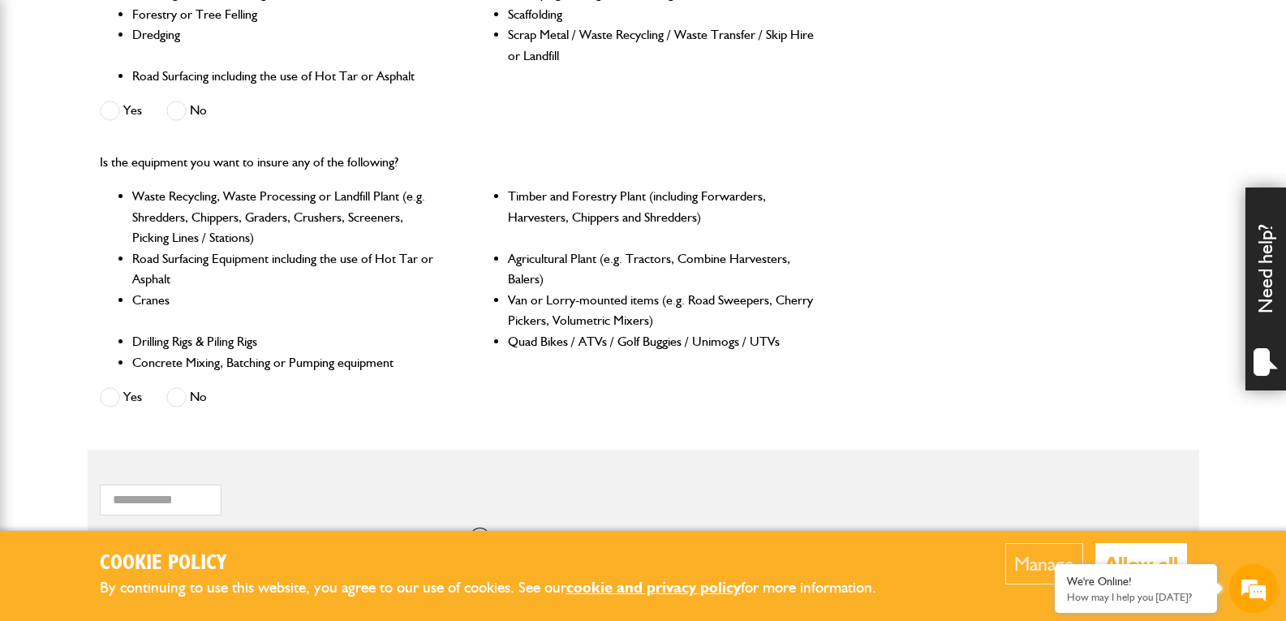
click at [594, 264] on li "Agricultural Plant (e.g. Tractors, Combine Harvesters, Balers)" at bounding box center [662, 268] width 308 height 41
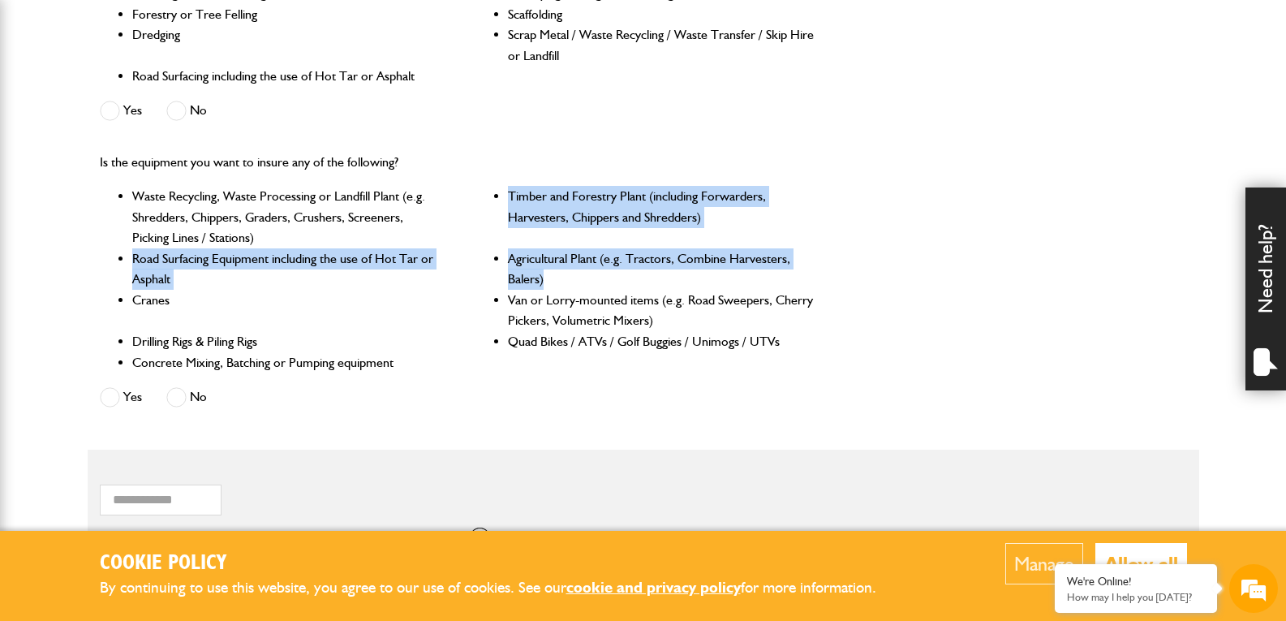
drag, startPoint x: 583, startPoint y: 276, endPoint x: 471, endPoint y: 234, distance: 120.4
click at [471, 234] on ul "Waste Recycling, Waste Processing or Landfill Plant (e.g. Shredders, Chippers, …" at bounding box center [458, 279] width 717 height 187
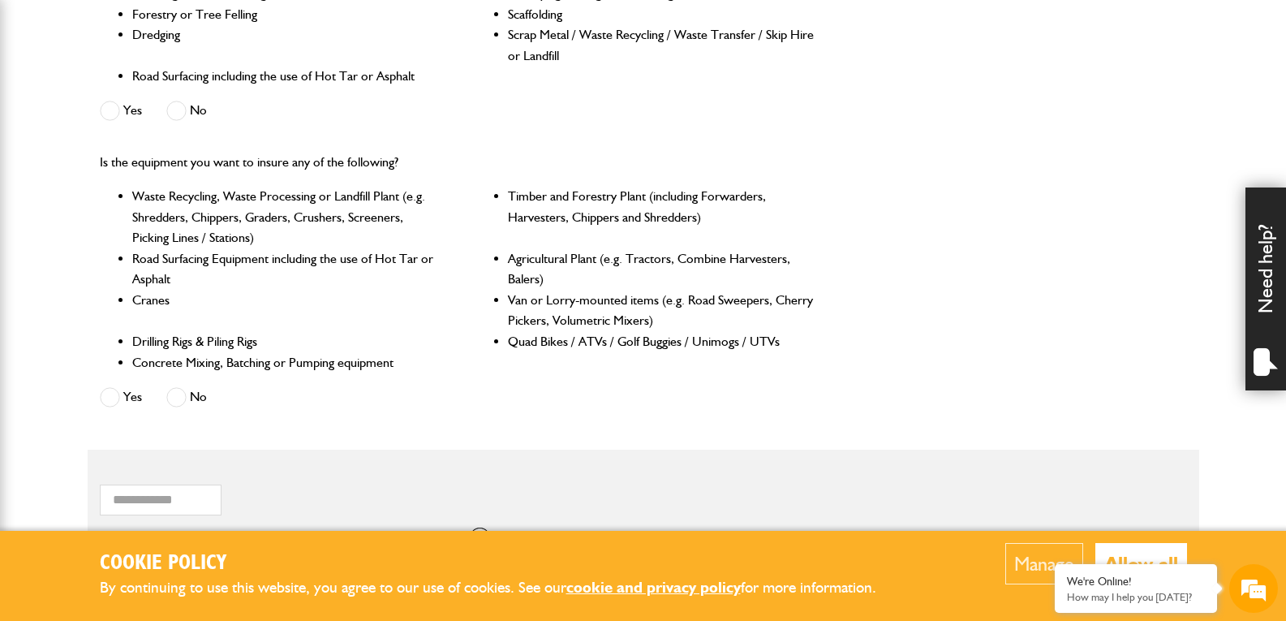
click at [609, 311] on li "Van or Lorry-mounted items (e.g. Road Sweepers, Cherry Pickers, Volumetric Mixe…" at bounding box center [662, 310] width 308 height 41
drag, startPoint x: 502, startPoint y: 298, endPoint x: 658, endPoint y: 296, distance: 155.8
click at [658, 296] on ul "Waste Recycling, Waste Processing or Landfill Plant (e.g. Shredders, Chippers, …" at bounding box center [458, 279] width 717 height 187
copy li "Van or Lorry-mounted items"
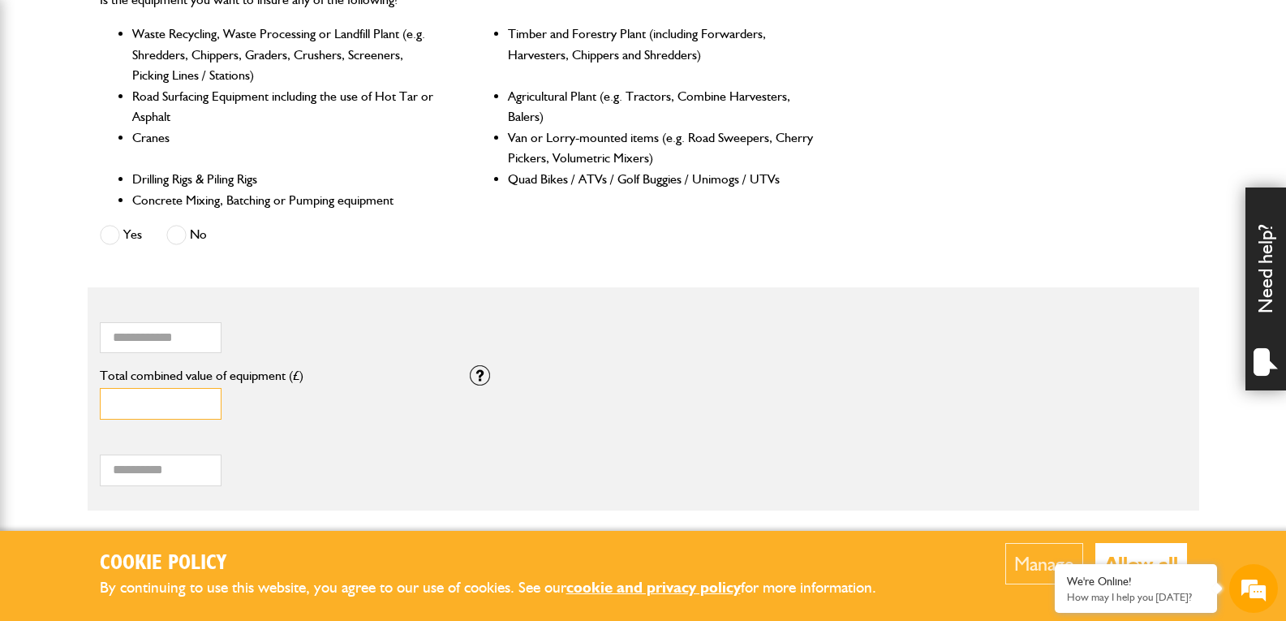
click at [169, 404] on input "*****" at bounding box center [161, 404] width 122 height 32
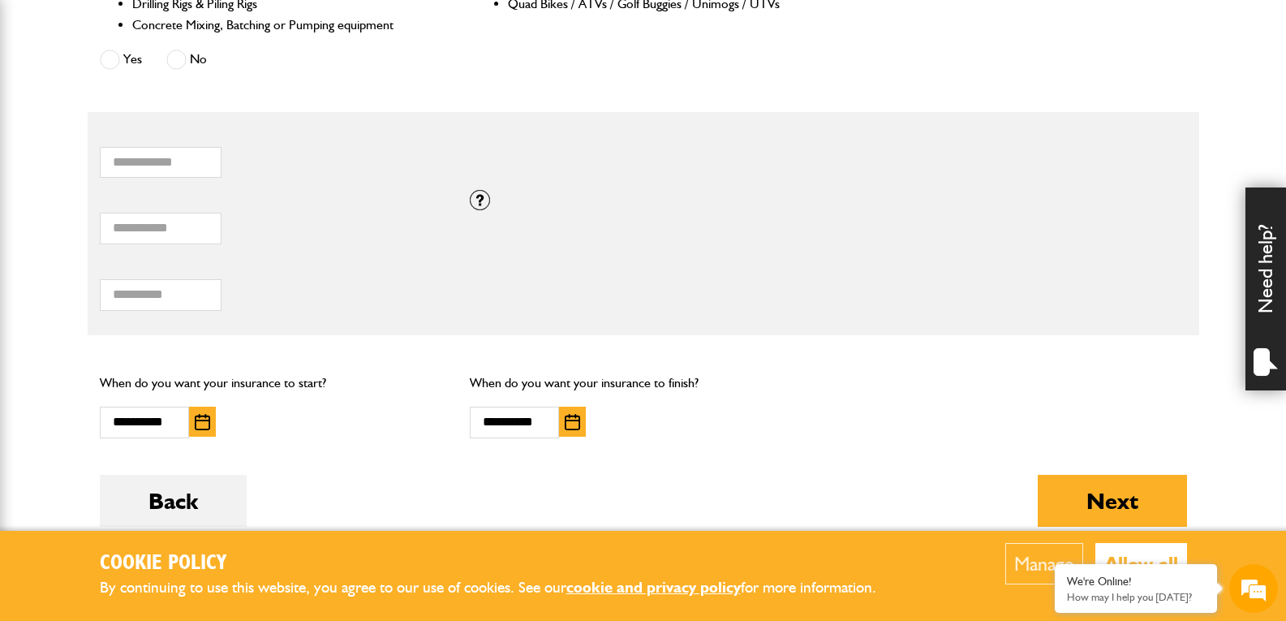
scroll to position [935, 0]
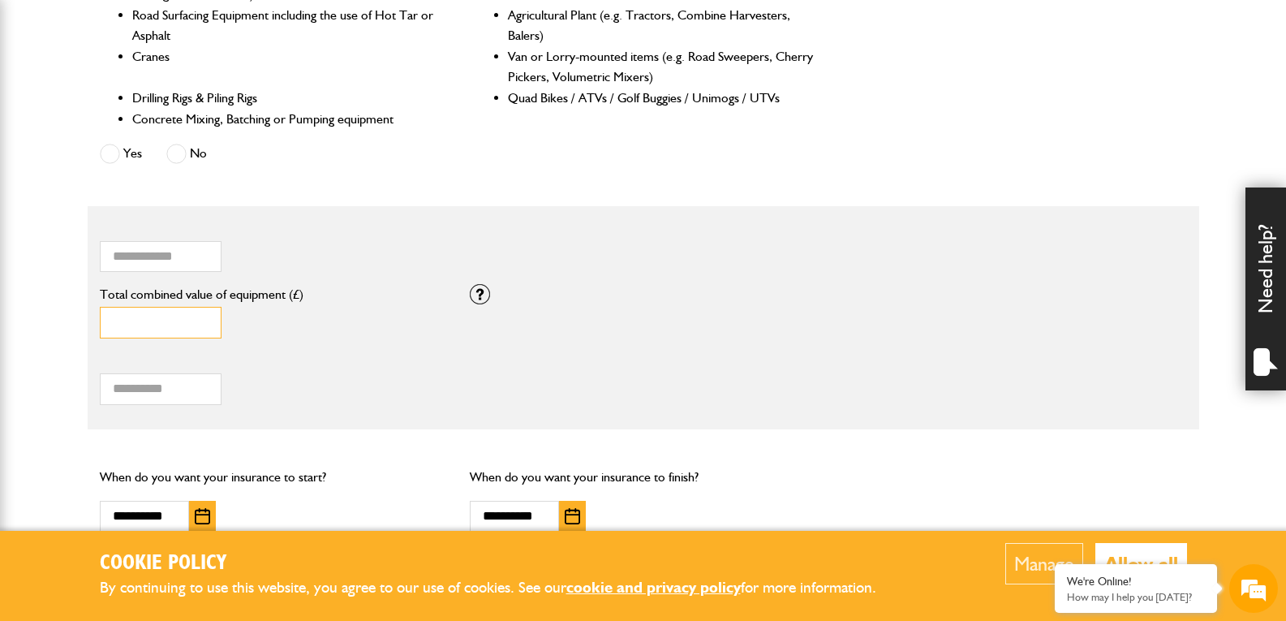
drag, startPoint x: 187, startPoint y: 332, endPoint x: 34, endPoint y: 332, distance: 152.6
click at [178, 332] on input "*****" at bounding box center [161, 323] width 122 height 32
type input "*"
type input "****"
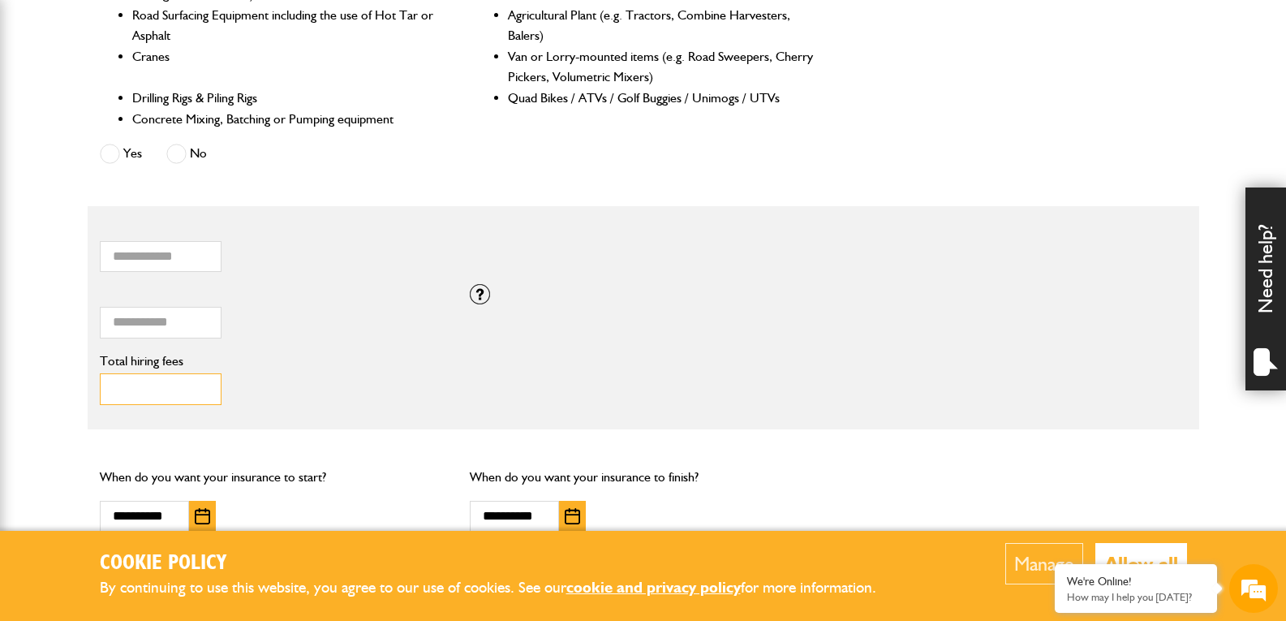
drag, startPoint x: 146, startPoint y: 384, endPoint x: 71, endPoint y: 385, distance: 74.7
click at [71, 385] on body "Cookie Policy By continuing to use this website, you agree to our use of cookie…" at bounding box center [643, 86] width 1286 height 2042
type input "*"
type input "****"
click at [586, 291] on div "If you need cover for equipment valued above £100,000, please call JCB Insuranc…" at bounding box center [643, 294] width 371 height 20
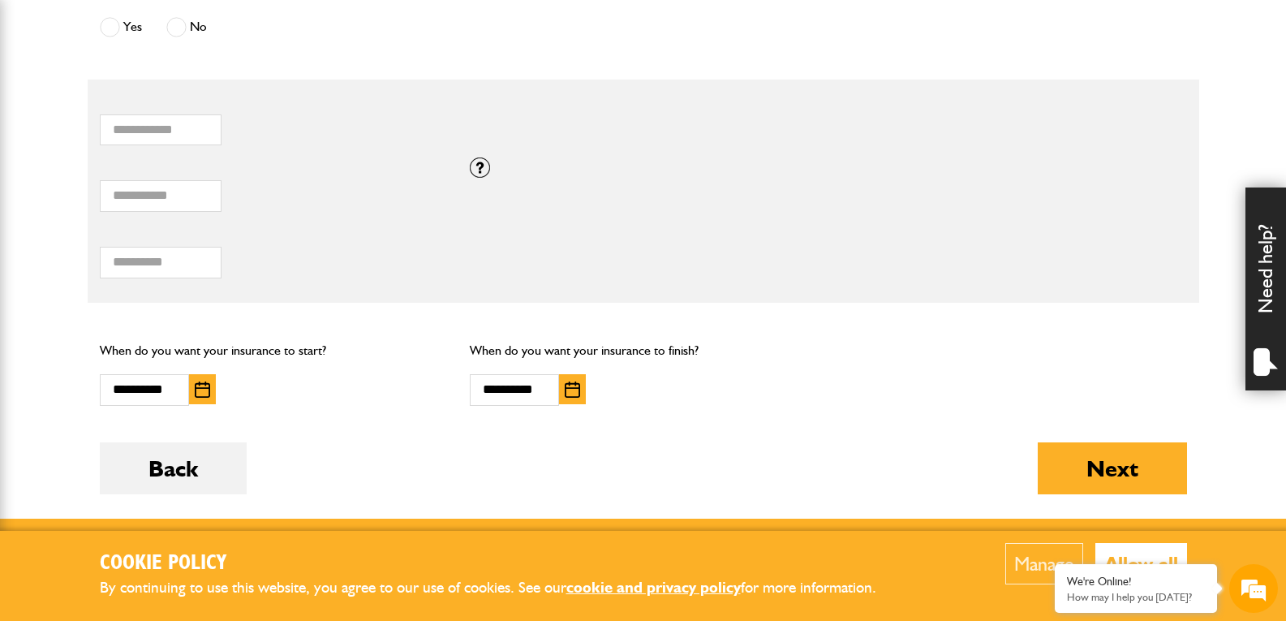
scroll to position [1260, 0]
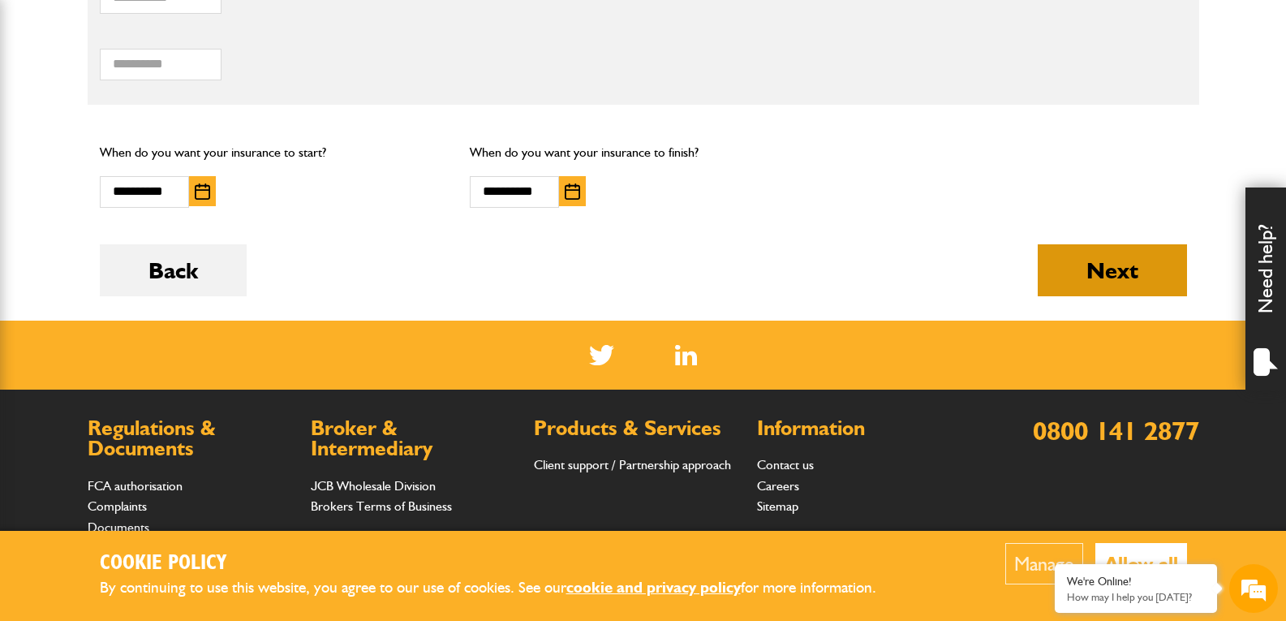
click at [1105, 244] on button "Next" at bounding box center [1112, 270] width 149 height 52
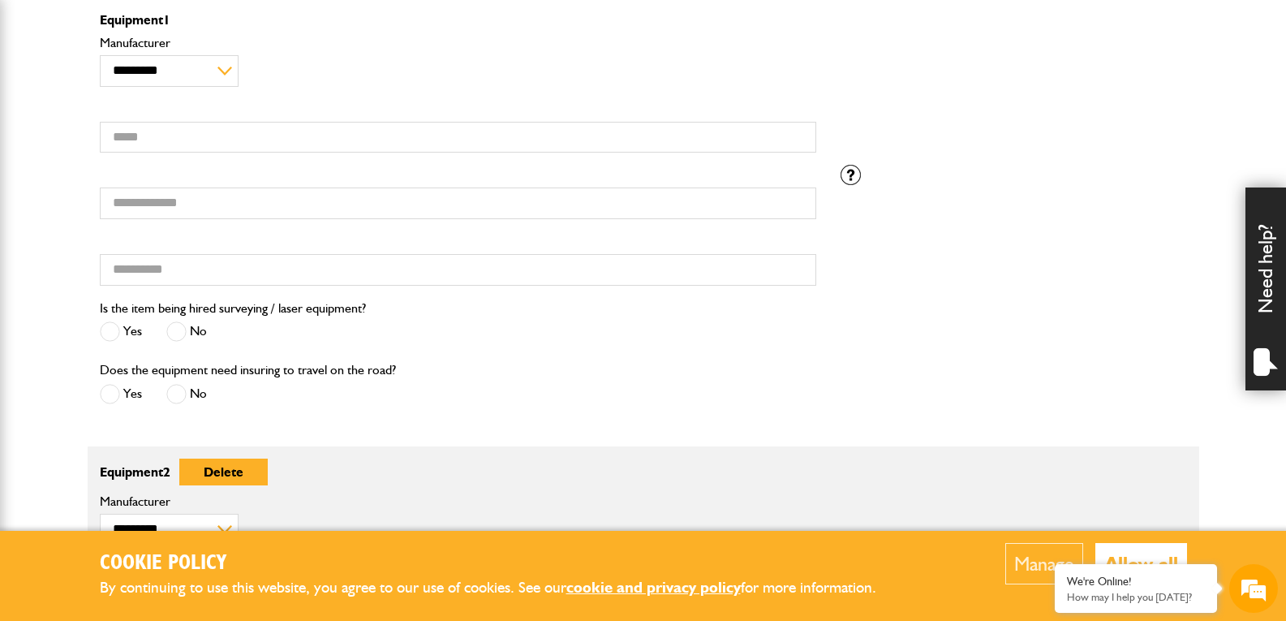
scroll to position [568, 0]
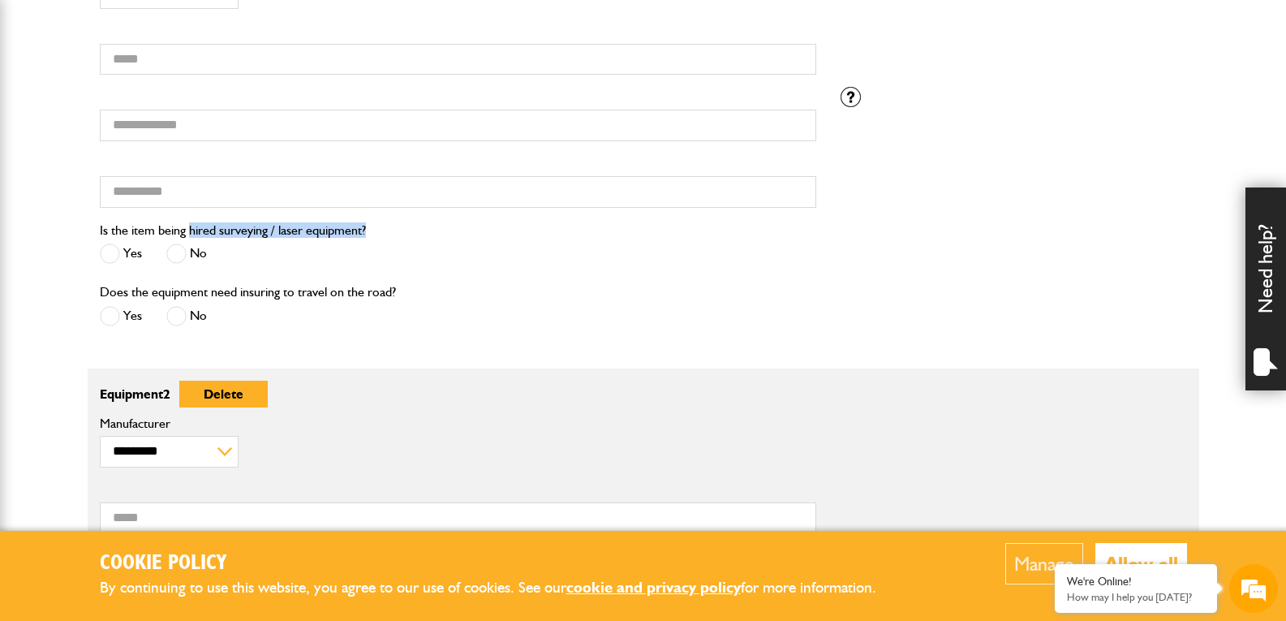
drag, startPoint x: 188, startPoint y: 235, endPoint x: 355, endPoint y: 242, distance: 166.5
click at [355, 242] on div "Is the item being hired surveying / laser equipment? Yes No" at bounding box center [233, 245] width 266 height 50
click at [382, 279] on div "Is the item being hired surveying / laser equipment? Yes No" at bounding box center [458, 251] width 741 height 62
click at [103, 302] on div "Does the equipment need insuring to travel on the road? Yes No" at bounding box center [248, 307] width 296 height 50
click at [115, 323] on span at bounding box center [110, 316] width 20 height 20
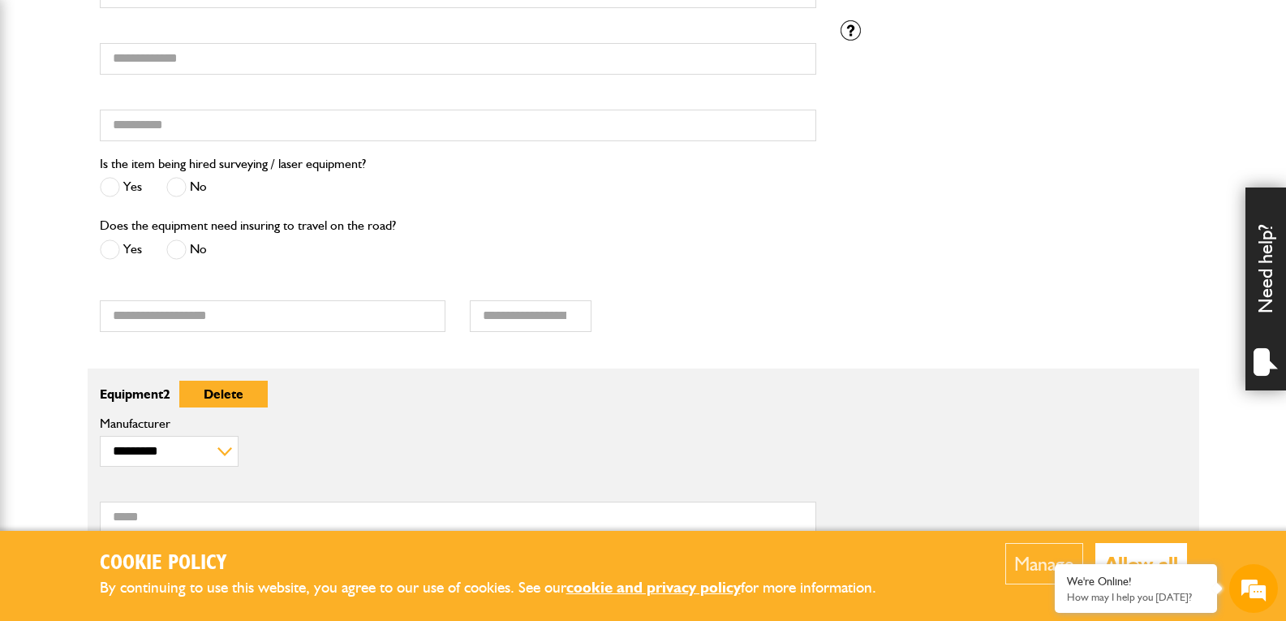
scroll to position [0, 0]
drag, startPoint x: 163, startPoint y: 168, endPoint x: 313, endPoint y: 168, distance: 150.1
click at [313, 168] on label "Is the item being hired surveying / laser equipment?" at bounding box center [233, 163] width 266 height 13
click at [326, 196] on div "Yes No" at bounding box center [233, 189] width 266 height 27
drag, startPoint x: 216, startPoint y: 162, endPoint x: 367, endPoint y: 160, distance: 151.0
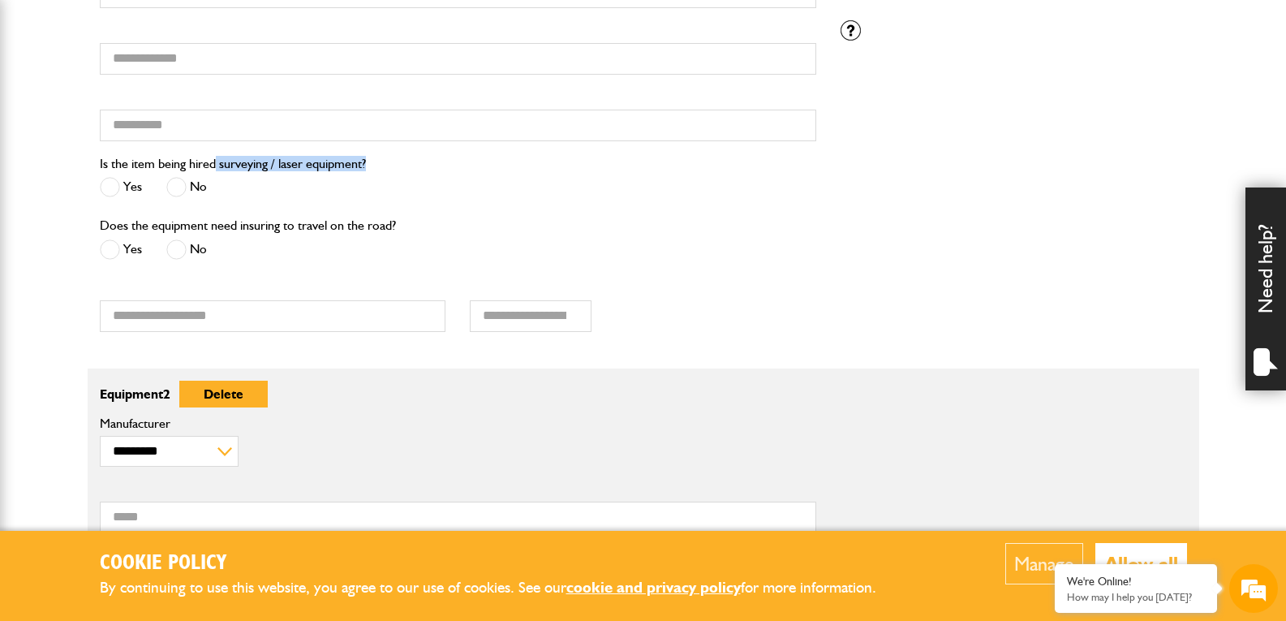
click at [366, 160] on label "Is the item being hired surveying / laser equipment?" at bounding box center [233, 163] width 266 height 13
copy label "surveying / laser equipment?"
click at [177, 188] on span at bounding box center [176, 187] width 20 height 20
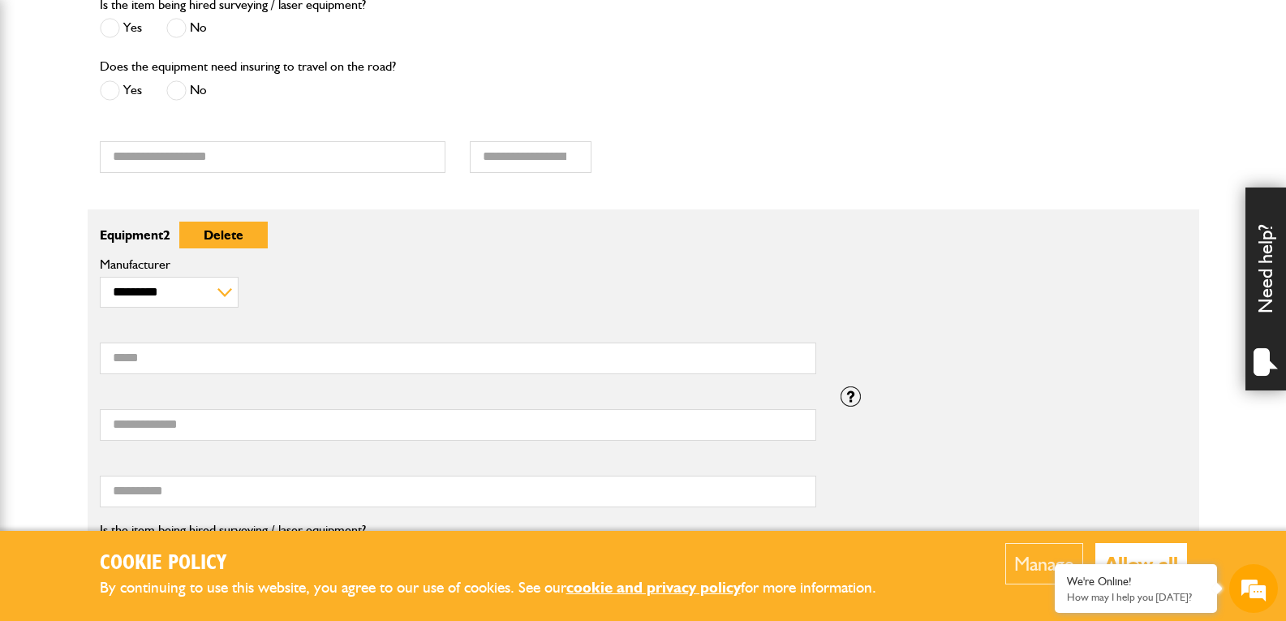
scroll to position [797, 0]
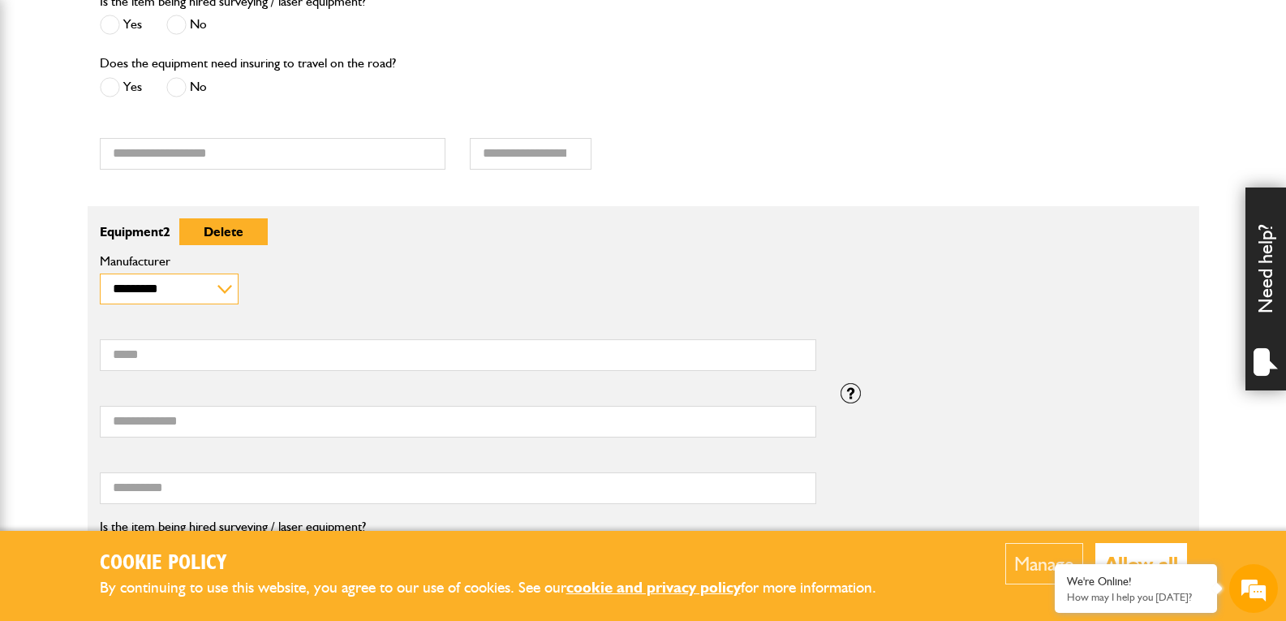
click at [207, 295] on select "**********" at bounding box center [169, 289] width 139 height 32
click at [222, 282] on select "**********" at bounding box center [169, 289] width 139 height 32
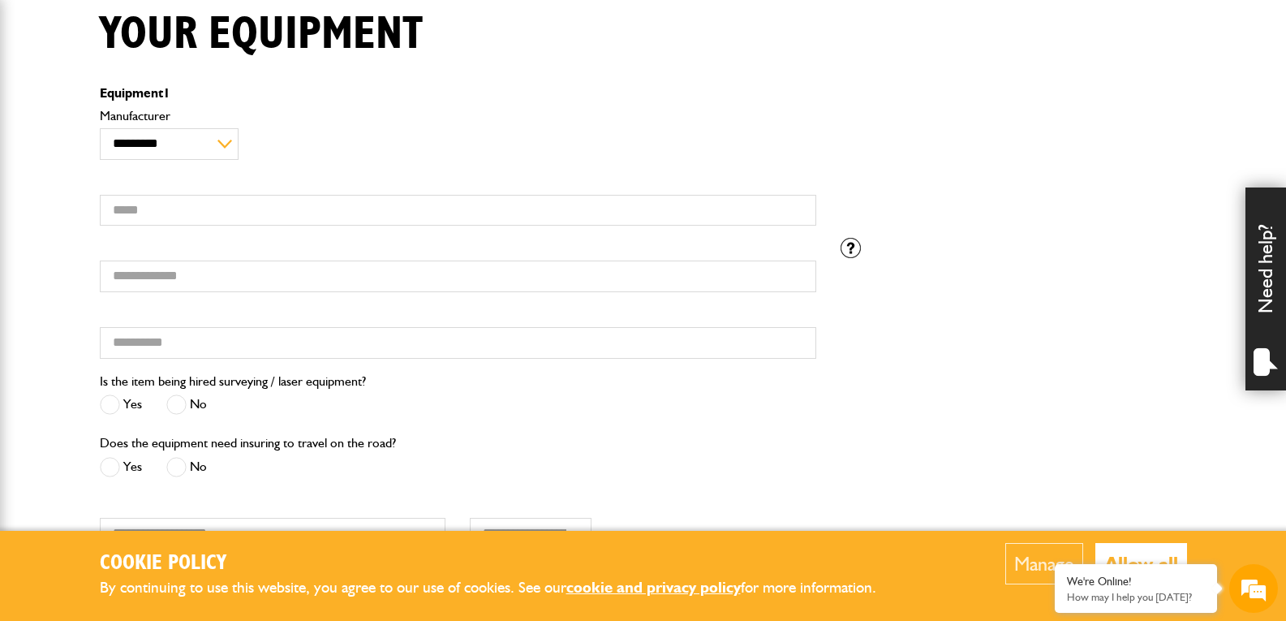
scroll to position [391, 0]
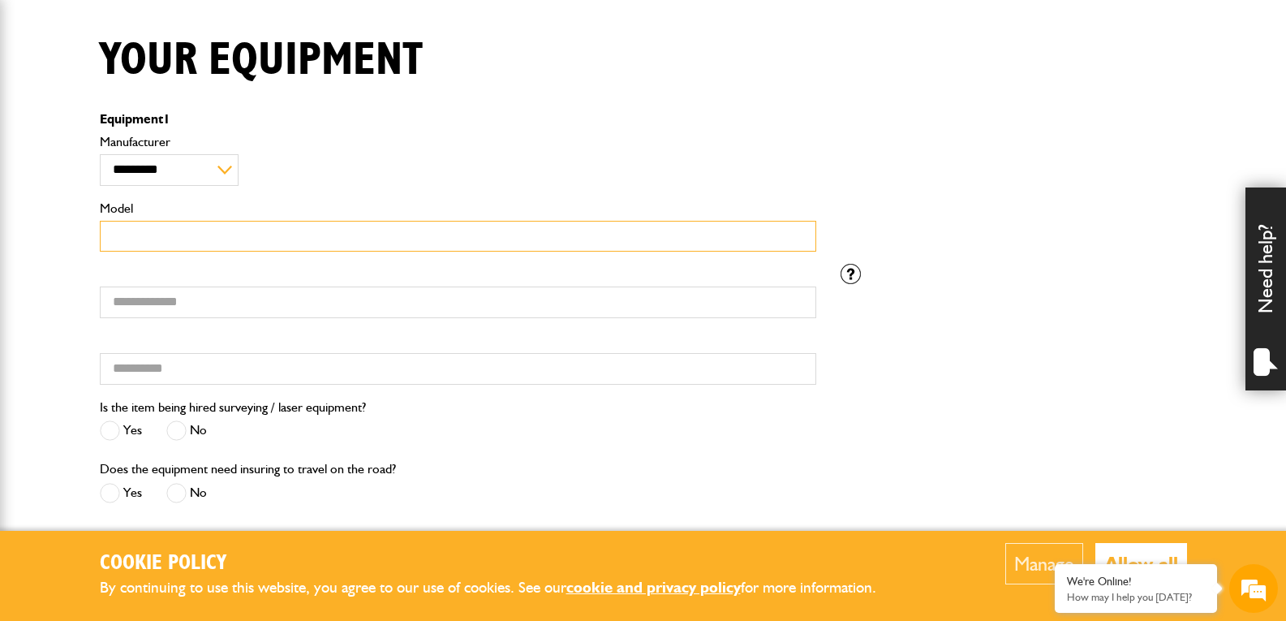
click at [463, 222] on input "Model" at bounding box center [458, 237] width 717 height 32
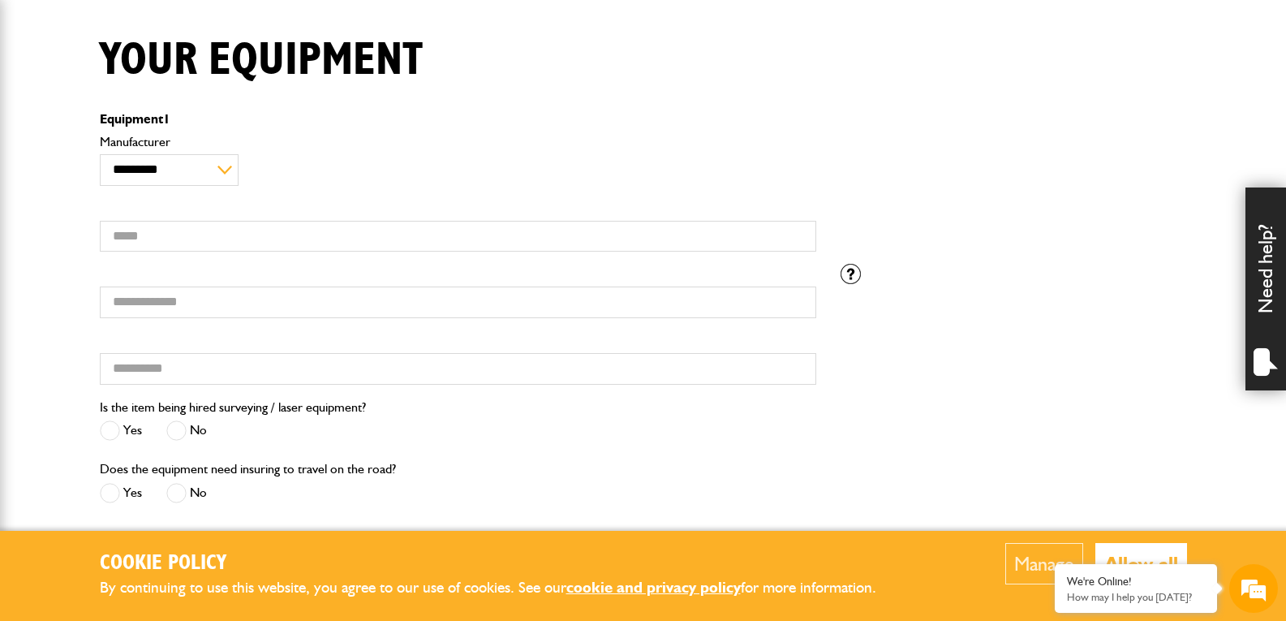
click at [246, 320] on div "Serial number Hired from" at bounding box center [458, 330] width 741 height 133
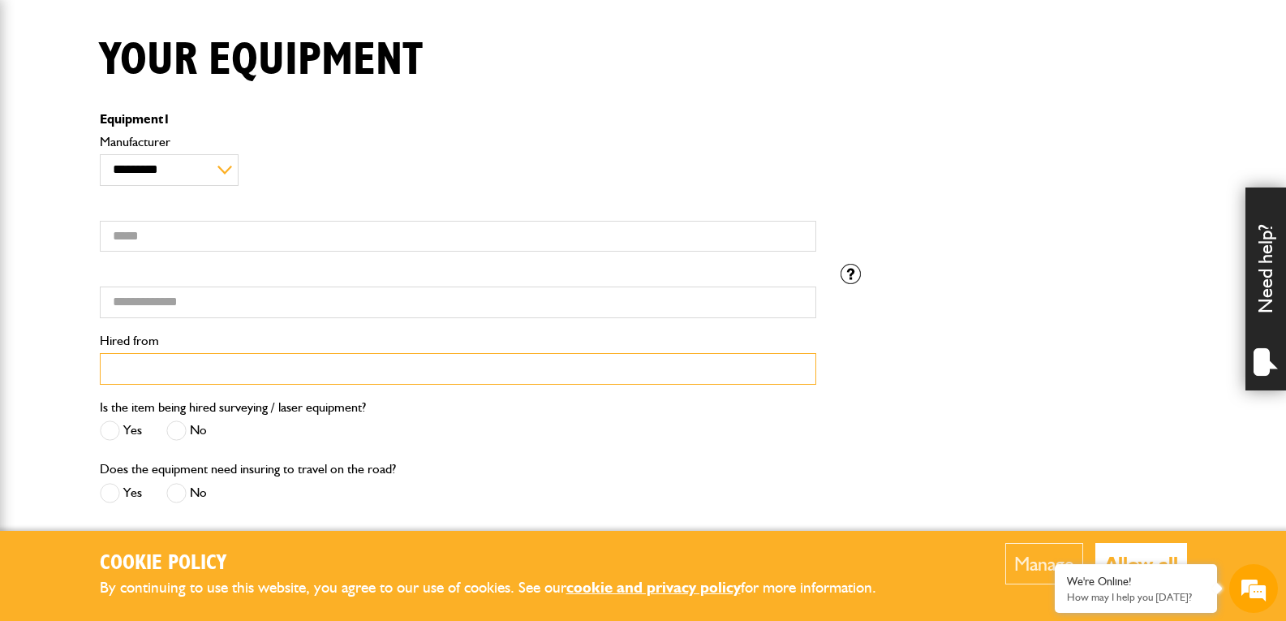
click at [241, 371] on input "Hired from" at bounding box center [458, 369] width 717 height 32
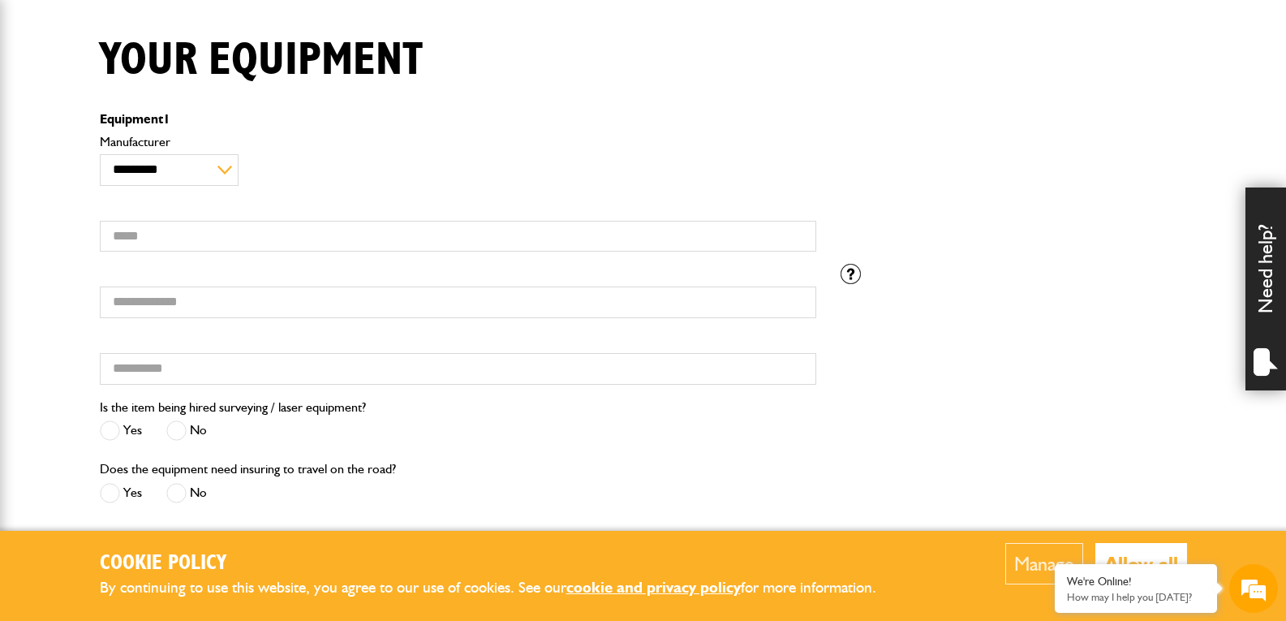
click at [607, 97] on div "Your equipment" at bounding box center [644, 72] width 1112 height 79
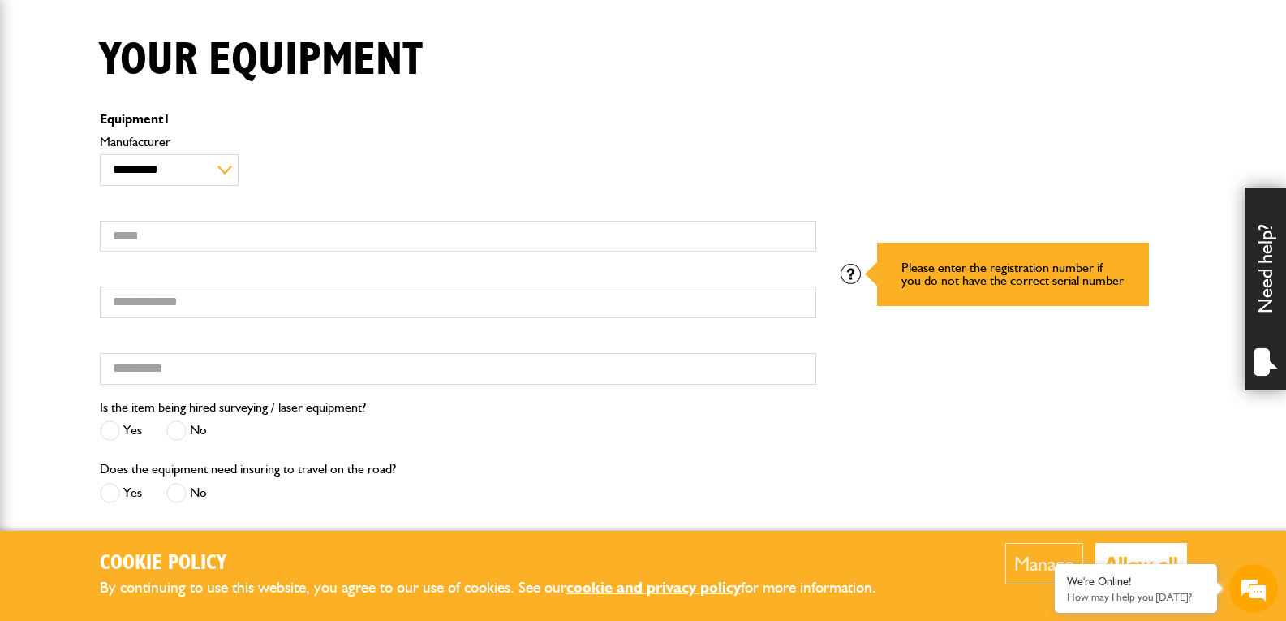
click at [857, 269] on div at bounding box center [851, 274] width 20 height 20
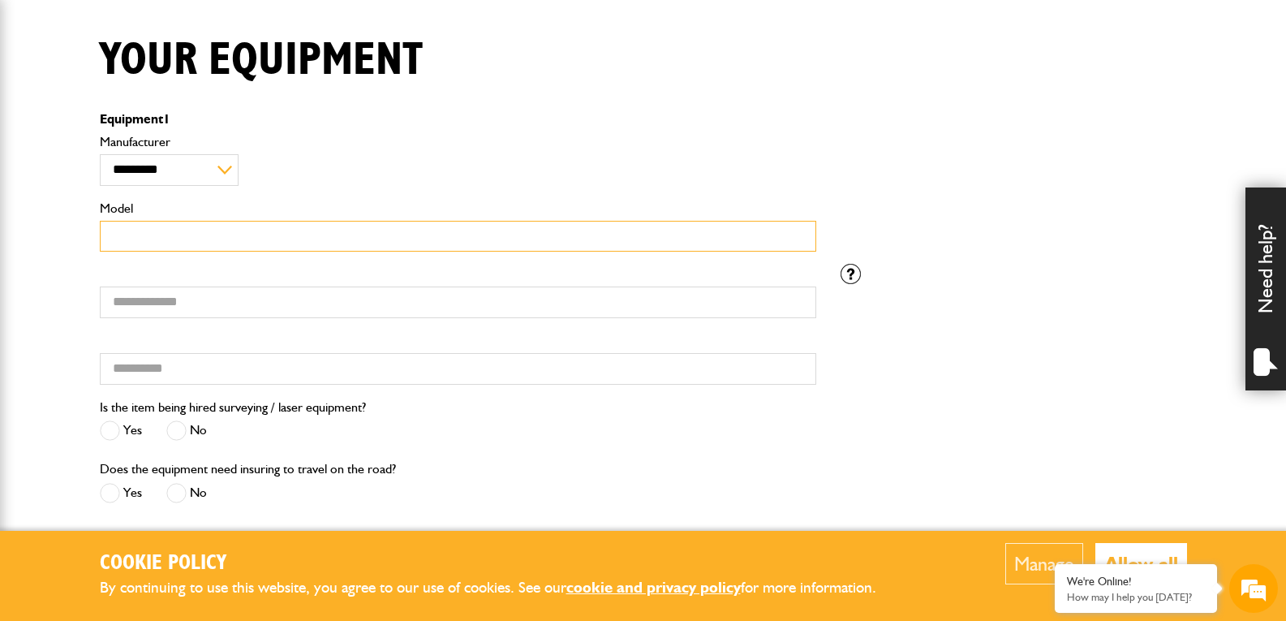
click at [705, 239] on input "Model" at bounding box center [458, 237] width 717 height 32
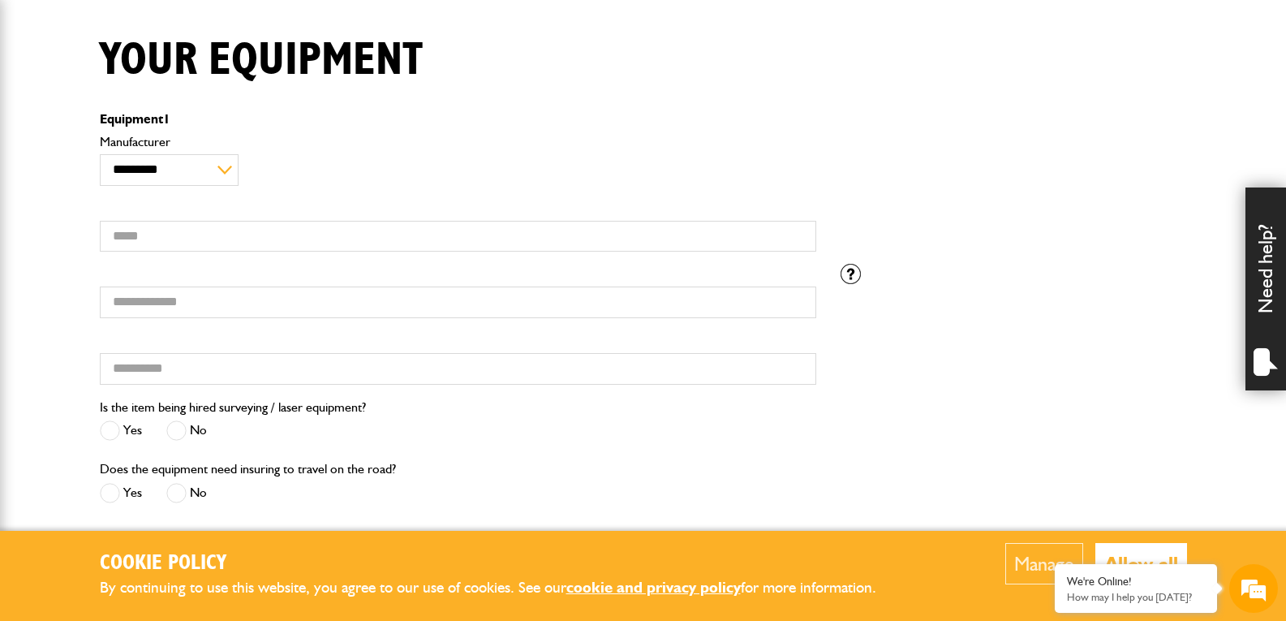
click at [544, 329] on div "Serial number Hired from" at bounding box center [458, 330] width 741 height 133
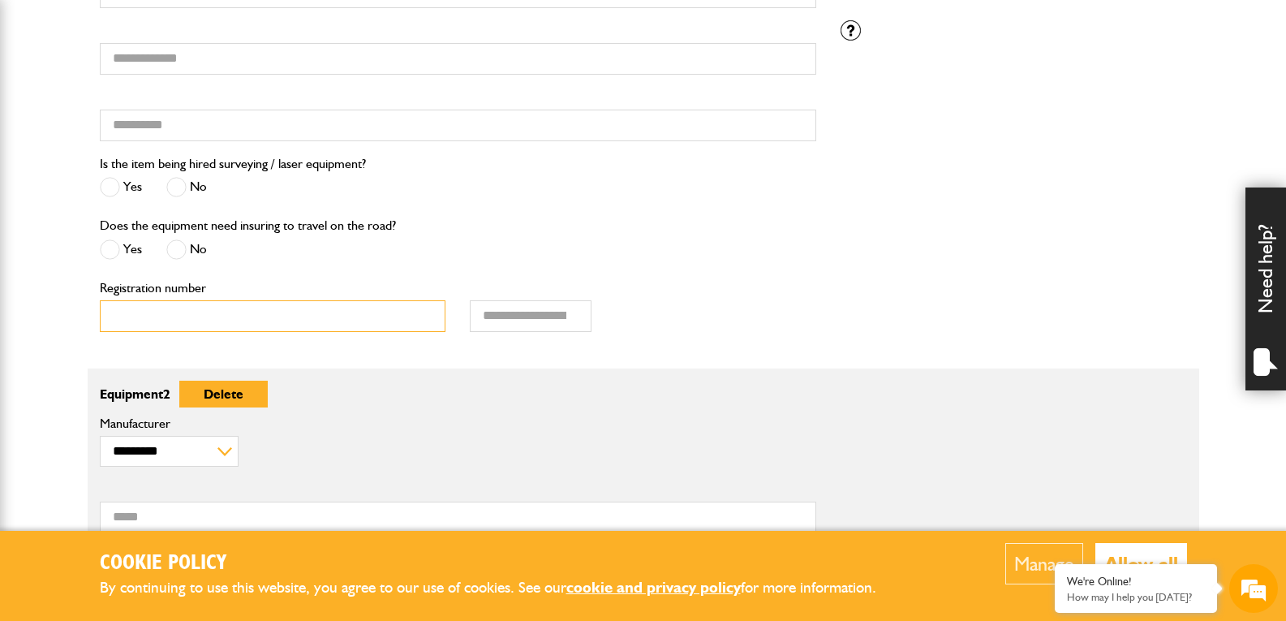
click at [413, 316] on input "Registration number" at bounding box center [273, 316] width 347 height 32
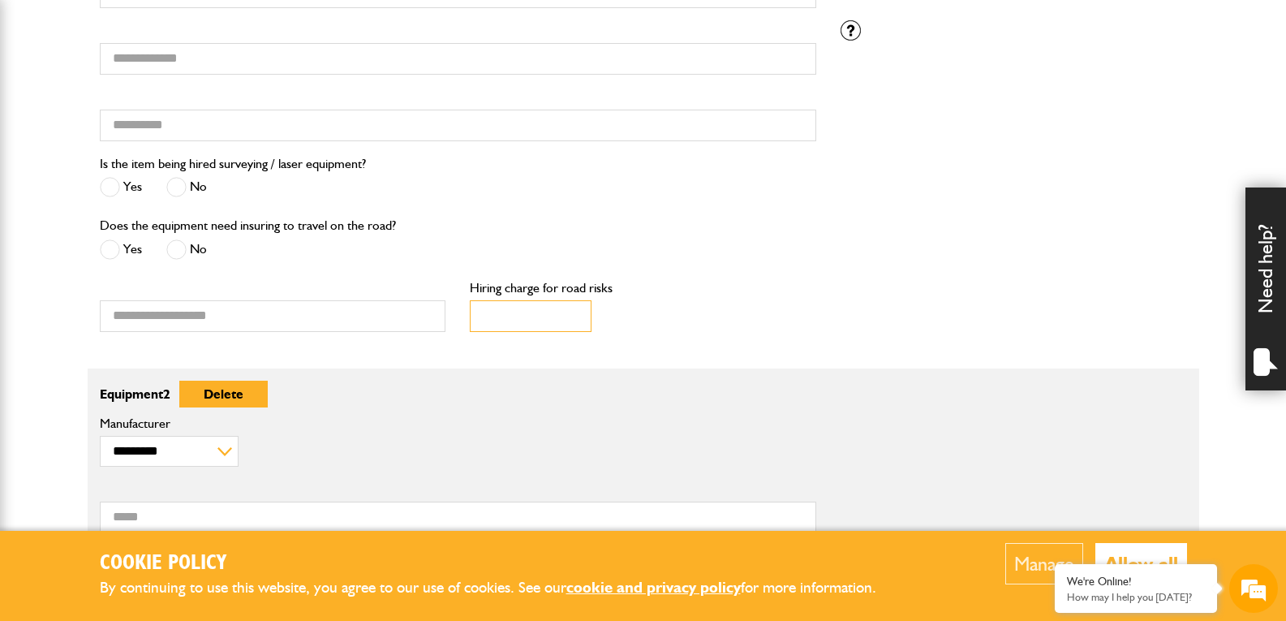
click at [540, 318] on input "Hiring charge for road risks" at bounding box center [531, 316] width 122 height 32
click at [574, 303] on input "Hiring charge for road risks" at bounding box center [531, 316] width 122 height 32
click at [581, 308] on input "Hiring charge for road risks" at bounding box center [531, 316] width 122 height 32
type input "*"
click at [575, 312] on input "*" at bounding box center [531, 316] width 122 height 32
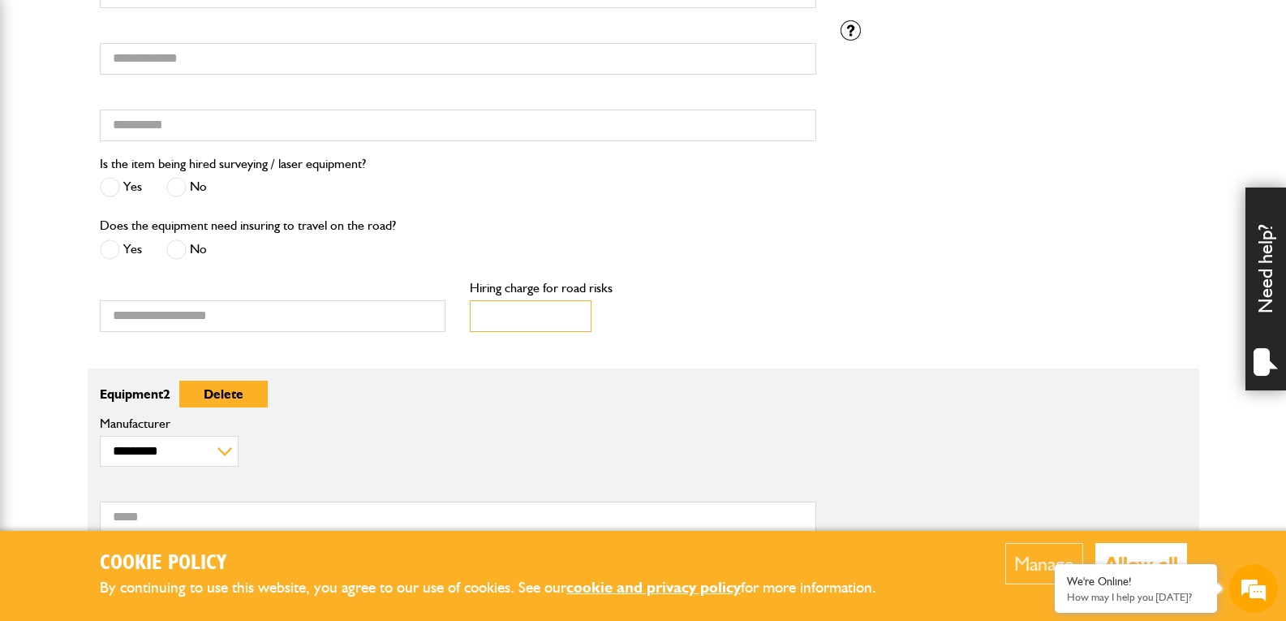
click at [501, 323] on input "*" at bounding box center [531, 316] width 122 height 32
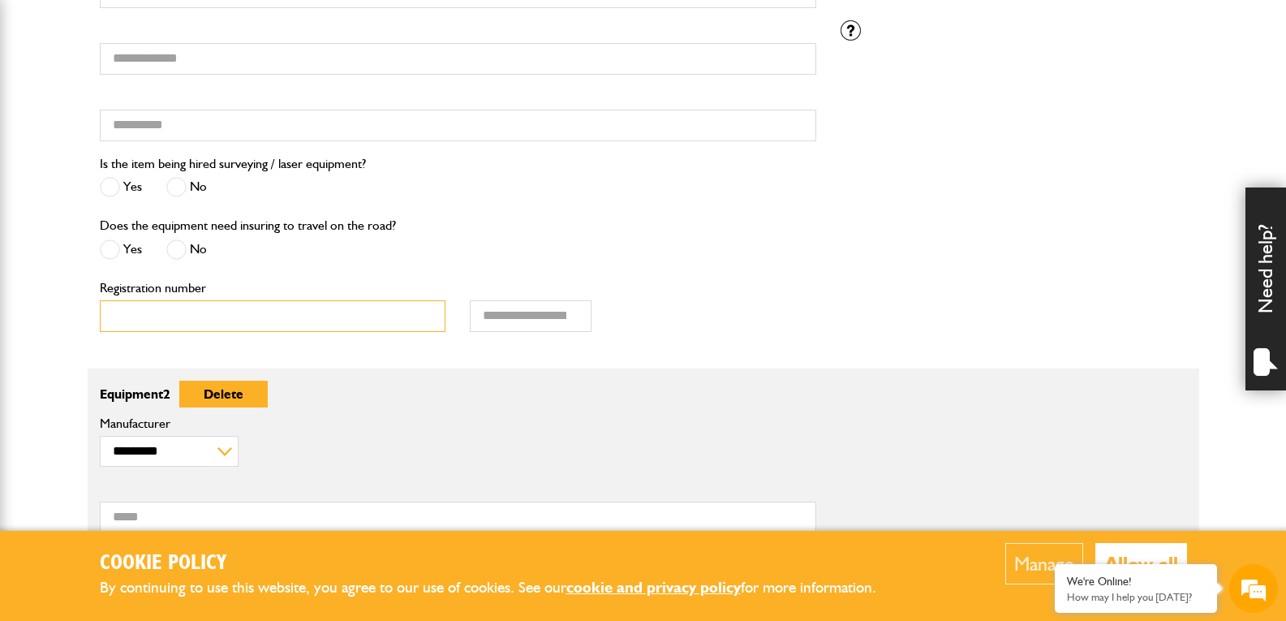
click at [334, 321] on input "Registration number" at bounding box center [273, 316] width 347 height 32
click at [551, 333] on div "* Hiring charge for road risks" at bounding box center [643, 311] width 371 height 67
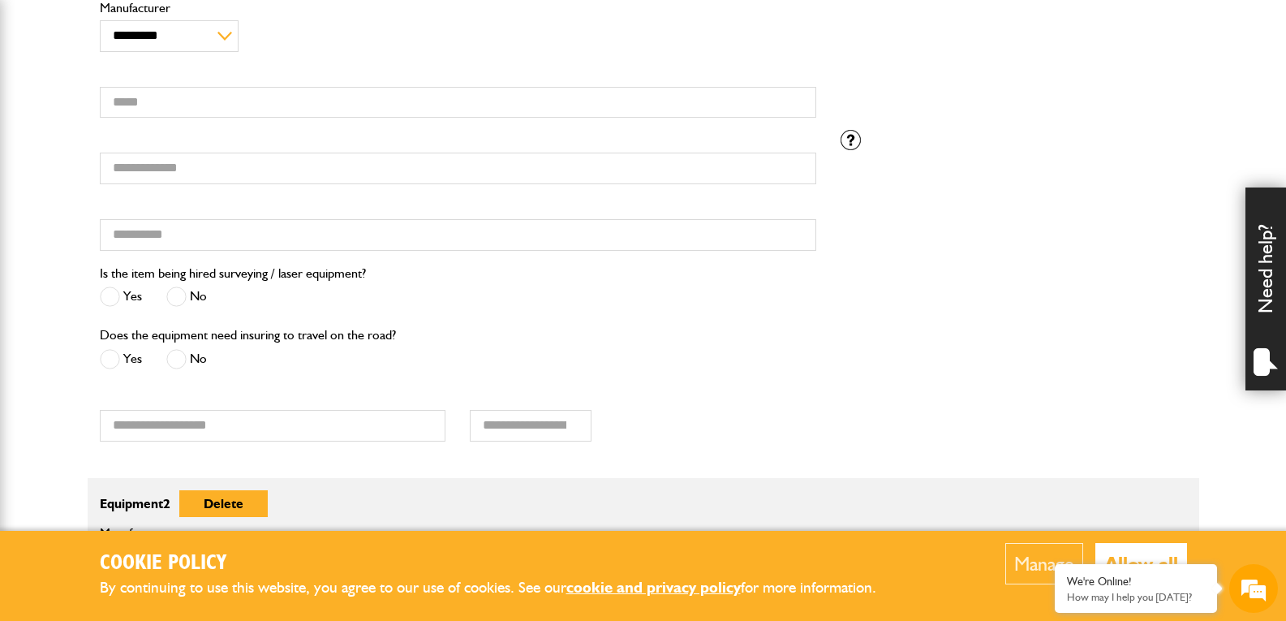
scroll to position [553, 0]
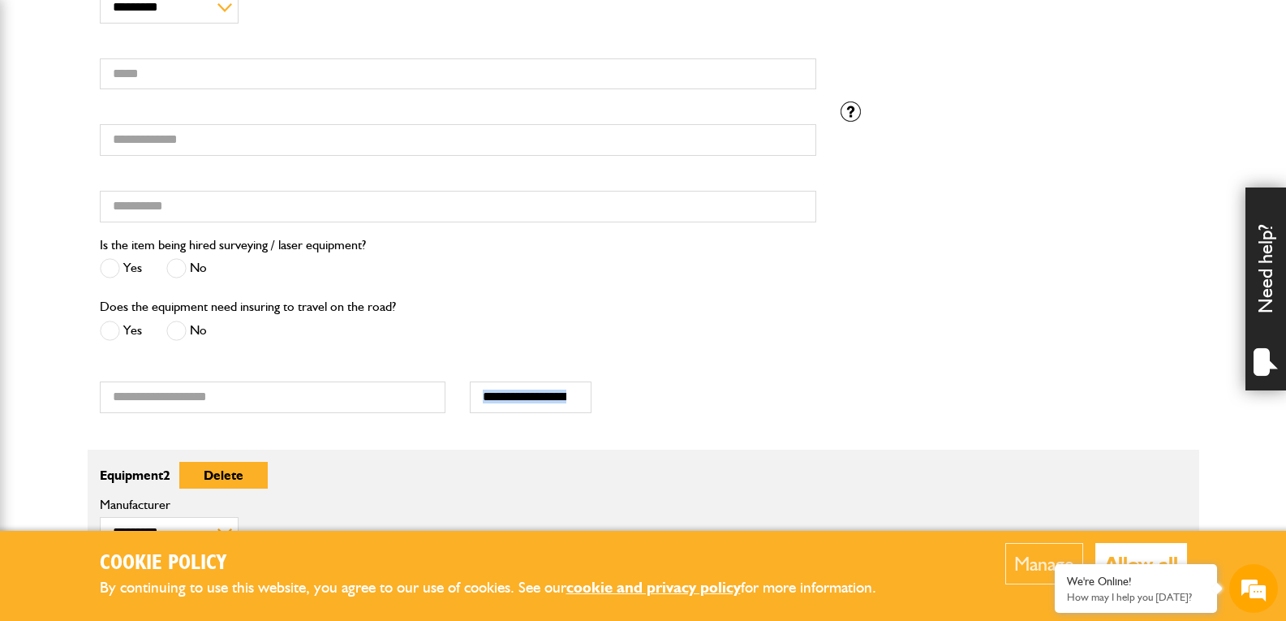
drag, startPoint x: 468, startPoint y: 371, endPoint x: 637, endPoint y: 377, distance: 168.9
click at [637, 377] on div "* Hiring charge for road risks" at bounding box center [643, 392] width 371 height 67
click at [637, 377] on div "* Hiring charge for road risks" at bounding box center [643, 388] width 347 height 50
click at [378, 417] on div "Registration number" at bounding box center [273, 392] width 371 height 67
click at [512, 391] on input "*" at bounding box center [531, 397] width 122 height 32
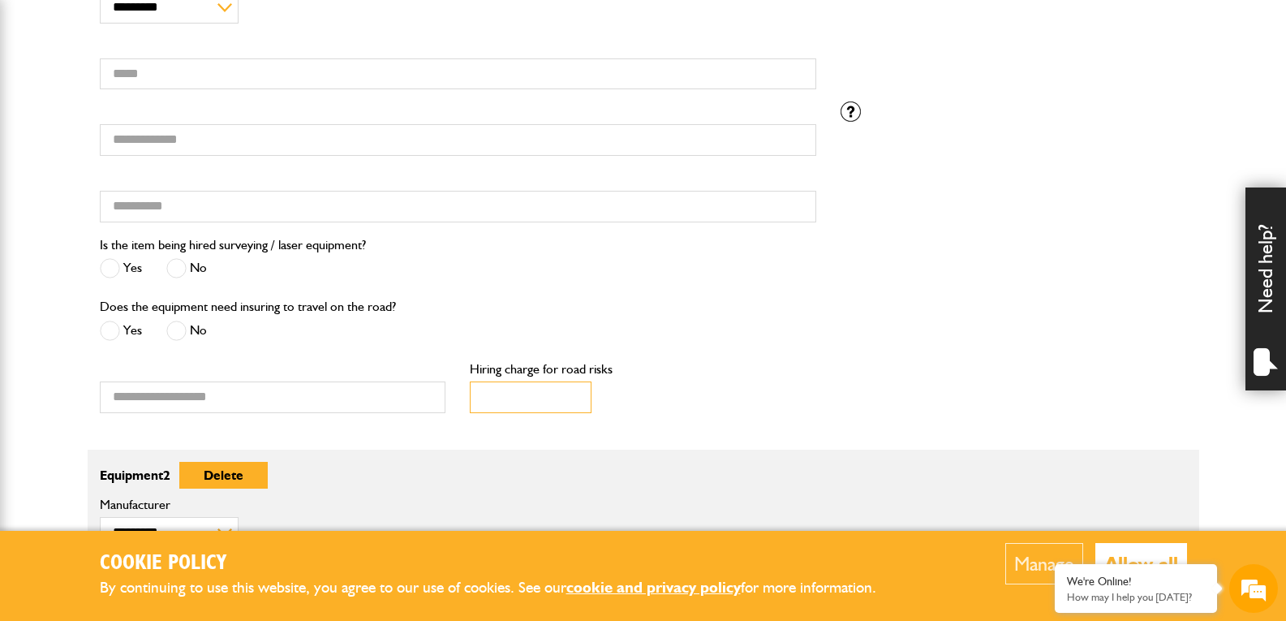
click at [512, 391] on input "*" at bounding box center [531, 397] width 122 height 32
click at [651, 391] on div "Hiring charge for road risks" at bounding box center [643, 388] width 347 height 50
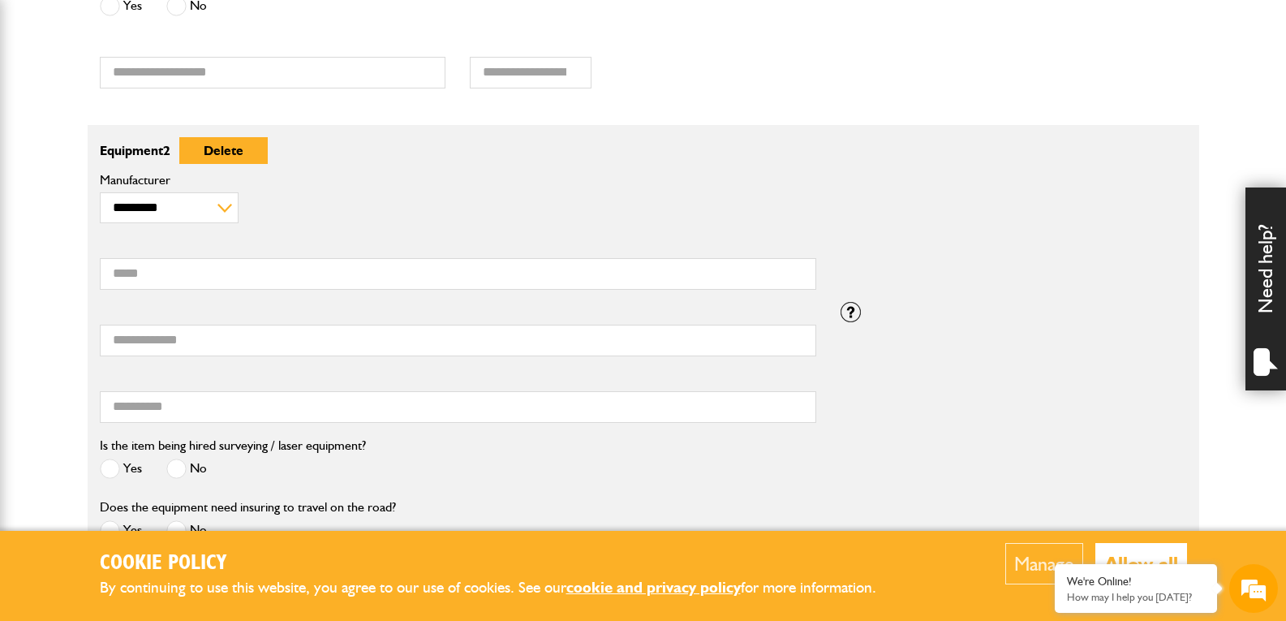
scroll to position [1203, 0]
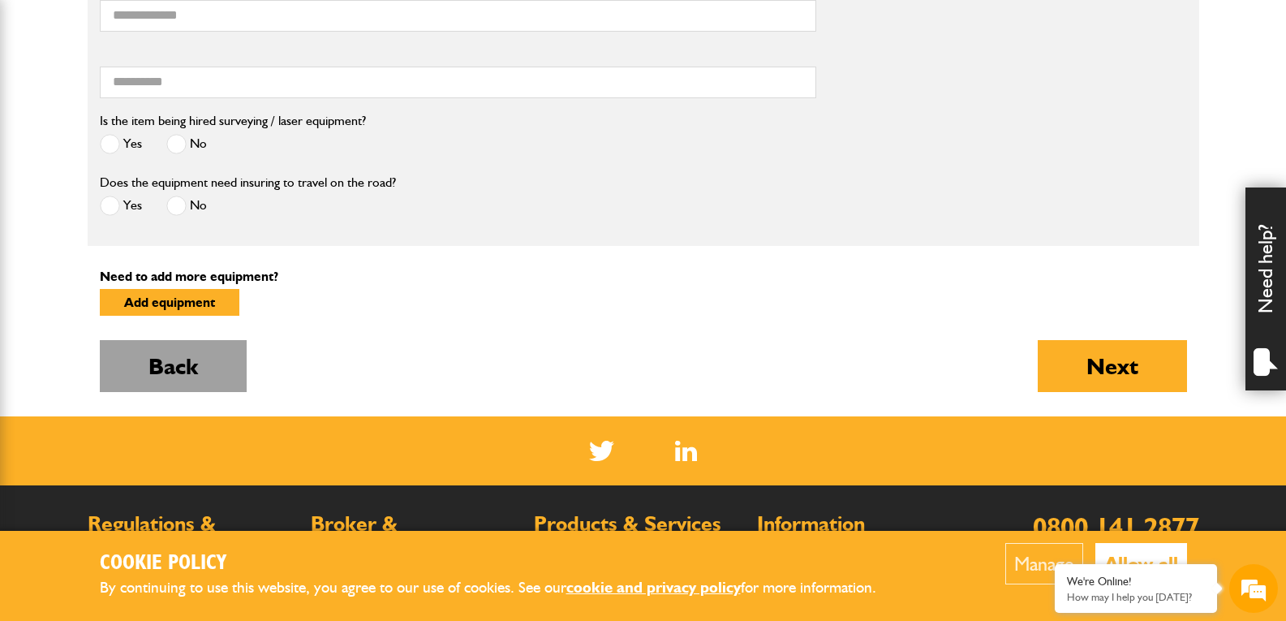
click at [216, 379] on button "Back" at bounding box center [173, 366] width 147 height 52
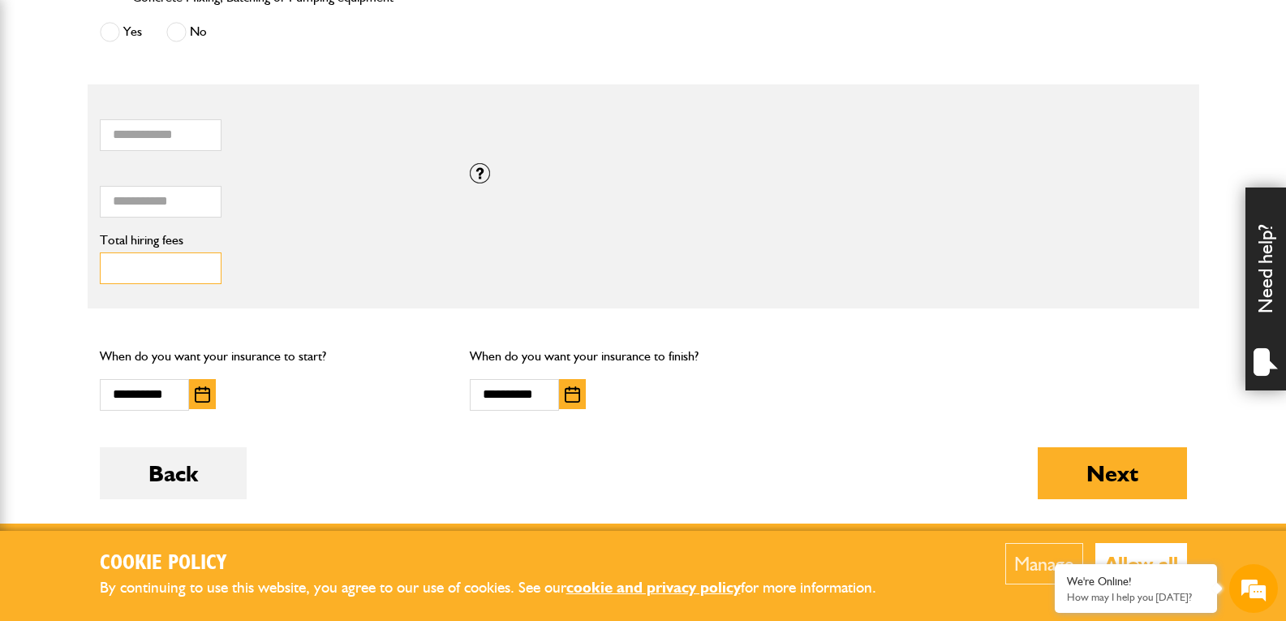
drag, startPoint x: 157, startPoint y: 269, endPoint x: 50, endPoint y: 272, distance: 106.4
click at [50, 272] on body "Cookie Policy By continuing to use this website, you agree to our use of cookie…" at bounding box center [643, 5] width 1286 height 1959
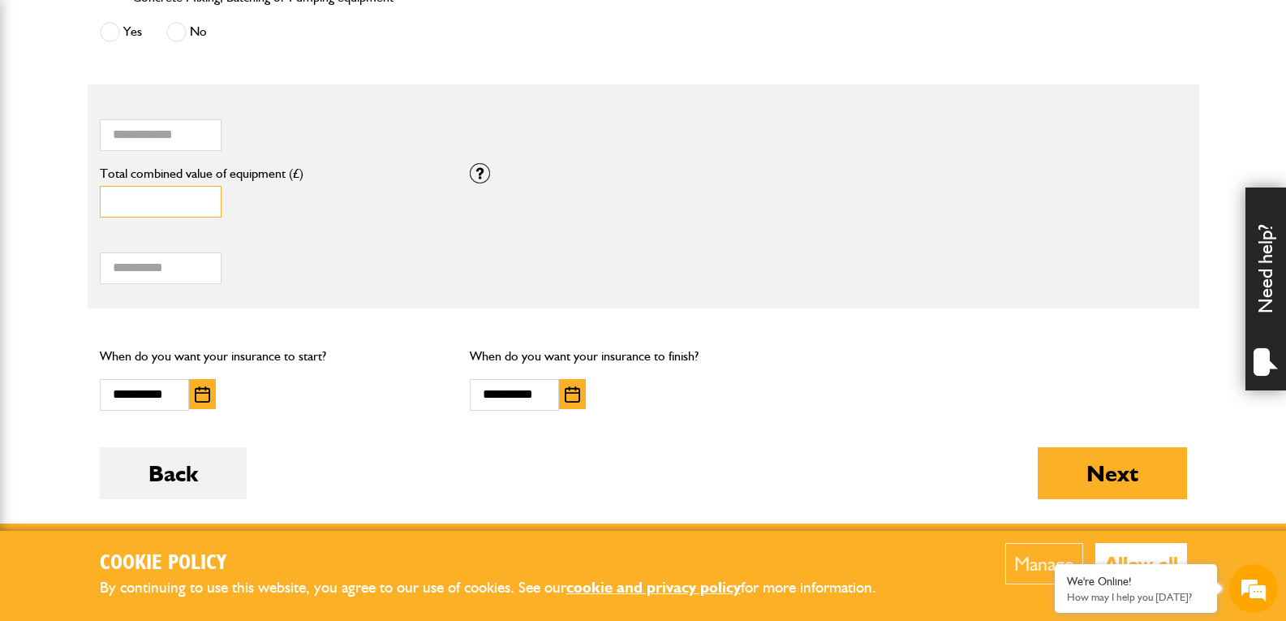
drag, startPoint x: 193, startPoint y: 209, endPoint x: 66, endPoint y: 218, distance: 127.7
click at [66, 218] on body "Cookie Policy By continuing to use this website, you agree to our use of cookie…" at bounding box center [643, 5] width 1286 height 1959
type input "*****"
click at [254, 234] on label "Total hiring fees" at bounding box center [273, 240] width 347 height 13
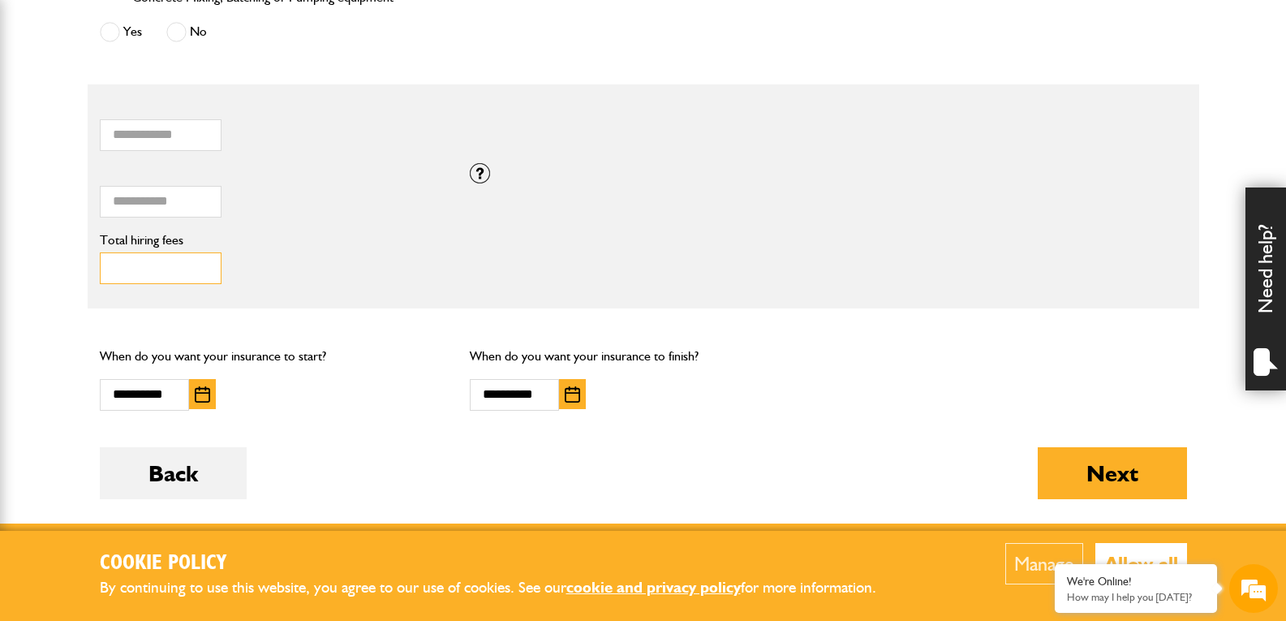
click at [222, 252] on input "****" at bounding box center [161, 268] width 122 height 32
type input "****"
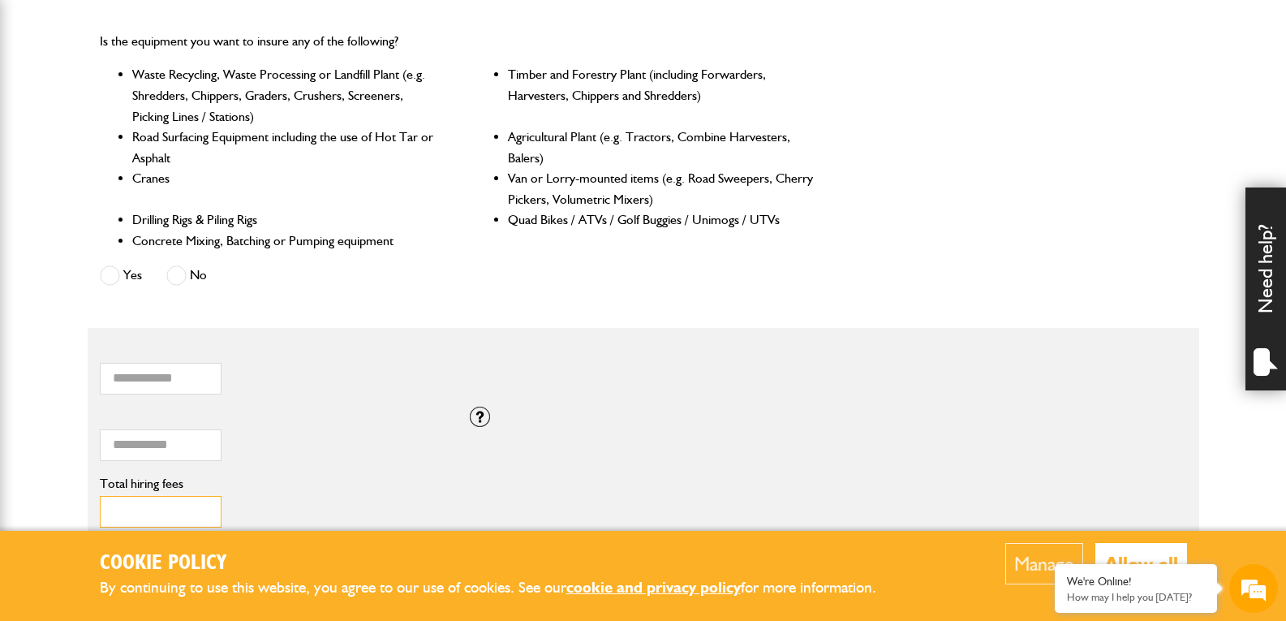
scroll to position [974, 0]
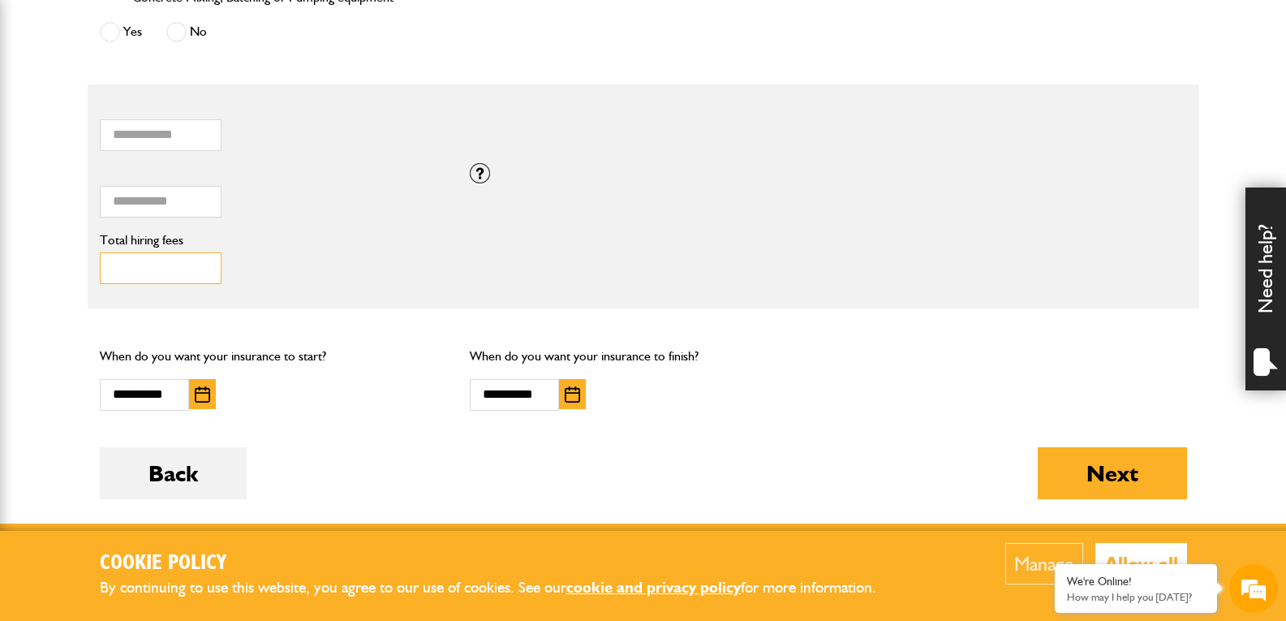
drag, startPoint x: 177, startPoint y: 278, endPoint x: 88, endPoint y: 290, distance: 90.1
click at [88, 290] on div "**** Total hiring fees Please enter a minimum value of 25 for total hiring fees." at bounding box center [273, 263] width 371 height 67
click at [347, 205] on div "***** Total combined value of equipment (£)" at bounding box center [273, 192] width 347 height 50
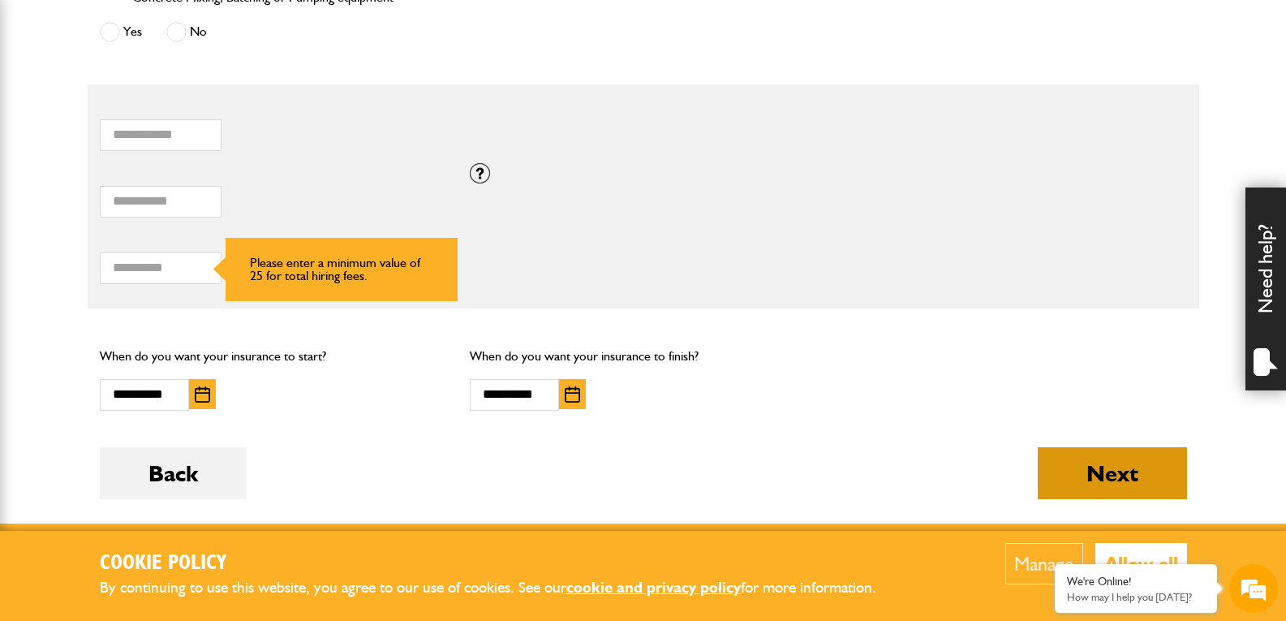
click at [1079, 479] on button "Next" at bounding box center [1112, 473] width 149 height 52
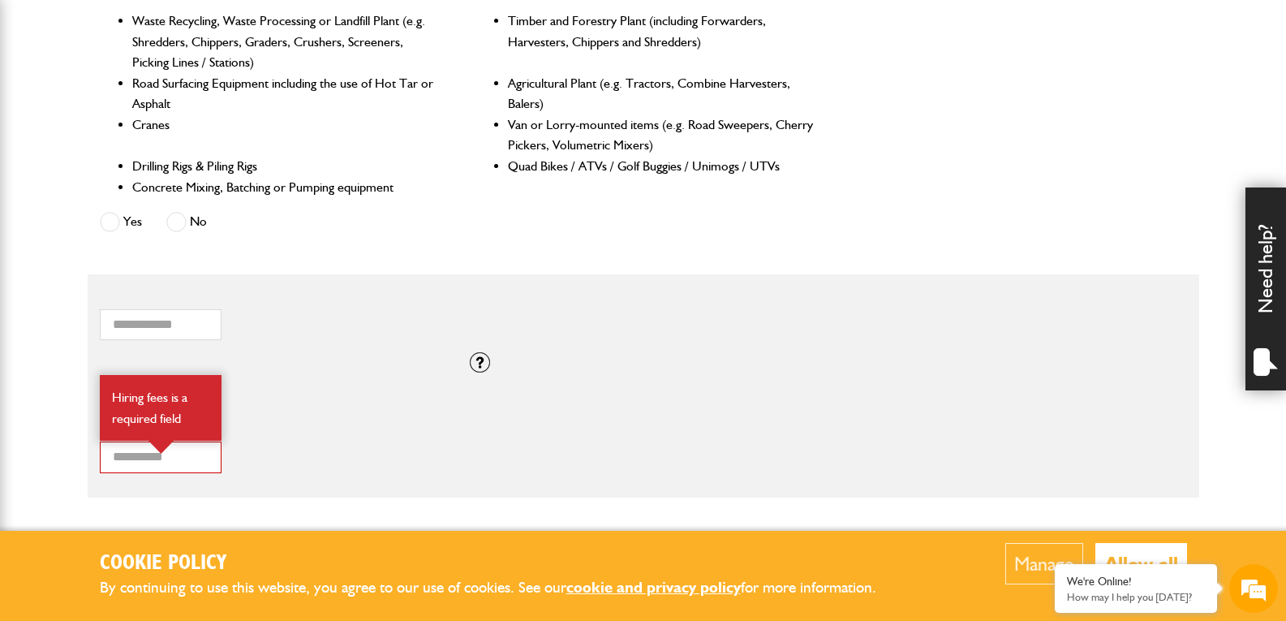
scroll to position [1055, 0]
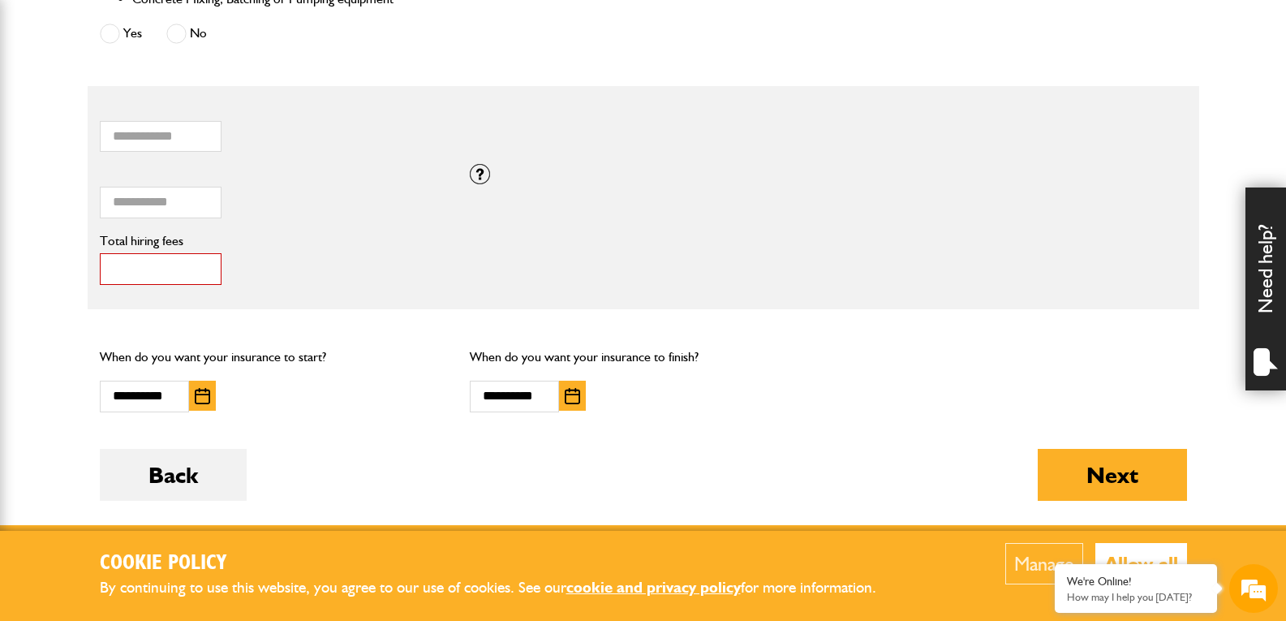
click at [169, 275] on input "*" at bounding box center [161, 269] width 122 height 32
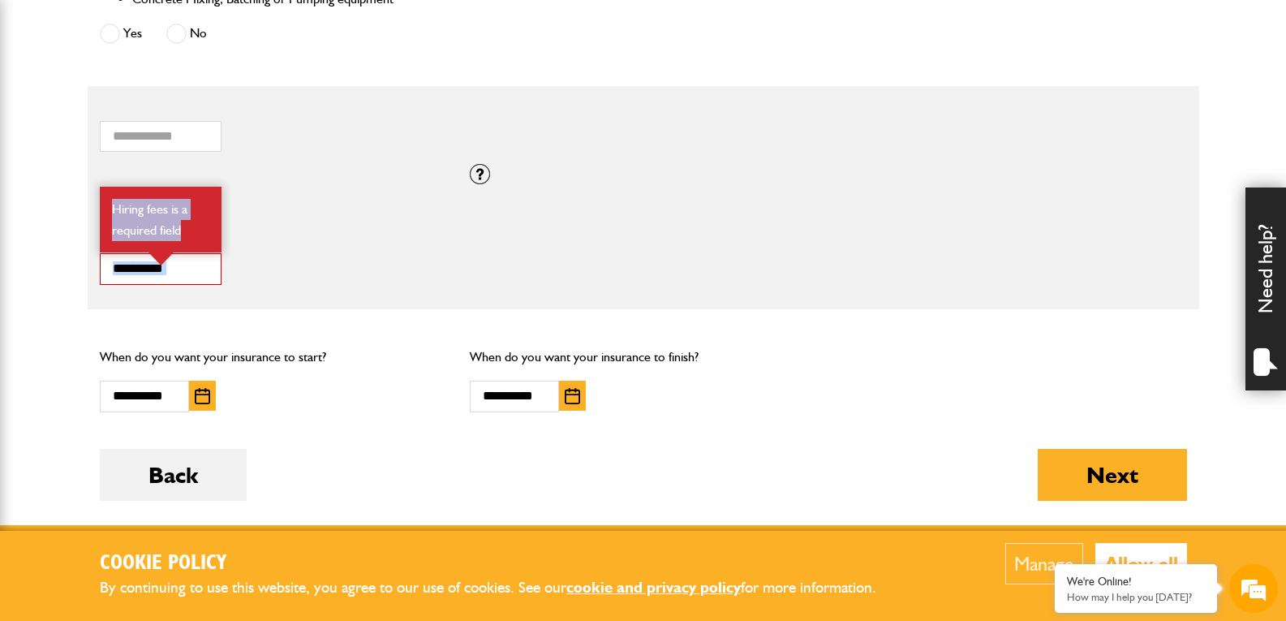
drag, startPoint x: 195, startPoint y: 245, endPoint x: 80, endPoint y: 245, distance: 115.2
click at [149, 283] on input "*" at bounding box center [161, 269] width 122 height 32
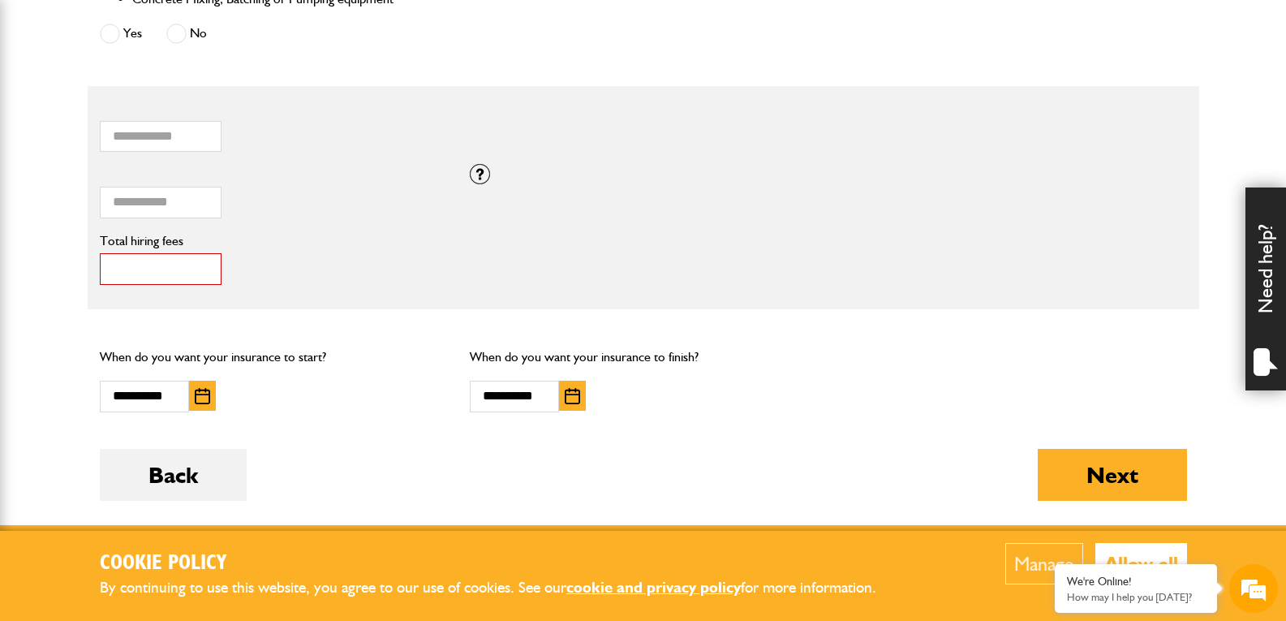
scroll to position [0, 0]
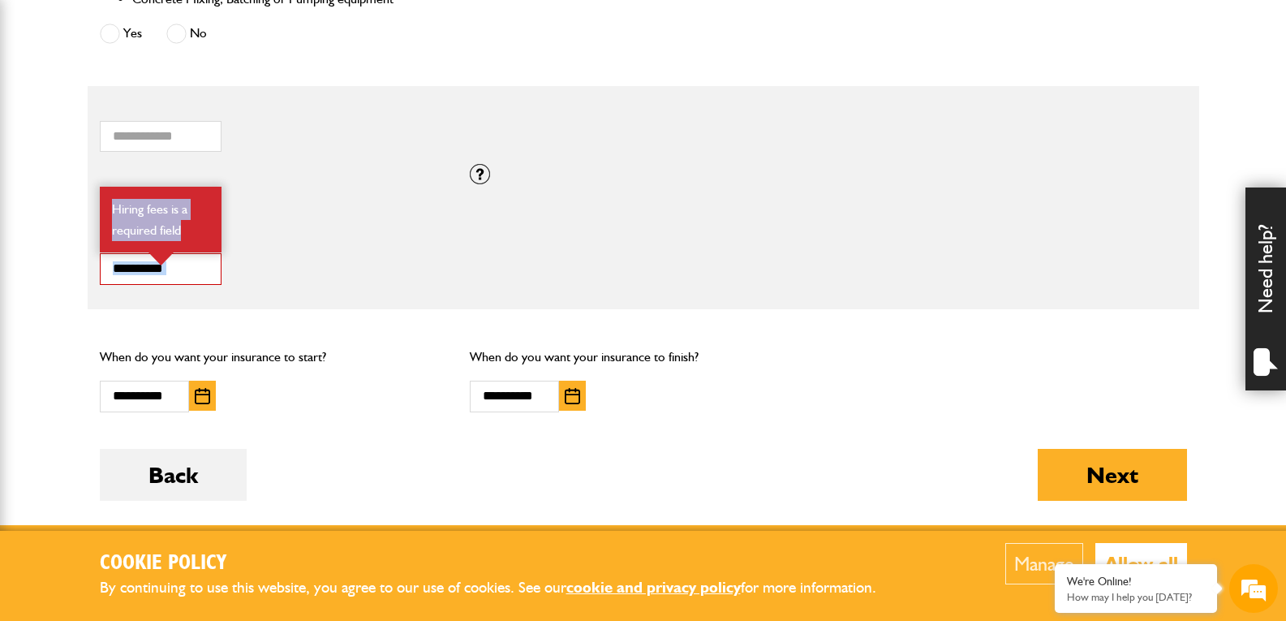
drag, startPoint x: 195, startPoint y: 239, endPoint x: 87, endPoint y: 239, distance: 107.9
click at [88, 239] on div "* Total hiring fees Hiring fees is a required field" at bounding box center [273, 263] width 371 height 67
click at [103, 280] on input "*" at bounding box center [161, 269] width 122 height 32
drag, startPoint x: 98, startPoint y: 245, endPoint x: 127, endPoint y: 239, distance: 29.8
click at [127, 239] on div "* Total hiring fees Hiring fees is a required field" at bounding box center [273, 263] width 371 height 67
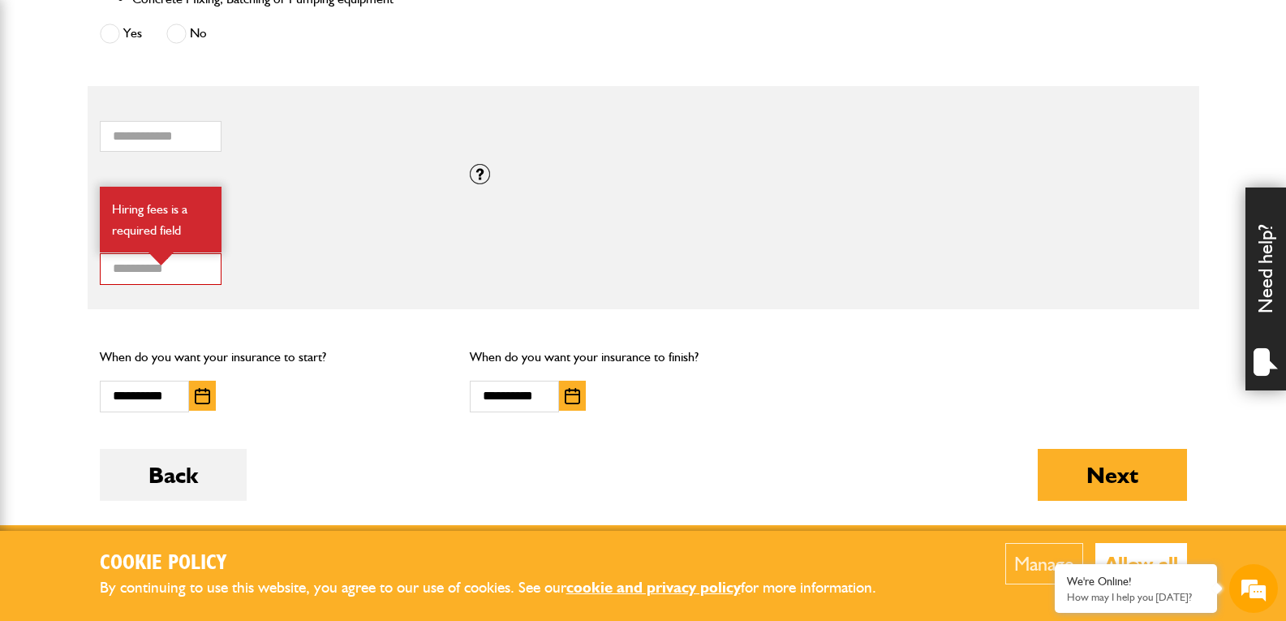
click at [174, 287] on div "* Total hiring fees Hiring fees is a required field" at bounding box center [273, 263] width 371 height 67
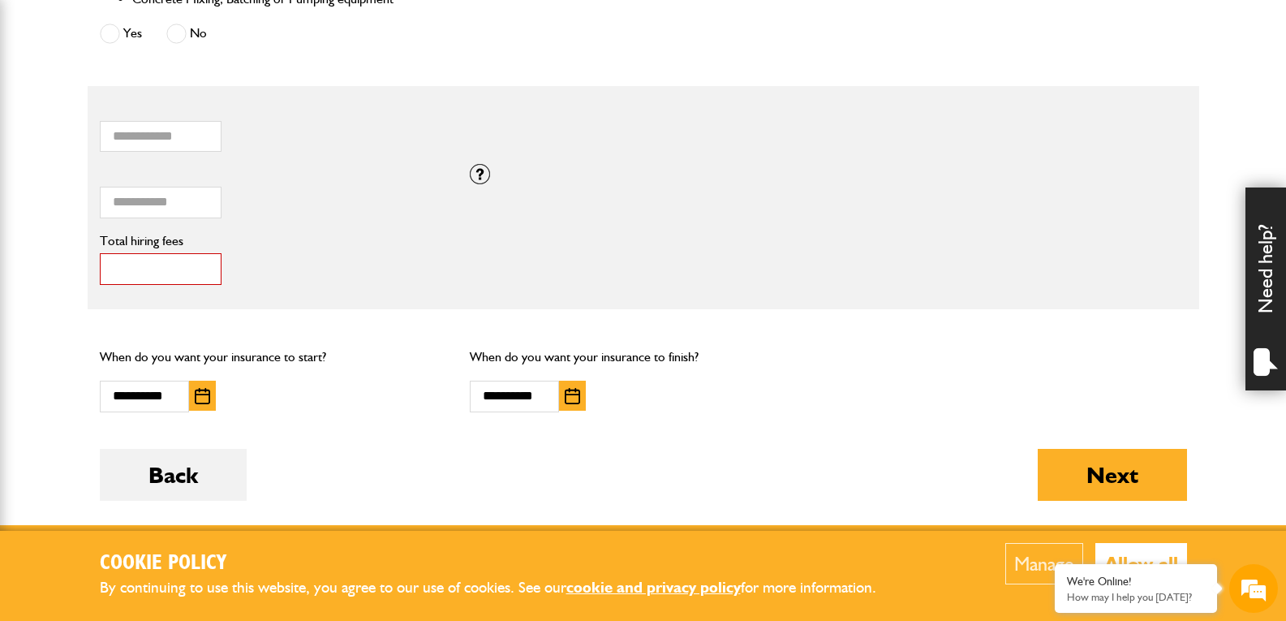
click at [171, 282] on input "*" at bounding box center [161, 269] width 122 height 32
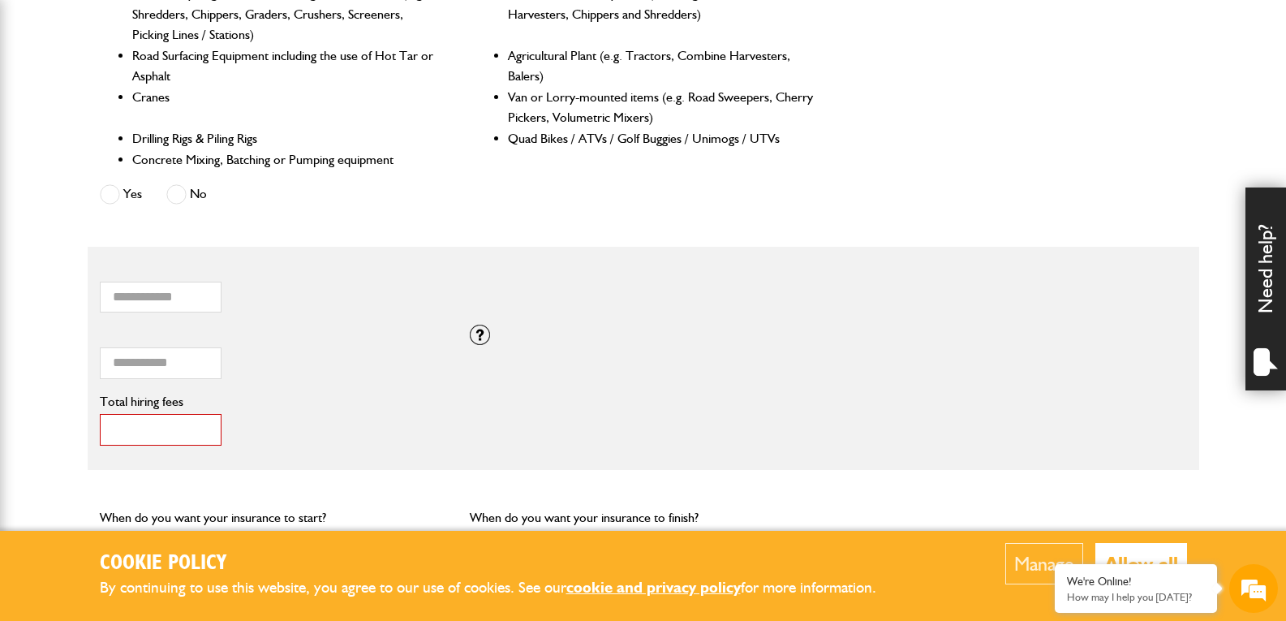
scroll to position [893, 0]
type input "*****"
click at [369, 337] on label "Total combined value of equipment (£)" at bounding box center [273, 336] width 347 height 13
click at [222, 349] on input "*****" at bounding box center [161, 365] width 122 height 32
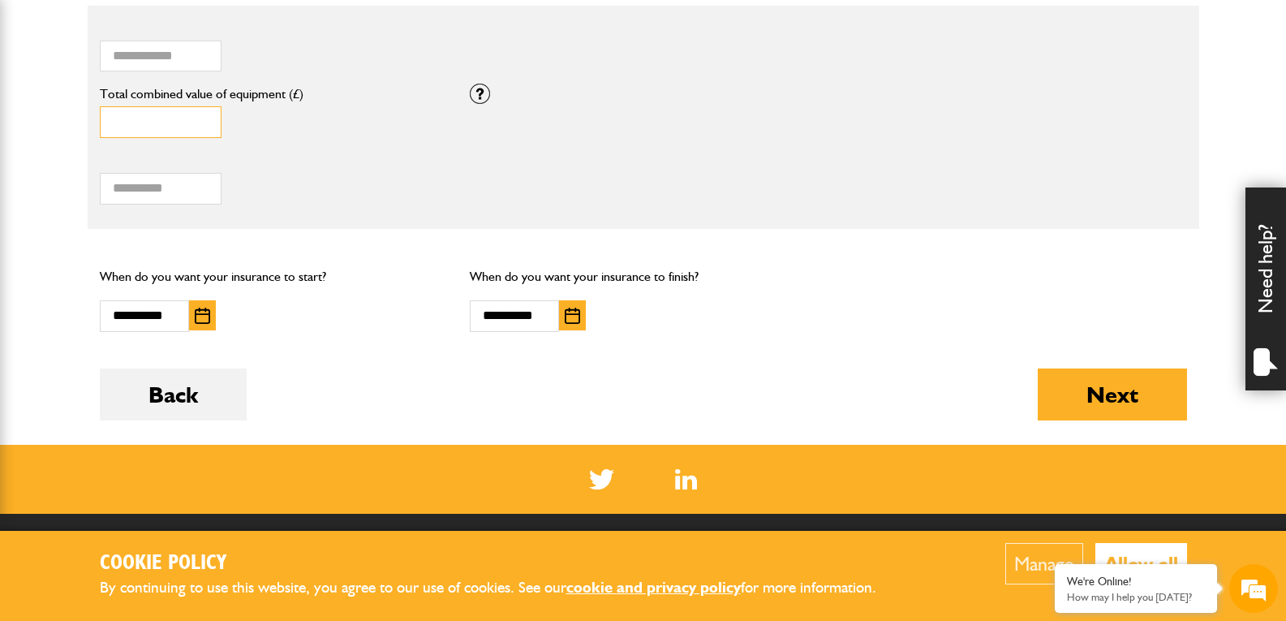
scroll to position [1136, 0]
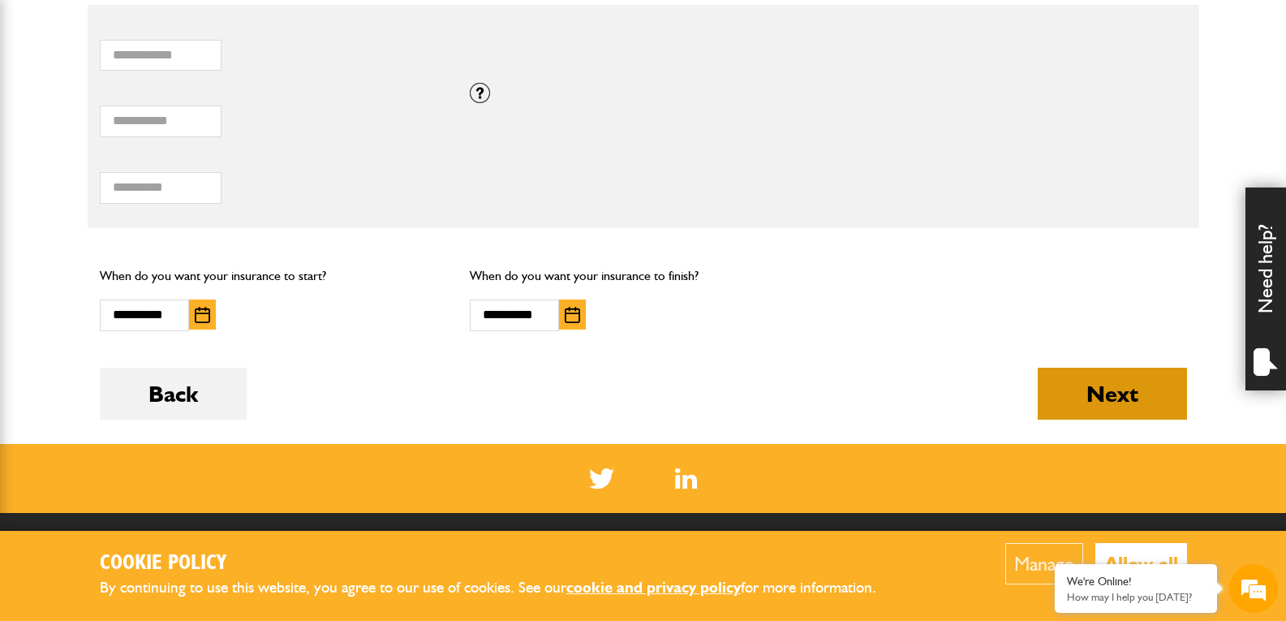
click at [1051, 401] on button "Next" at bounding box center [1112, 394] width 149 height 52
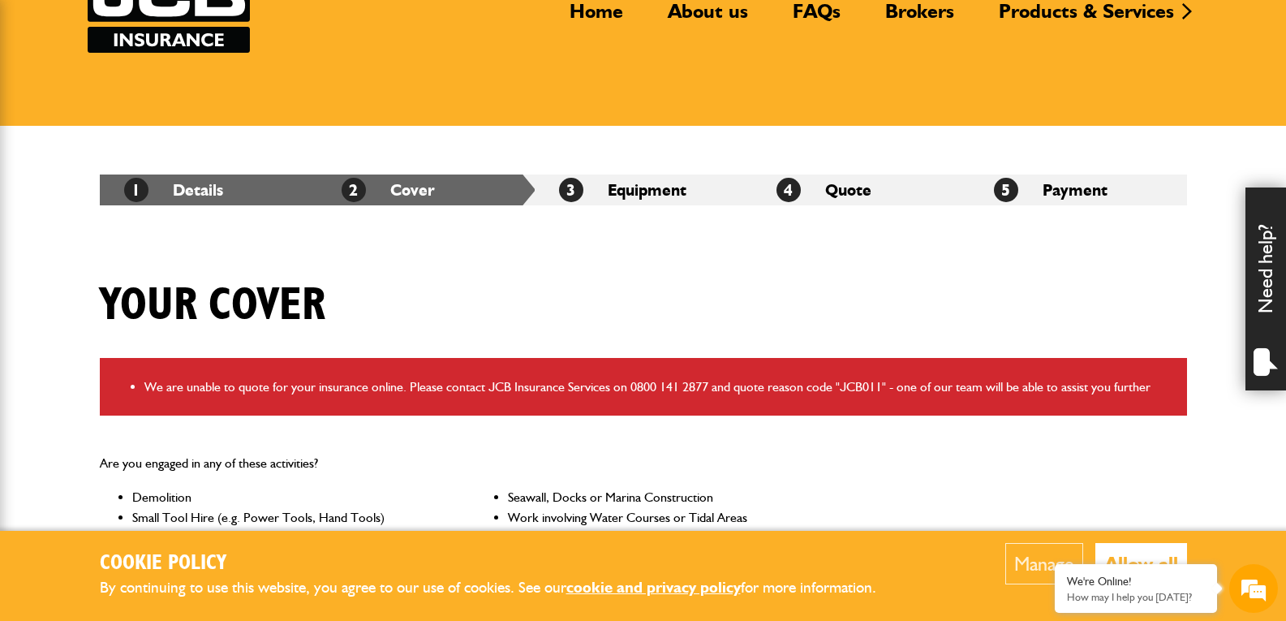
scroll to position [325, 0]
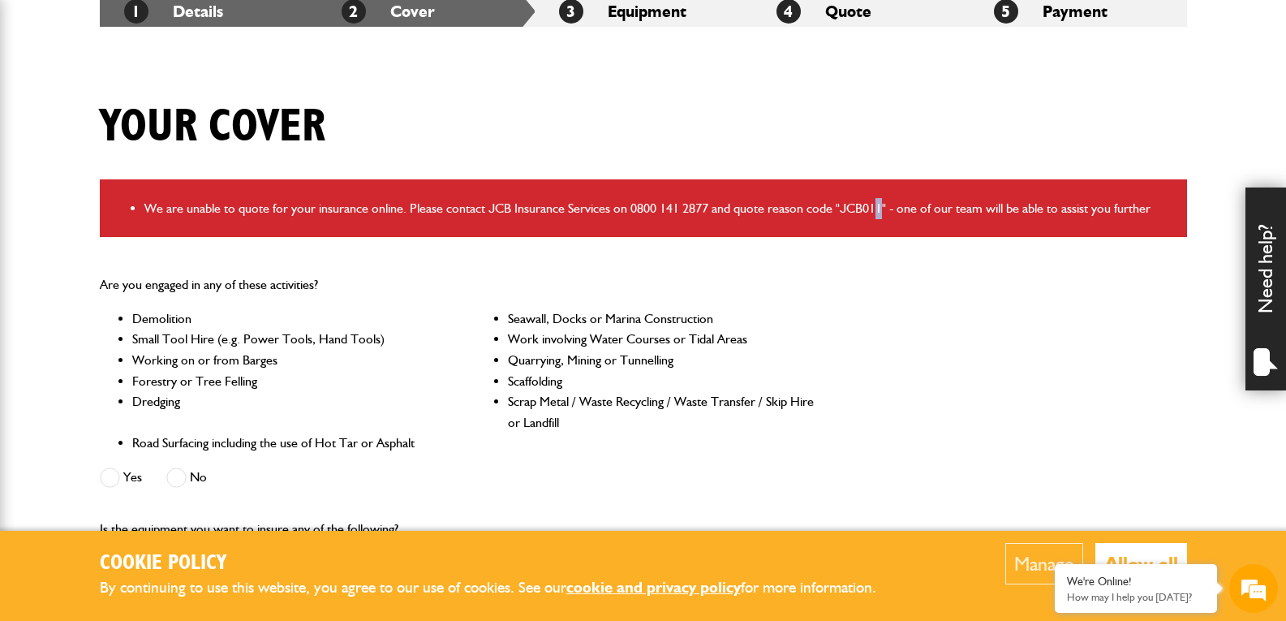
click at [879, 209] on li "We are unable to quote for your insurance online. Please contact JCB Insurance …" at bounding box center [659, 208] width 1031 height 21
click at [873, 209] on li "We are unable to quote for your insurance online. Please contact JCB Insurance …" at bounding box center [659, 208] width 1031 height 21
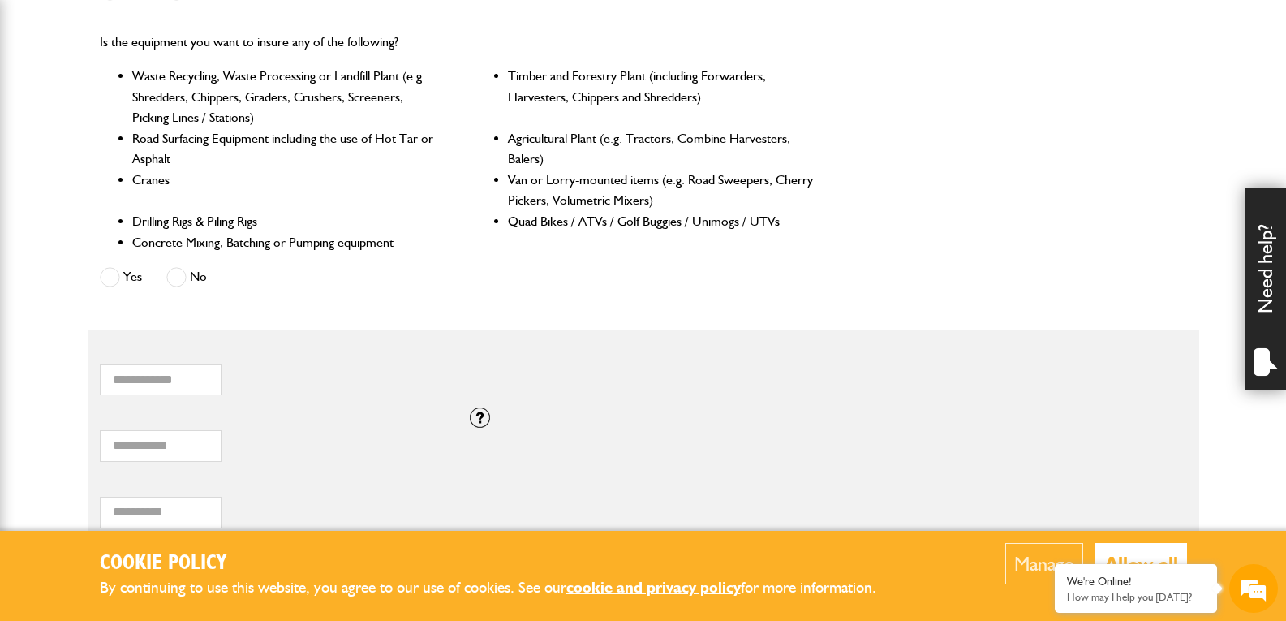
scroll to position [1217, 0]
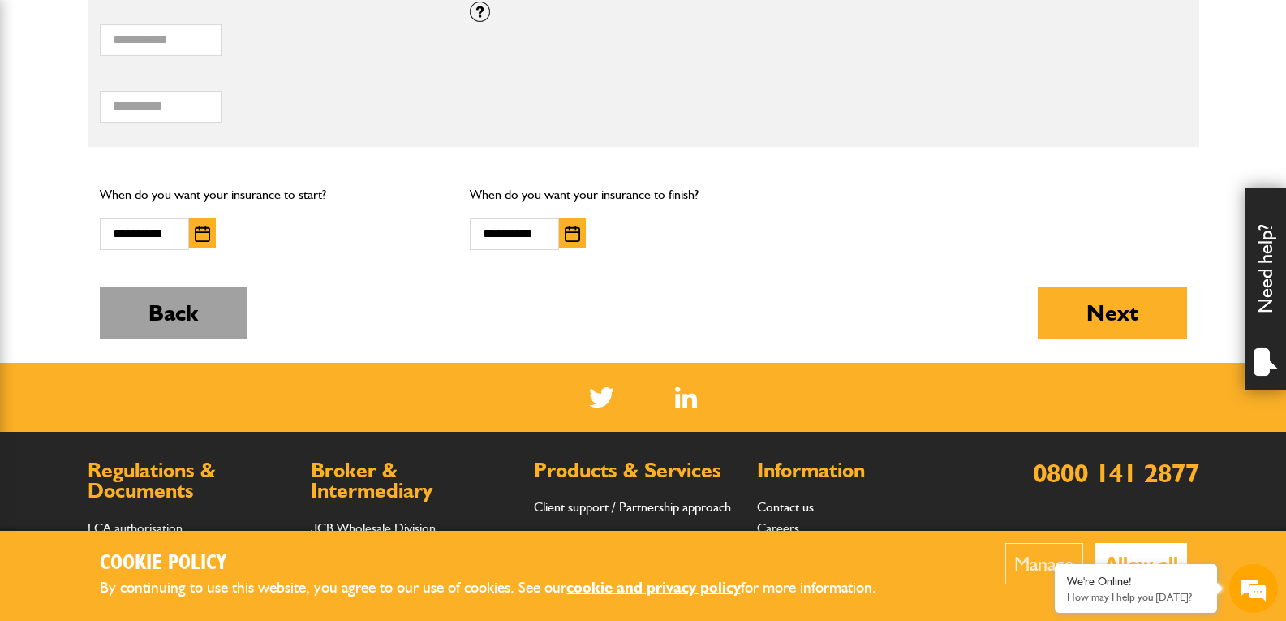
click at [208, 304] on button "Back" at bounding box center [173, 312] width 147 height 52
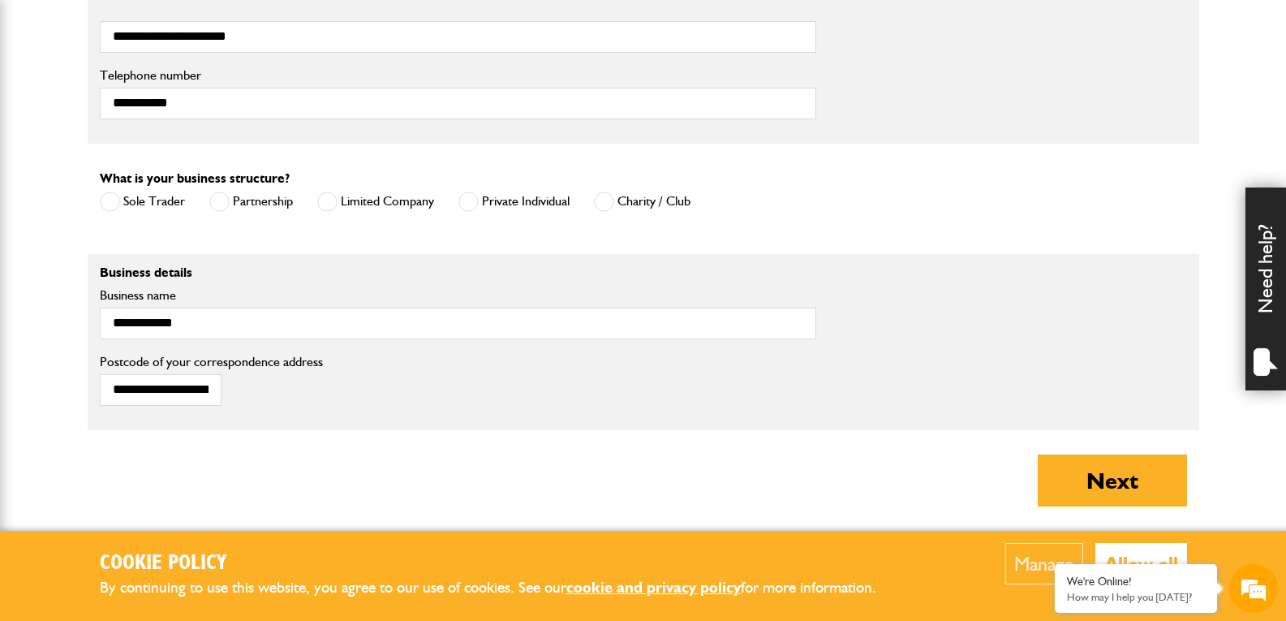
scroll to position [1298, 0]
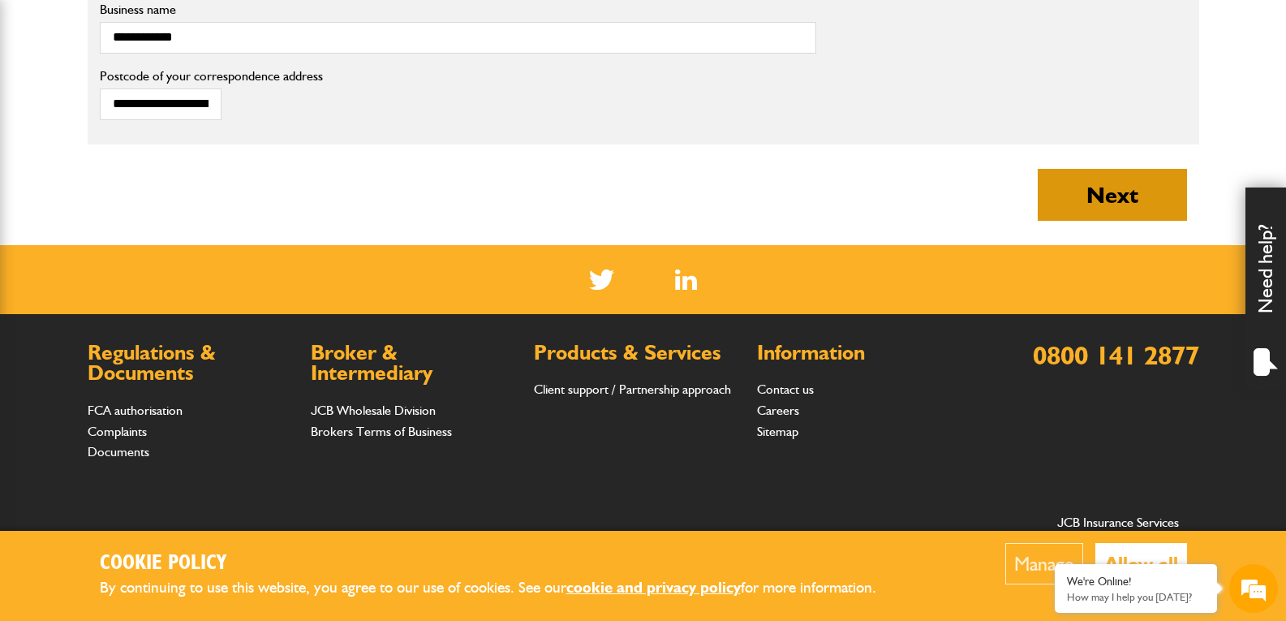
click at [1093, 197] on button "Next" at bounding box center [1112, 195] width 149 height 52
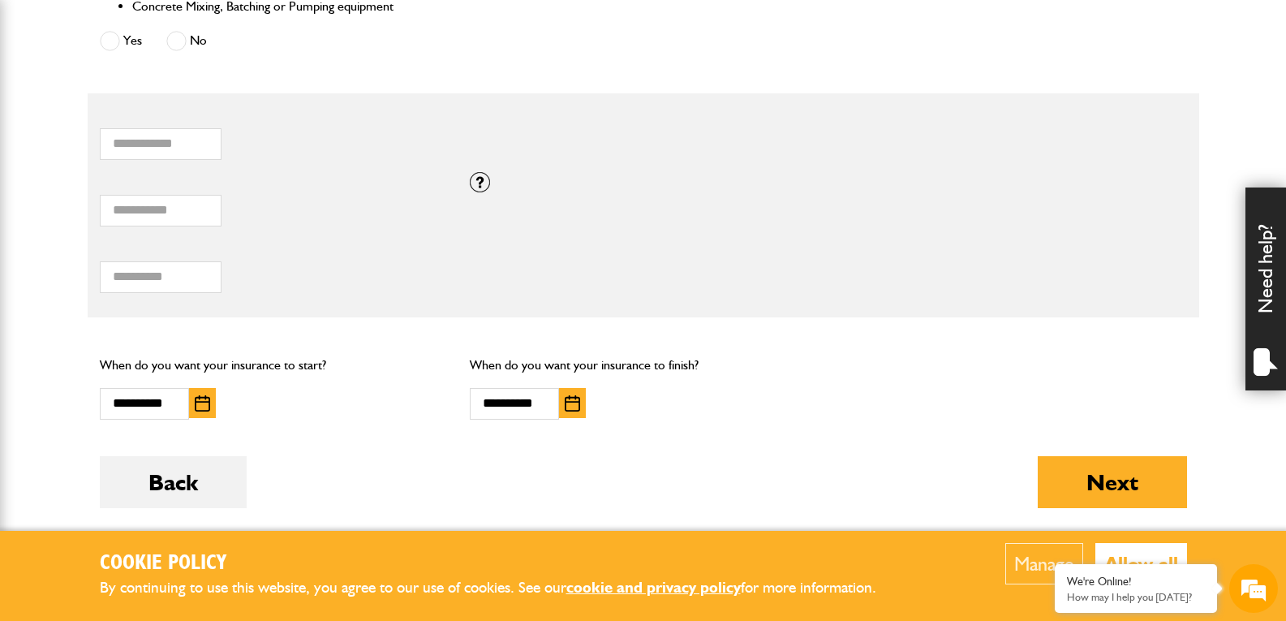
scroll to position [974, 0]
